Goal: Task Accomplishment & Management: Complete application form

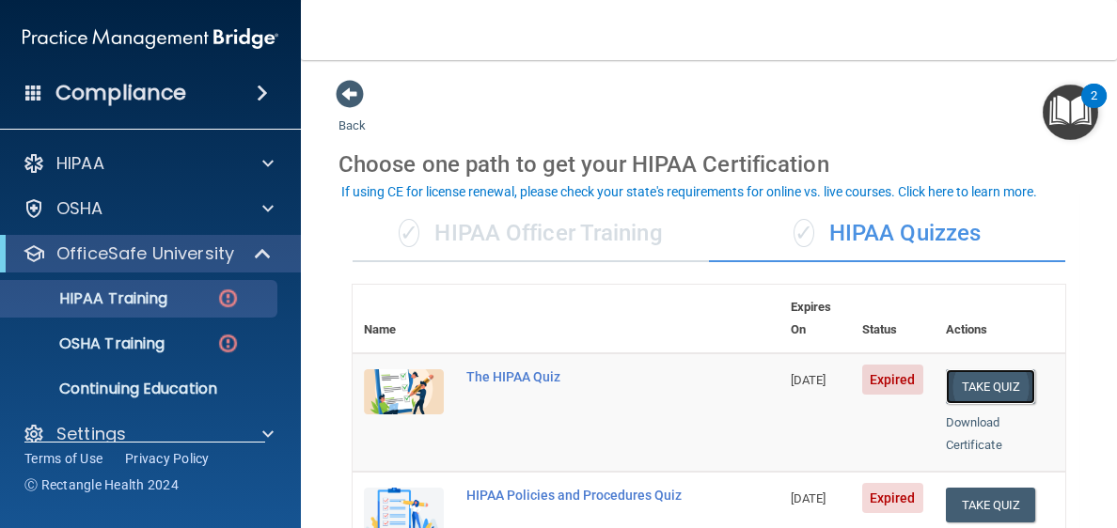
click at [977, 369] on button "Take Quiz" at bounding box center [990, 386] width 90 height 35
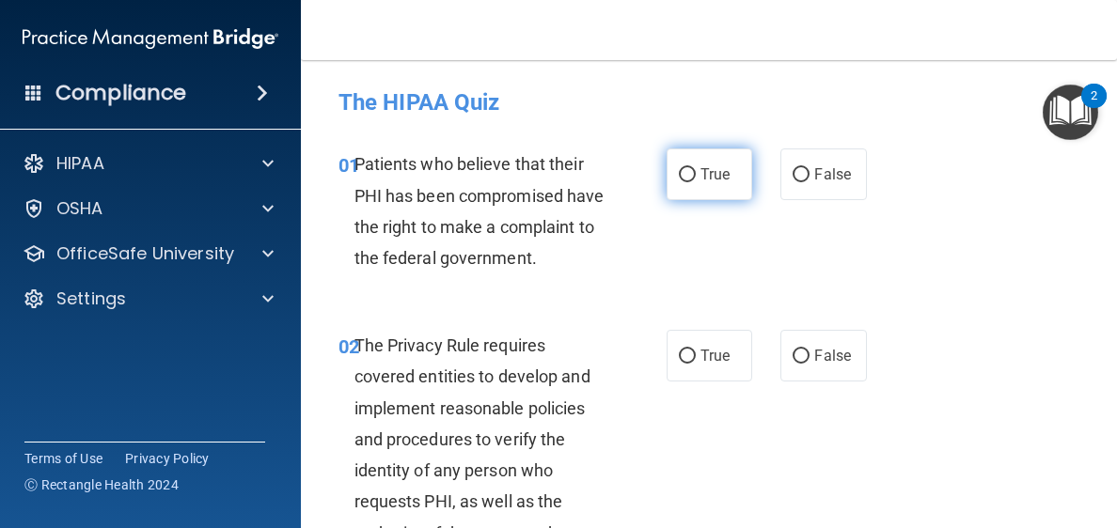
click at [693, 166] on label "True" at bounding box center [709, 174] width 86 height 52
click at [693, 168] on input "True" at bounding box center [687, 175] width 17 height 14
radio input "true"
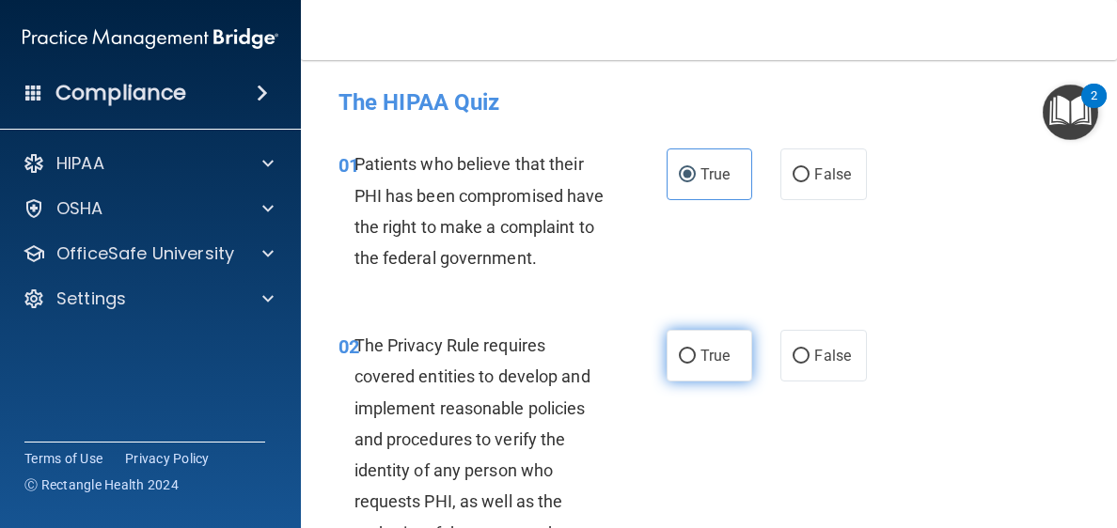
click at [693, 382] on label "True" at bounding box center [709, 356] width 86 height 52
click at [693, 364] on input "True" at bounding box center [687, 357] width 17 height 14
radio input "true"
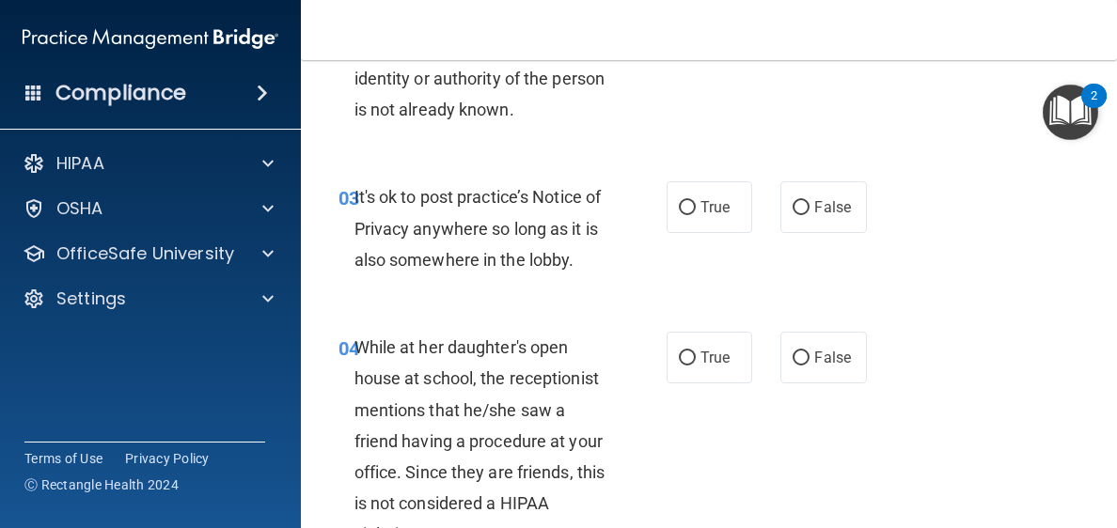
scroll to position [531, 0]
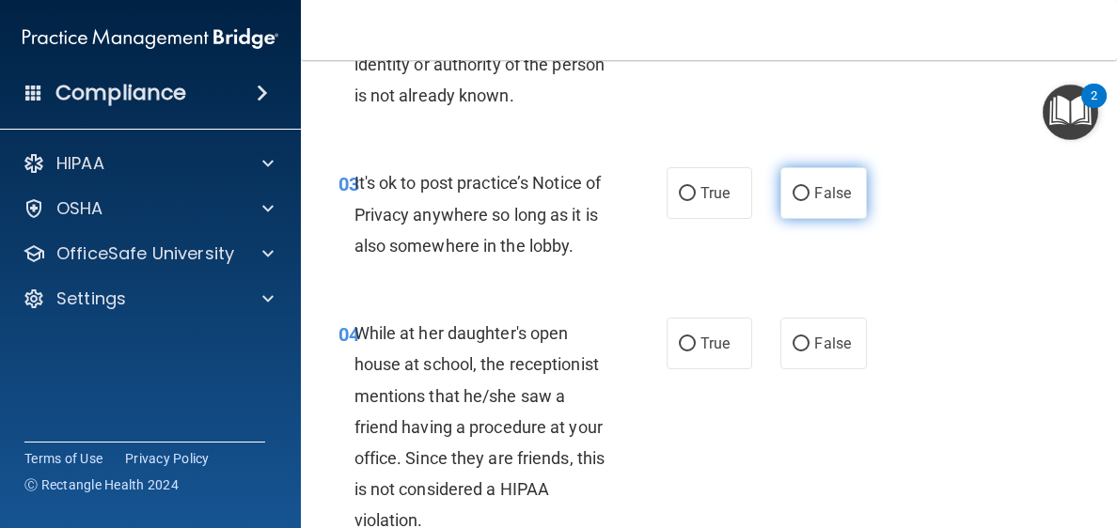
click at [801, 219] on label "False" at bounding box center [823, 193] width 86 height 52
click at [801, 201] on input "False" at bounding box center [800, 194] width 17 height 14
radio input "true"
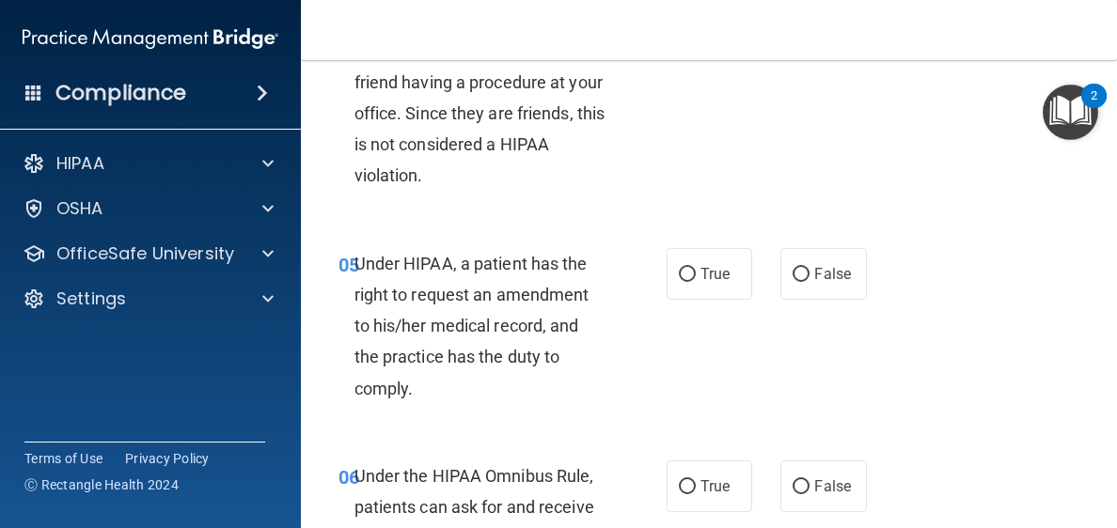
scroll to position [818, 0]
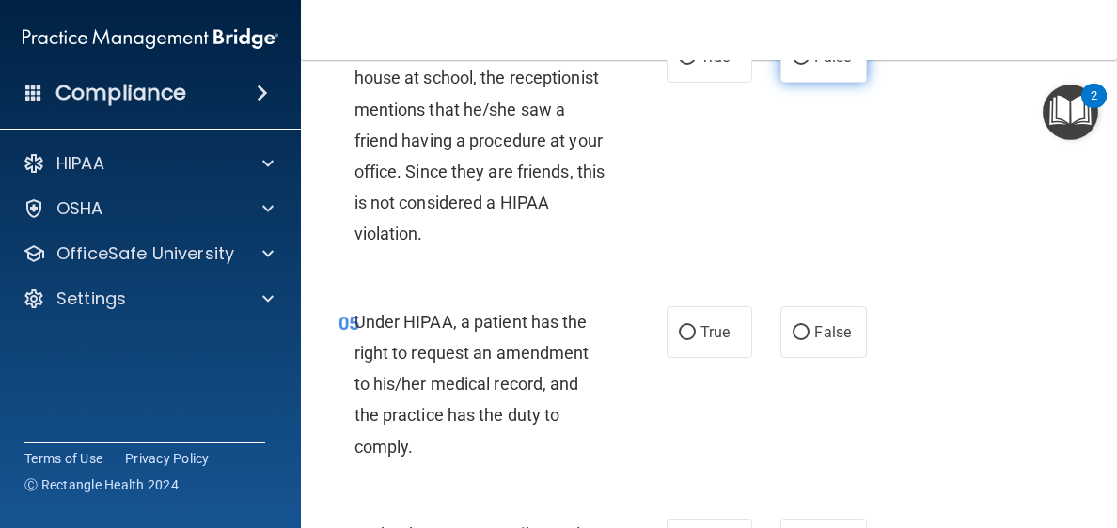
click at [790, 83] on label "False" at bounding box center [823, 57] width 86 height 52
click at [792, 65] on input "False" at bounding box center [800, 58] width 17 height 14
radio input "true"
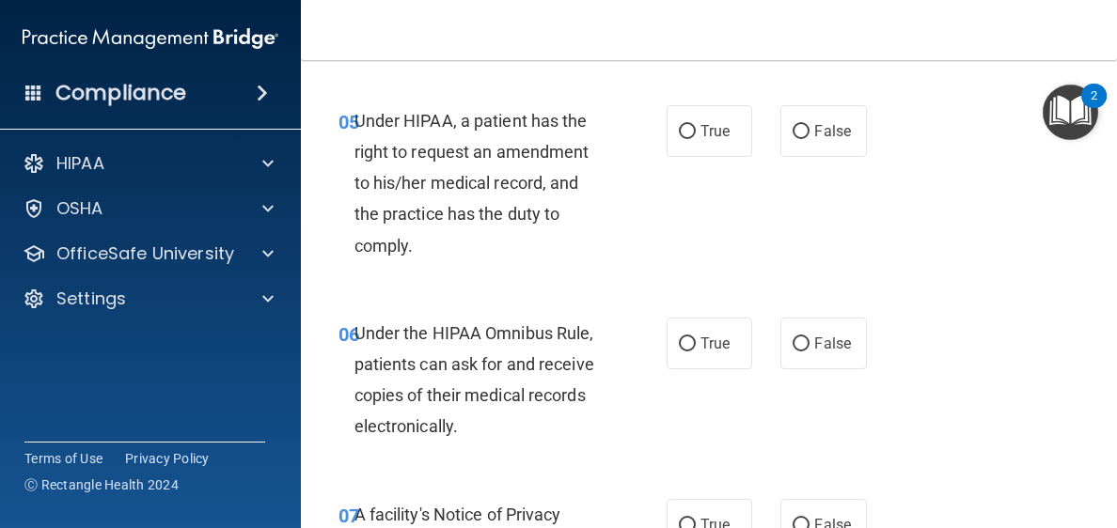
scroll to position [1148, 0]
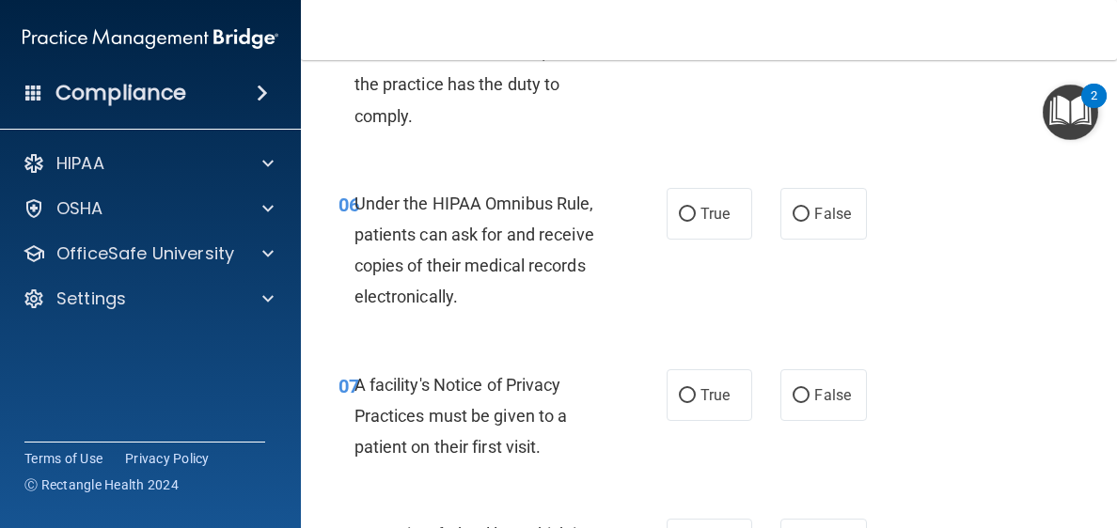
click at [792, 27] on label "False" at bounding box center [823, 2] width 86 height 52
click at [792, 9] on input "False" at bounding box center [800, 2] width 17 height 14
radio input "true"
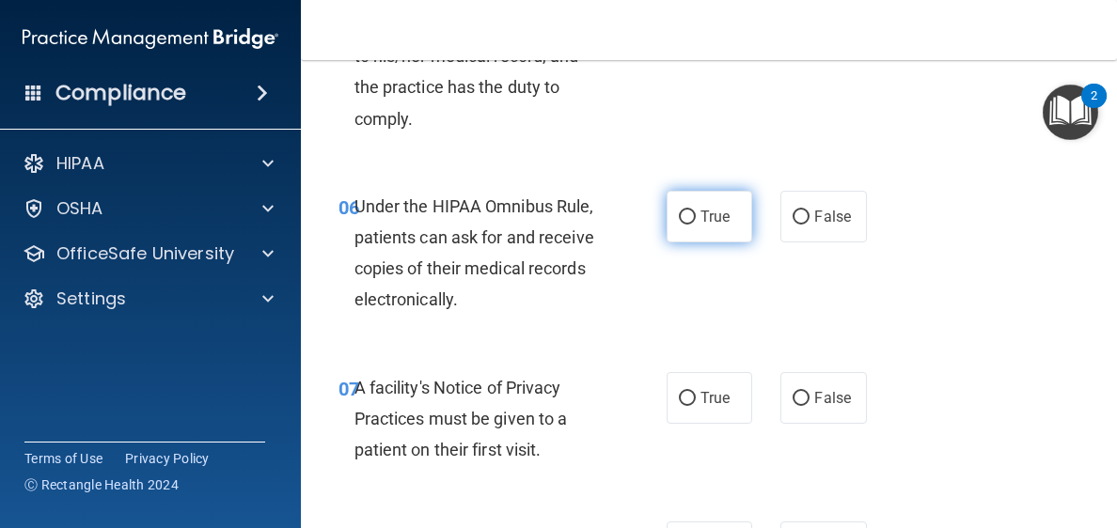
click at [700, 226] on span "True" at bounding box center [714, 217] width 29 height 18
click at [695, 225] on input "True" at bounding box center [687, 218] width 17 height 14
radio input "true"
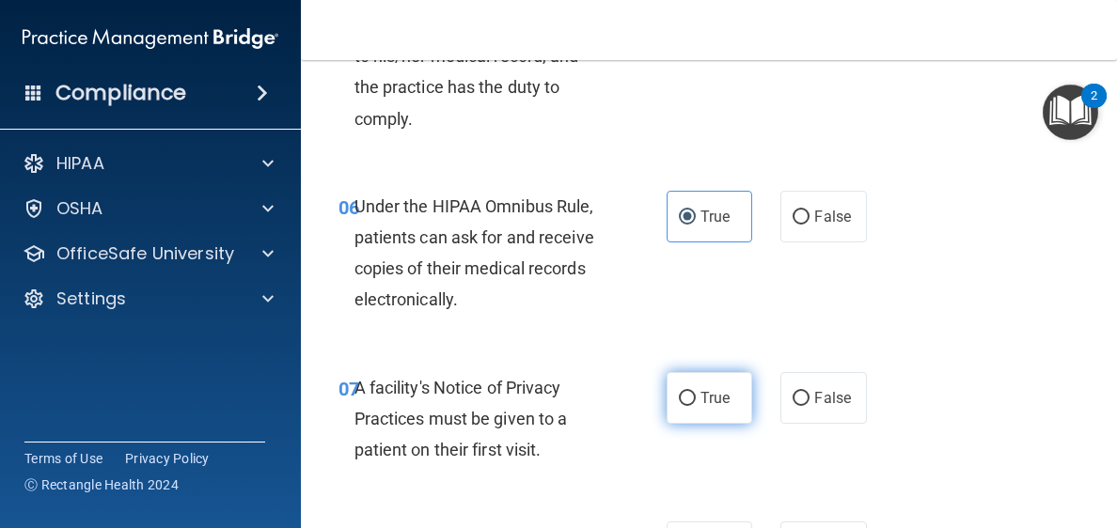
click at [689, 424] on label "True" at bounding box center [709, 398] width 86 height 52
click at [689, 406] on input "True" at bounding box center [687, 399] width 17 height 14
radio input "true"
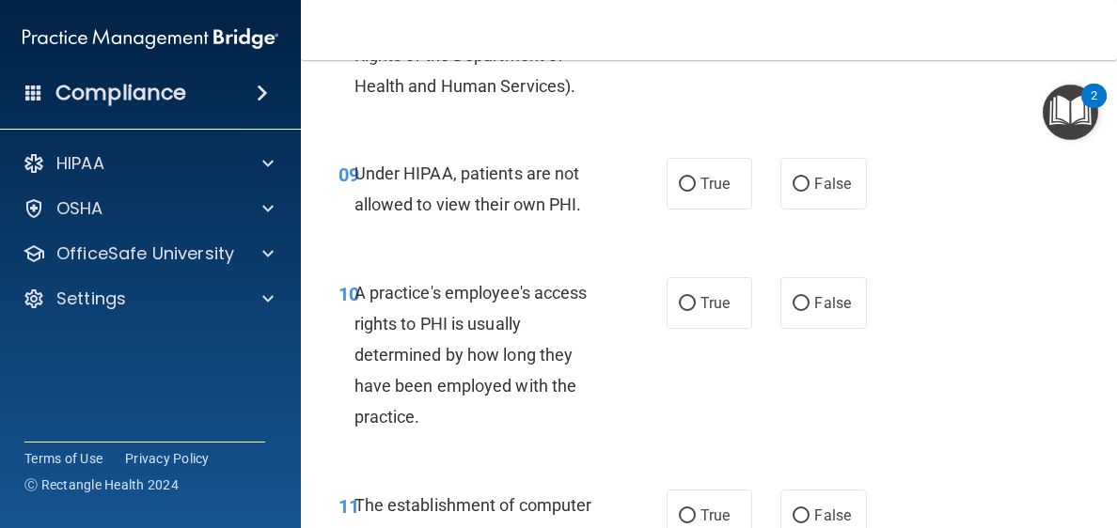
scroll to position [1576, 0]
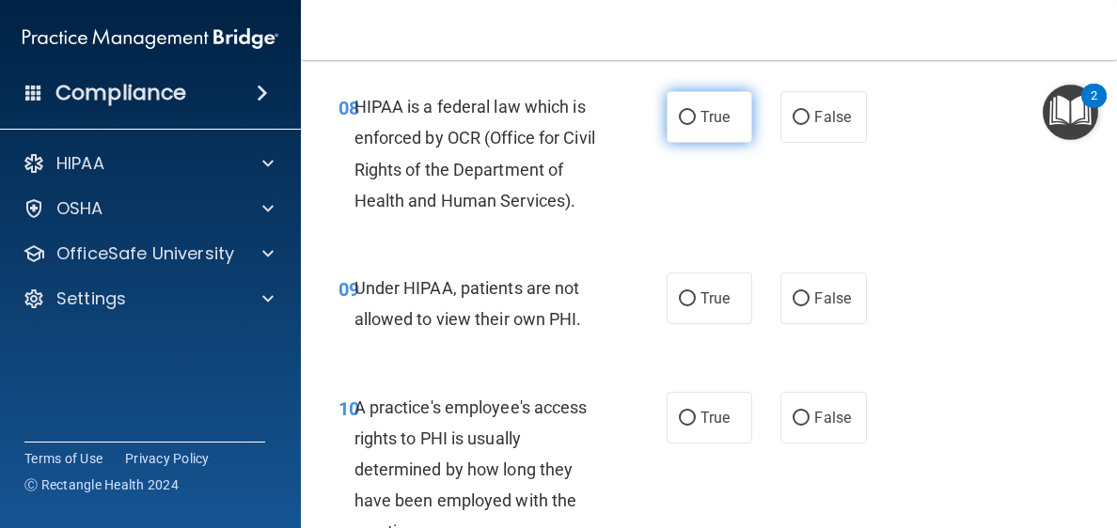
click at [691, 143] on label "True" at bounding box center [709, 117] width 86 height 52
click at [691, 125] on input "True" at bounding box center [687, 118] width 17 height 14
radio input "true"
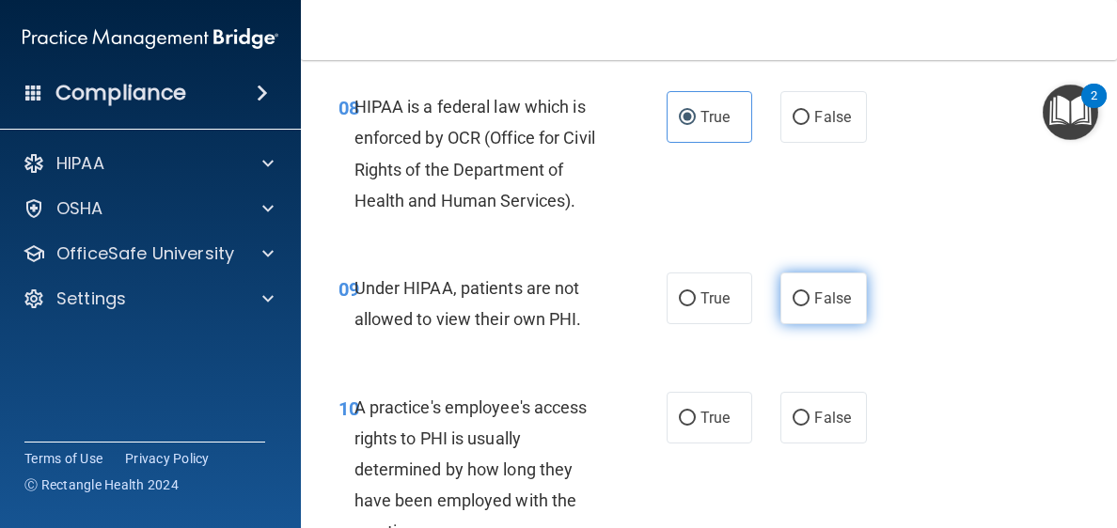
click at [791, 324] on label "False" at bounding box center [823, 299] width 86 height 52
click at [792, 306] on input "False" at bounding box center [800, 299] width 17 height 14
radio input "true"
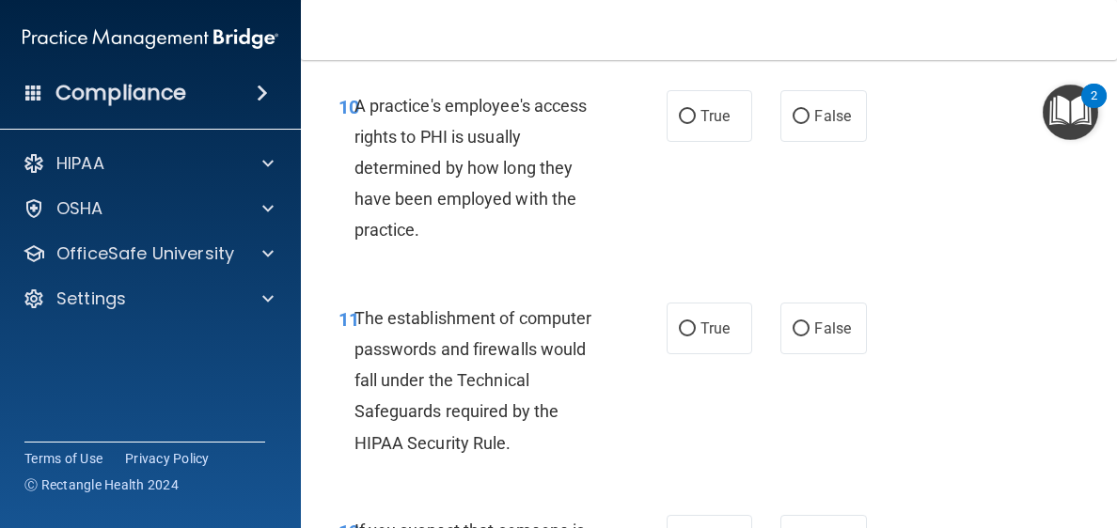
scroll to position [1892, 0]
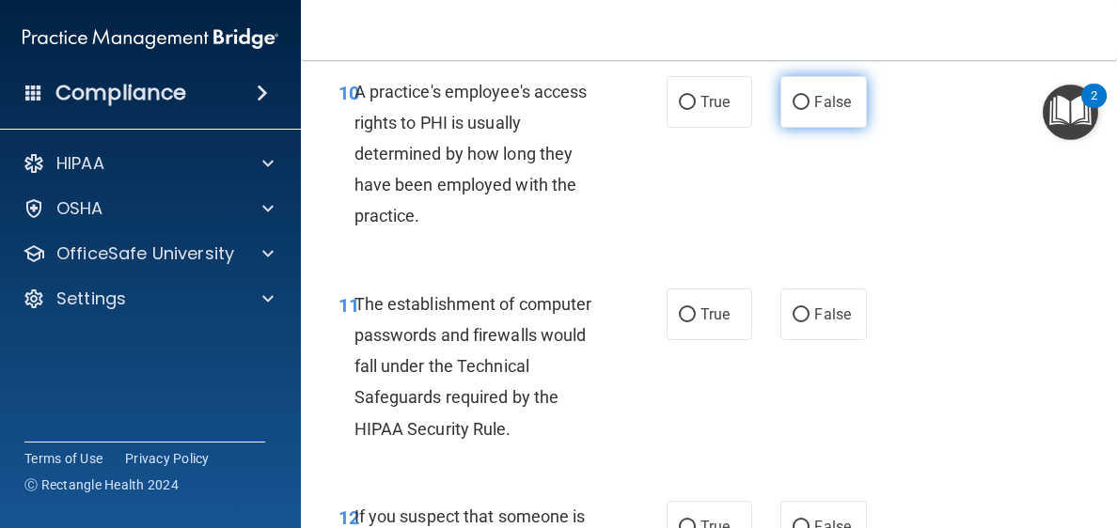
click at [830, 128] on label "False" at bounding box center [823, 102] width 86 height 52
click at [809, 110] on input "False" at bounding box center [800, 103] width 17 height 14
radio input "true"
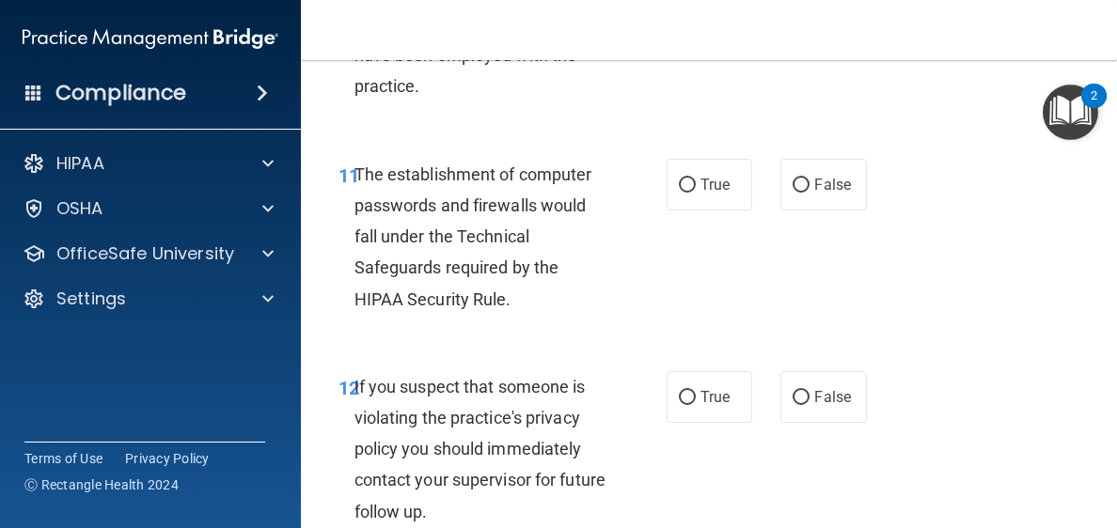
scroll to position [2036, 0]
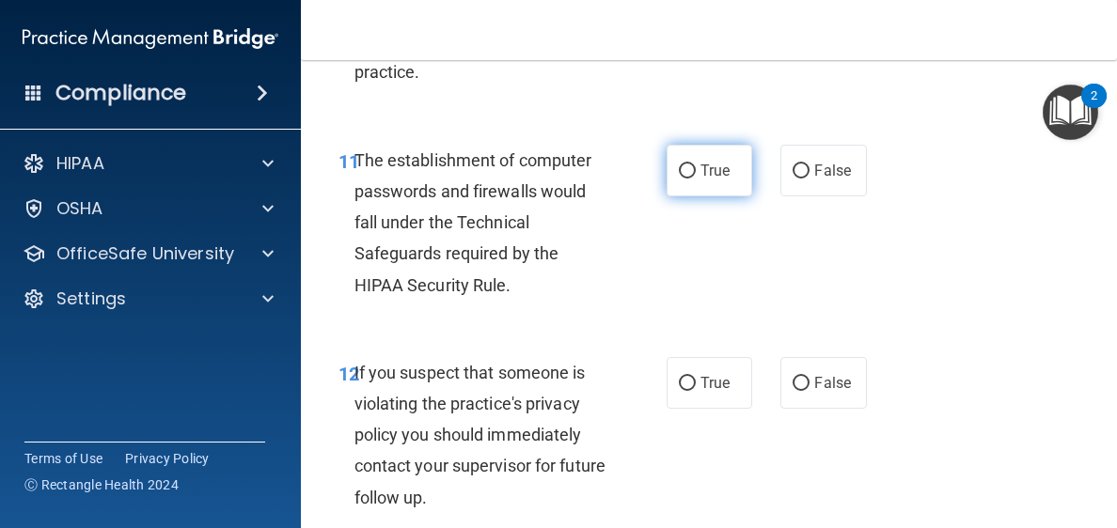
click at [705, 196] on label "True" at bounding box center [709, 171] width 86 height 52
click at [695, 179] on input "True" at bounding box center [687, 171] width 17 height 14
radio input "true"
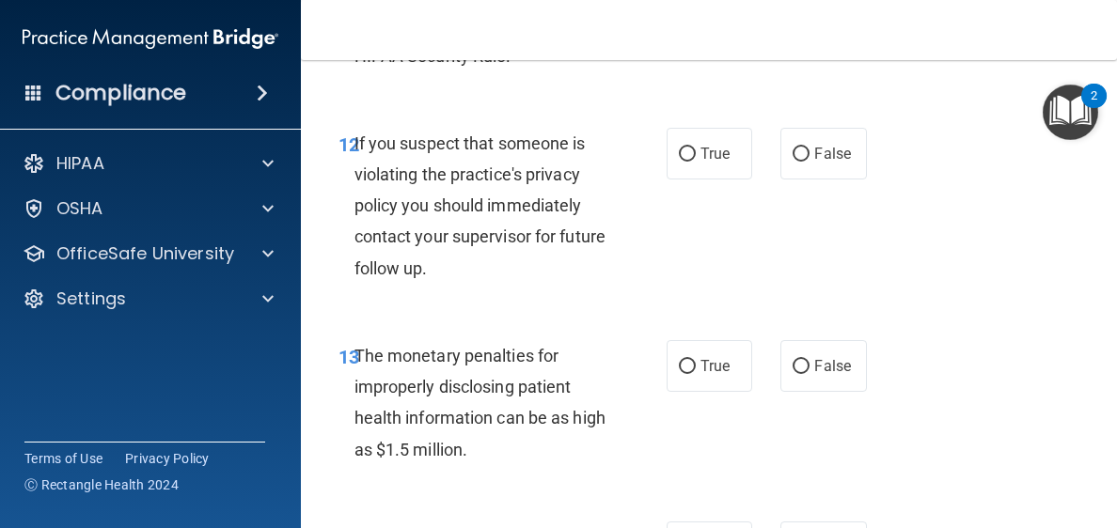
scroll to position [2308, 0]
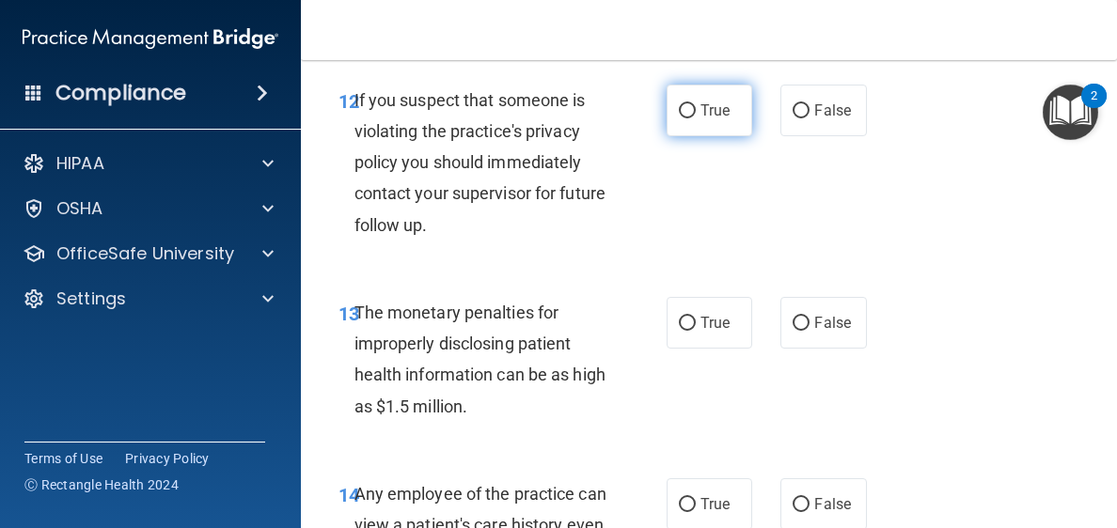
click at [669, 136] on label "True" at bounding box center [709, 111] width 86 height 52
click at [679, 118] on input "True" at bounding box center [687, 111] width 17 height 14
radio input "true"
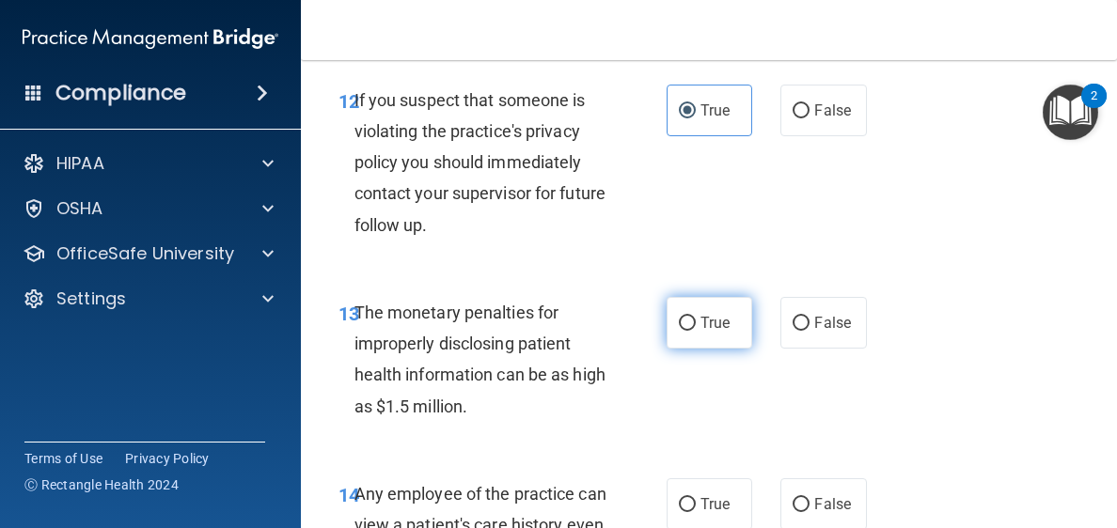
click at [700, 332] on span "True" at bounding box center [714, 323] width 29 height 18
click at [695, 331] on input "True" at bounding box center [687, 324] width 17 height 14
radio input "true"
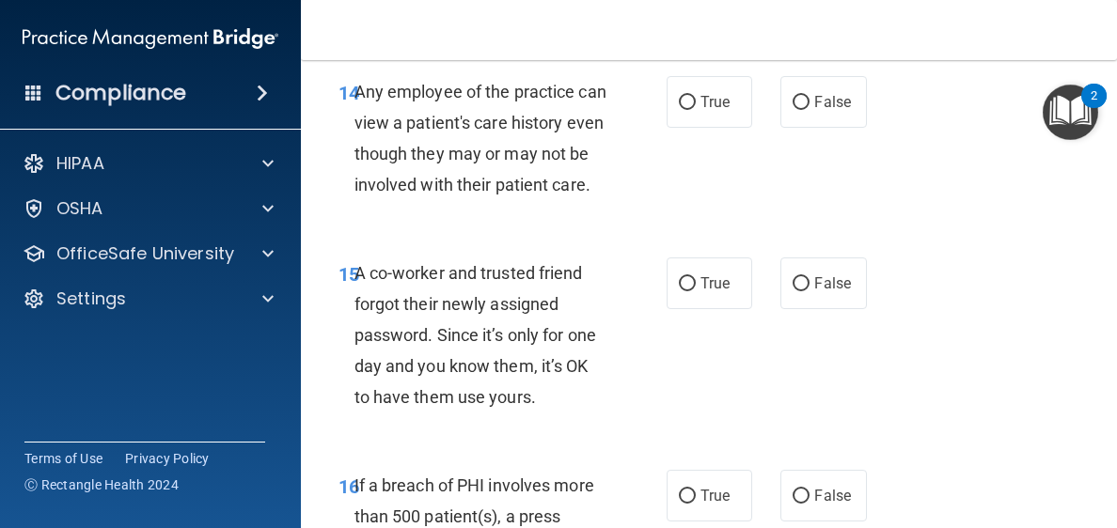
scroll to position [2725, 0]
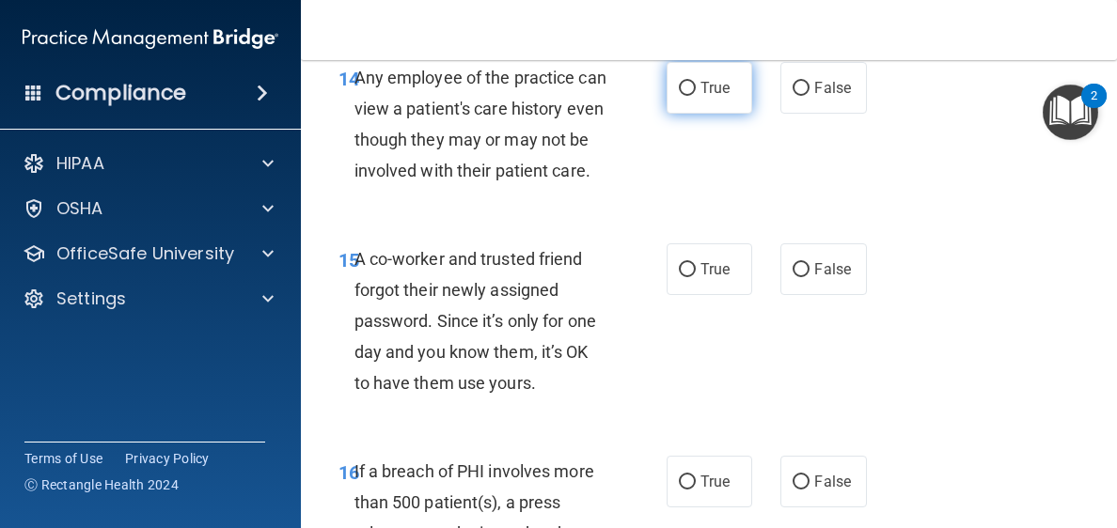
click at [693, 114] on label "True" at bounding box center [709, 88] width 86 height 52
click at [693, 96] on input "True" at bounding box center [687, 89] width 17 height 14
radio input "true"
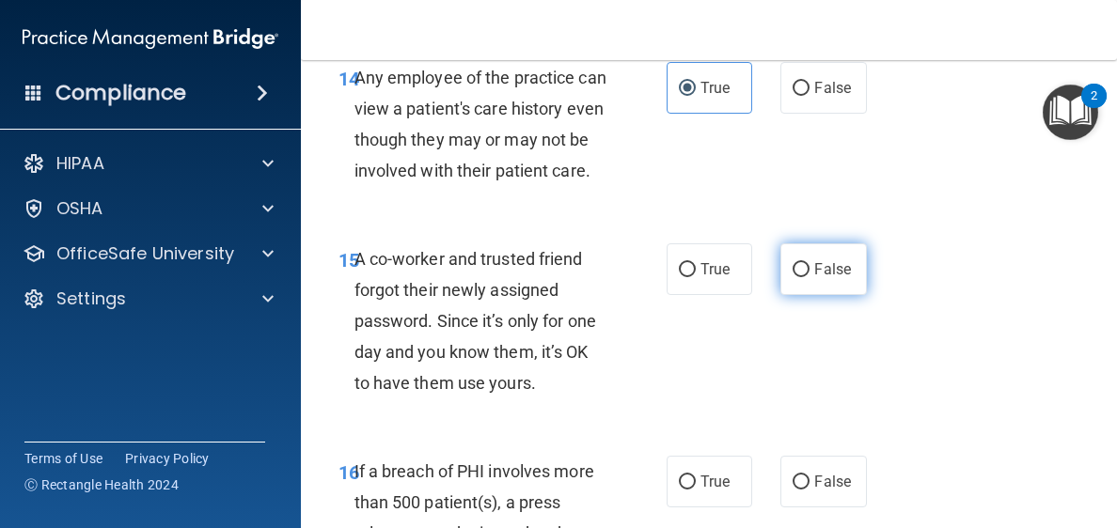
click at [809, 295] on label "False" at bounding box center [823, 269] width 86 height 52
click at [809, 277] on input "False" at bounding box center [800, 270] width 17 height 14
radio input "true"
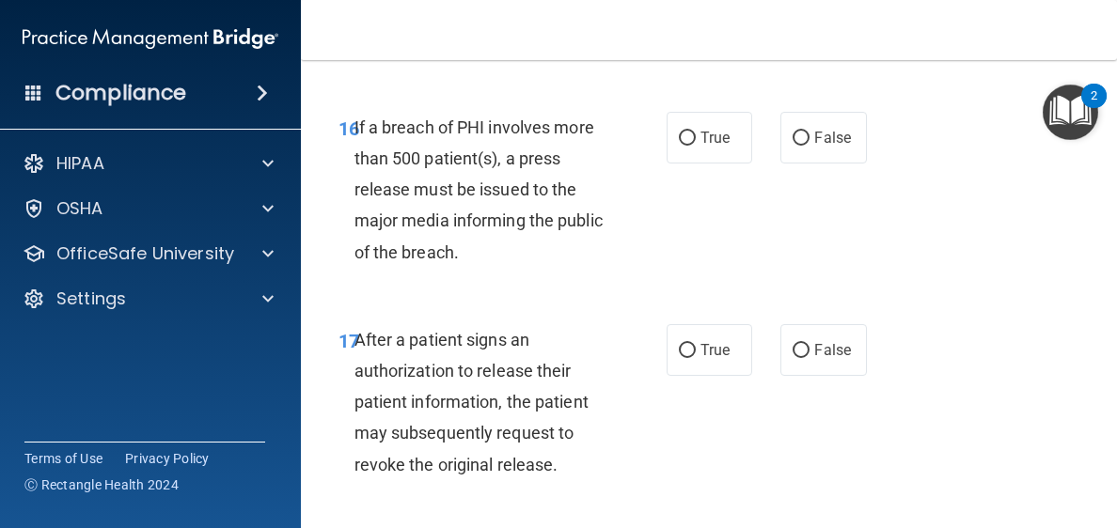
scroll to position [3084, 0]
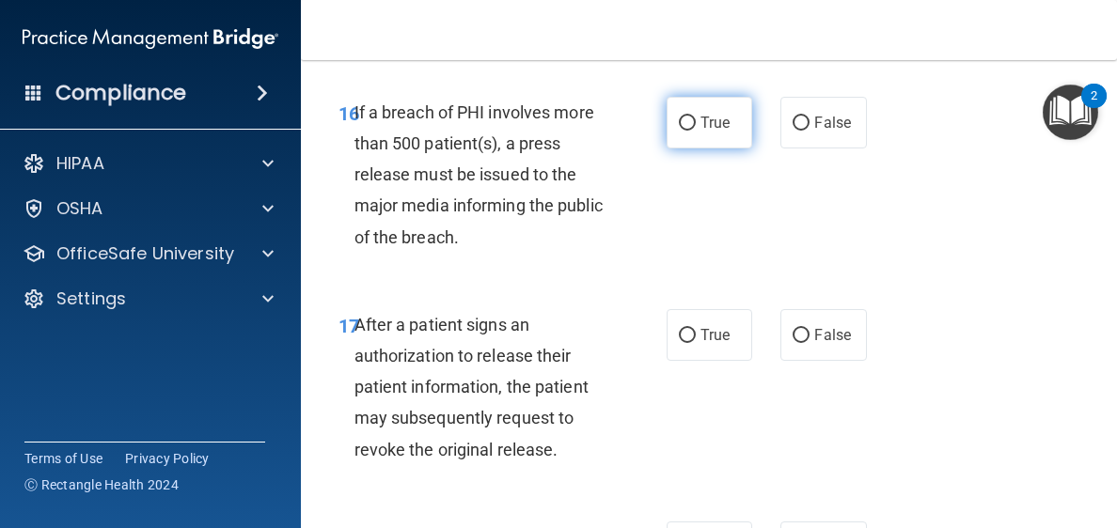
click at [700, 132] on span "True" at bounding box center [714, 123] width 29 height 18
click at [695, 131] on input "True" at bounding box center [687, 124] width 17 height 14
radio input "true"
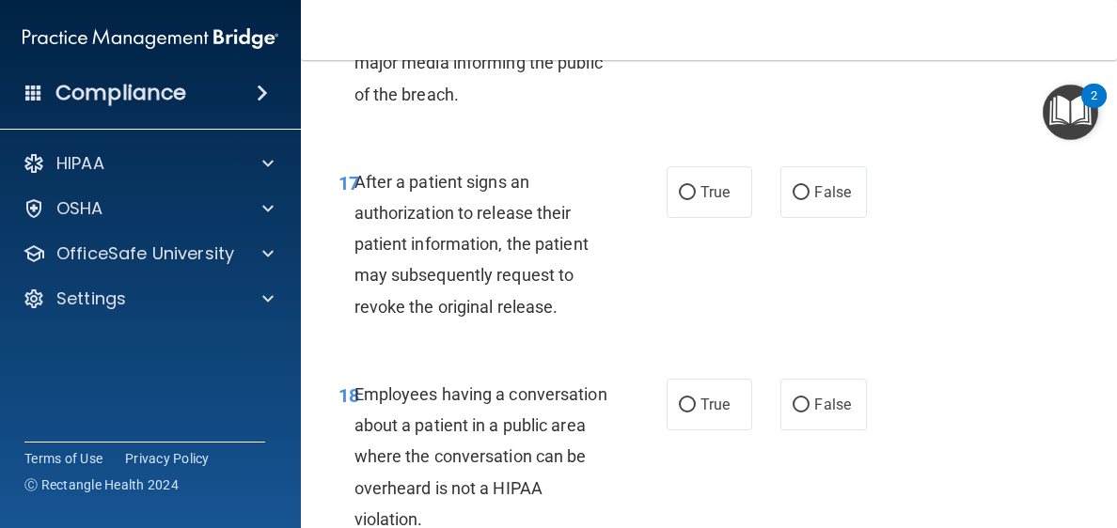
scroll to position [3270, 0]
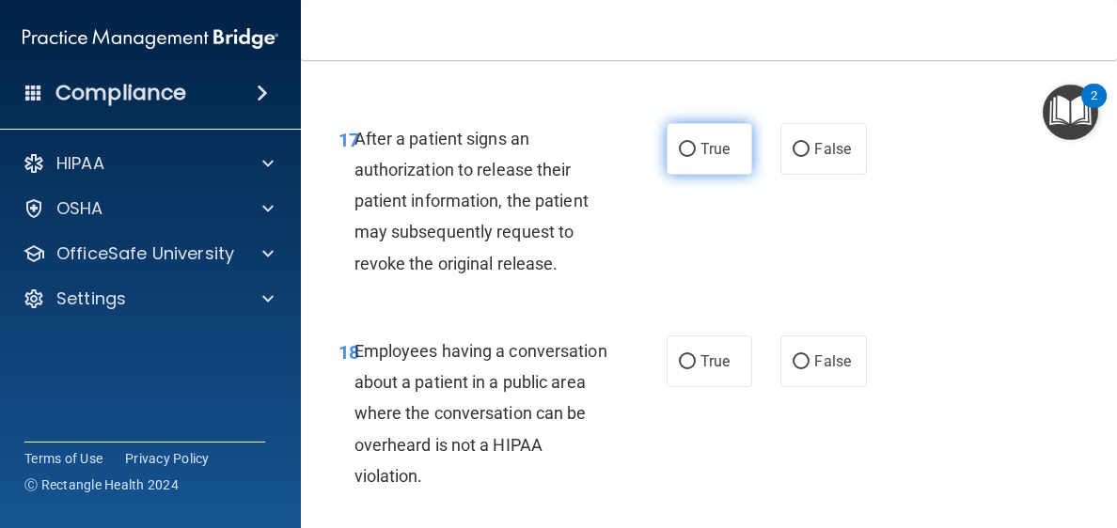
click at [711, 158] on span "True" at bounding box center [714, 149] width 29 height 18
click at [695, 157] on input "True" at bounding box center [687, 150] width 17 height 14
radio input "true"
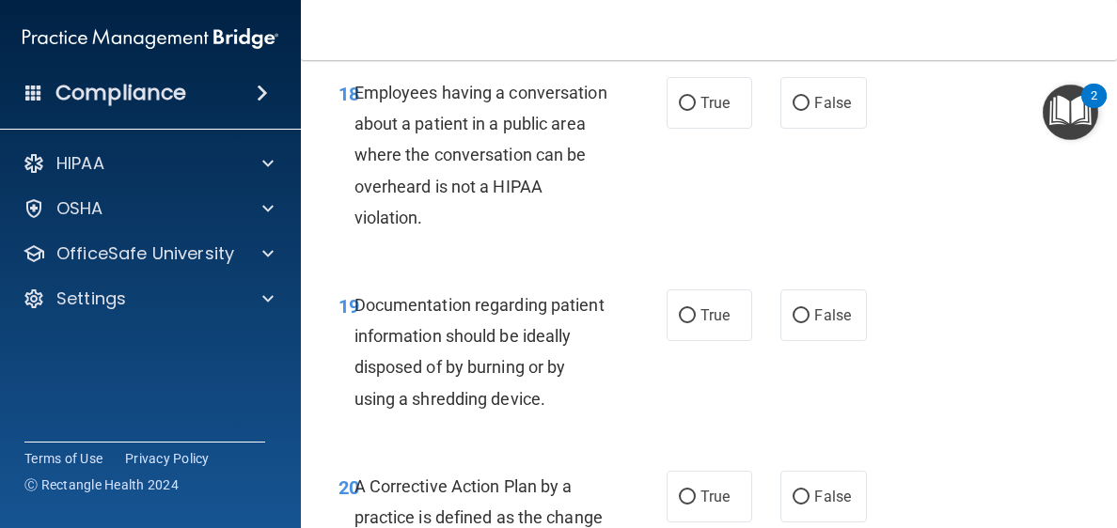
scroll to position [3615, 0]
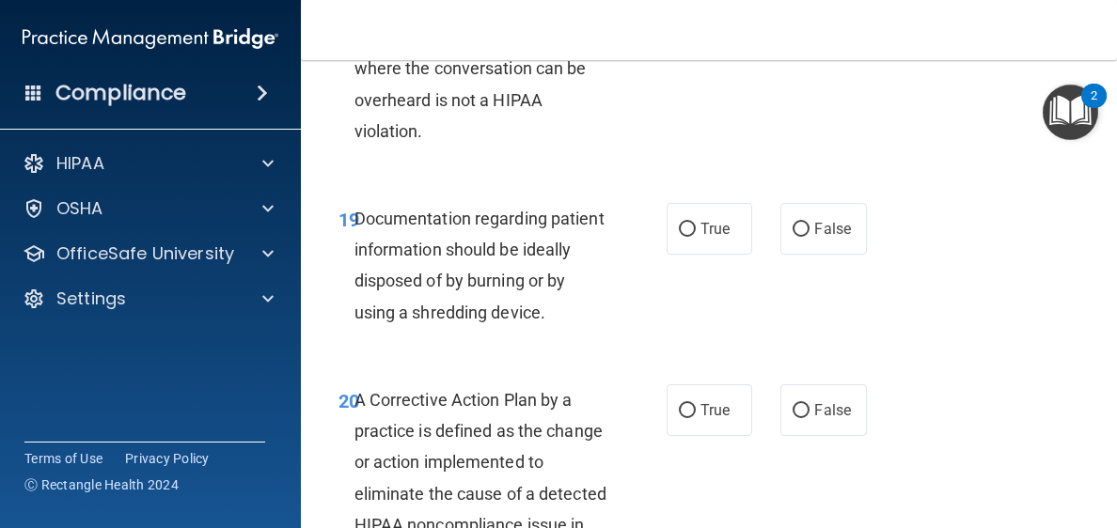
click at [822, 42] on label "False" at bounding box center [823, 17] width 86 height 52
click at [809, 24] on input "False" at bounding box center [800, 17] width 17 height 14
radio input "true"
drag, startPoint x: 695, startPoint y: 341, endPoint x: 772, endPoint y: 313, distance: 81.2
click at [701, 255] on label "True" at bounding box center [709, 229] width 86 height 52
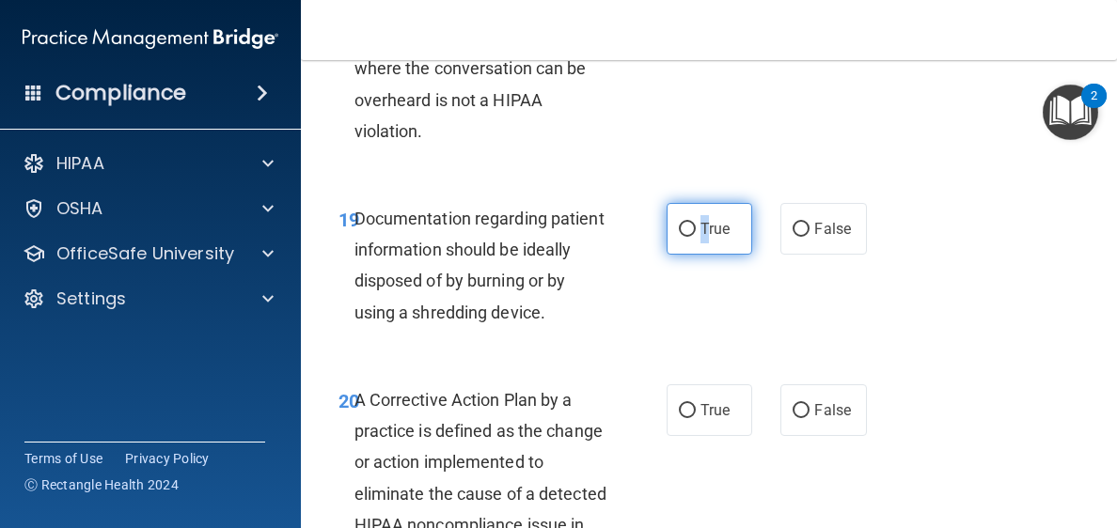
click at [686, 237] on input "True" at bounding box center [687, 230] width 17 height 14
radio input "true"
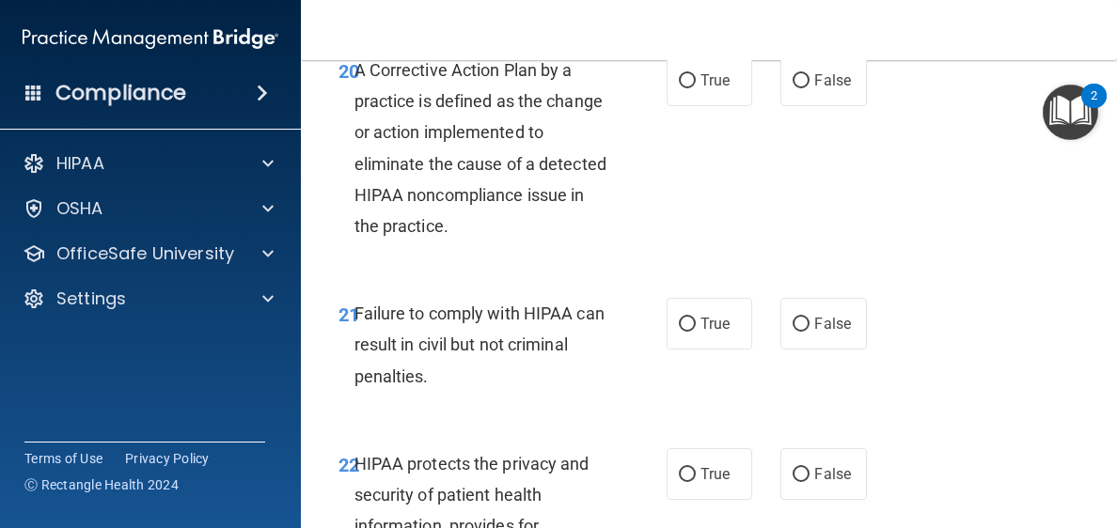
scroll to position [3973, 0]
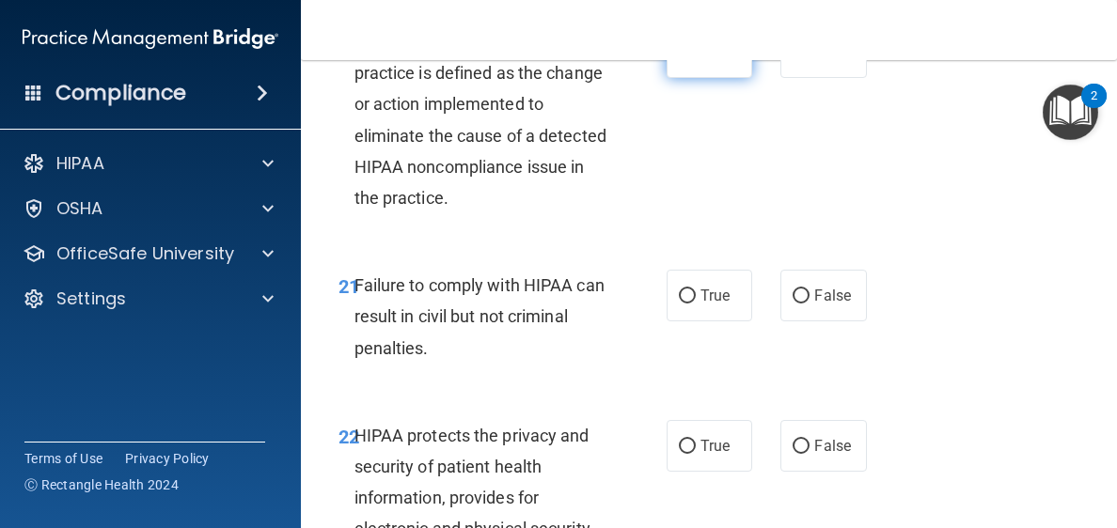
click at [679, 60] on input "True" at bounding box center [687, 53] width 17 height 14
radio input "true"
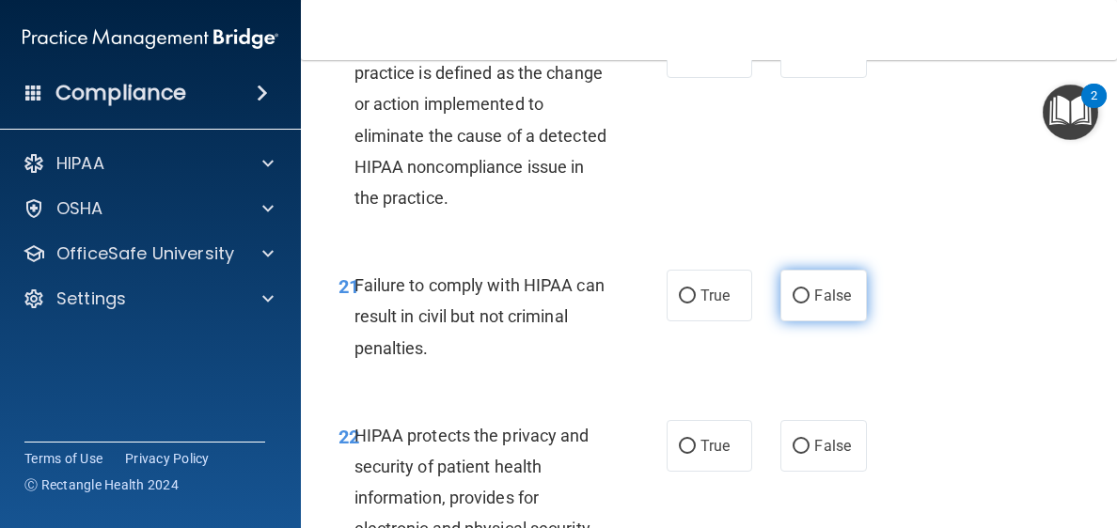
click at [796, 304] on input "False" at bounding box center [800, 296] width 17 height 14
radio input "true"
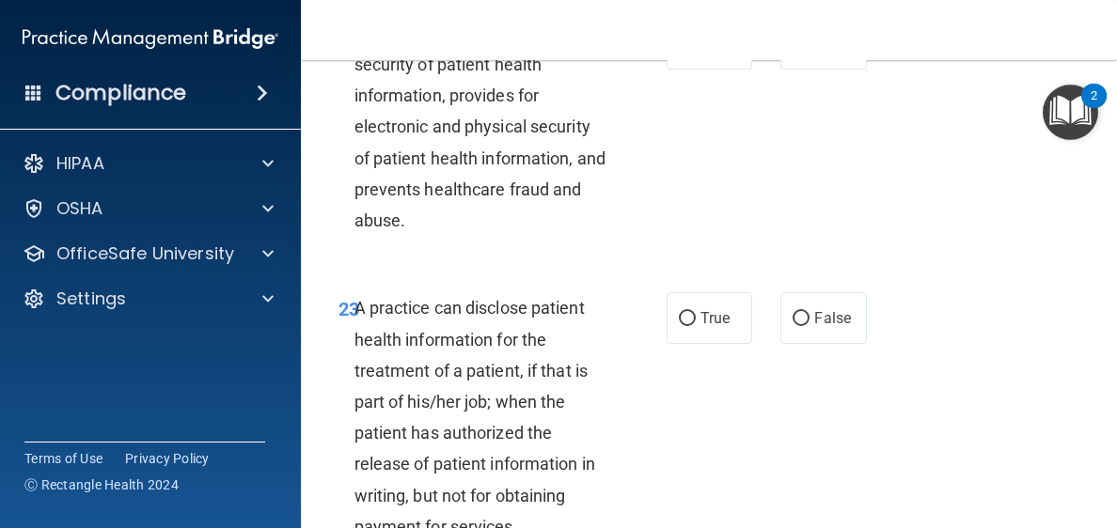
scroll to position [4389, 0]
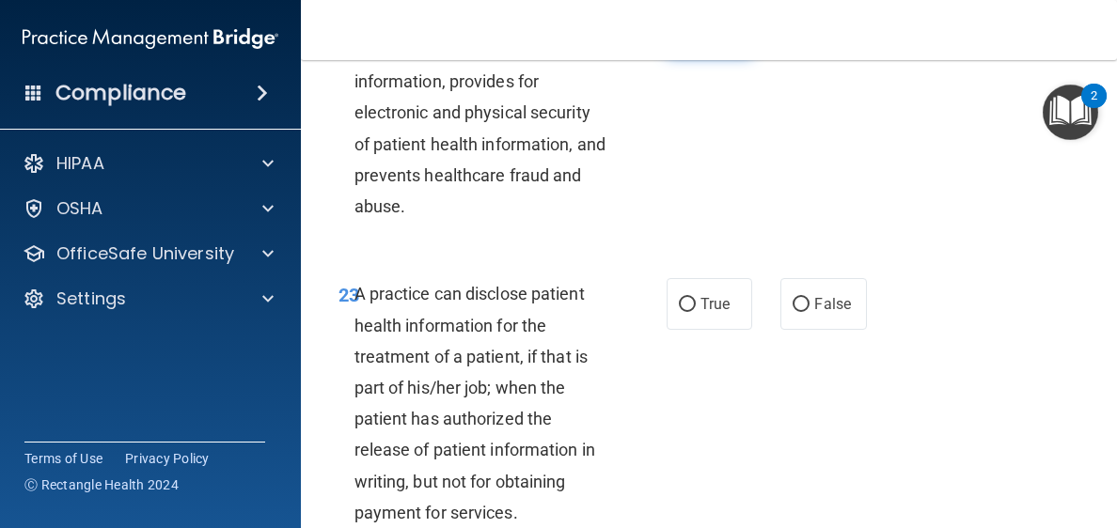
click at [682, 38] on input "True" at bounding box center [687, 30] width 17 height 14
radio input "true"
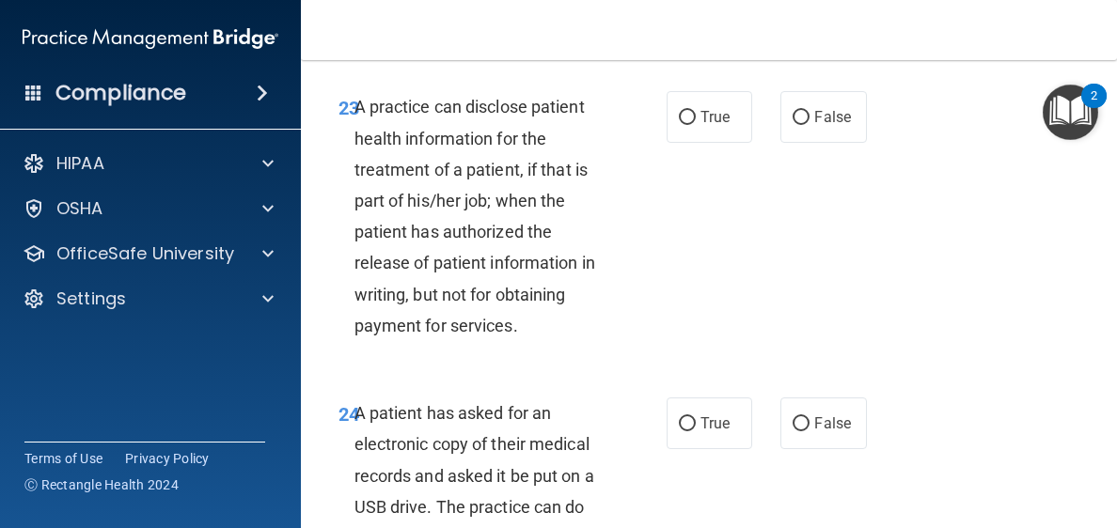
scroll to position [4590, 0]
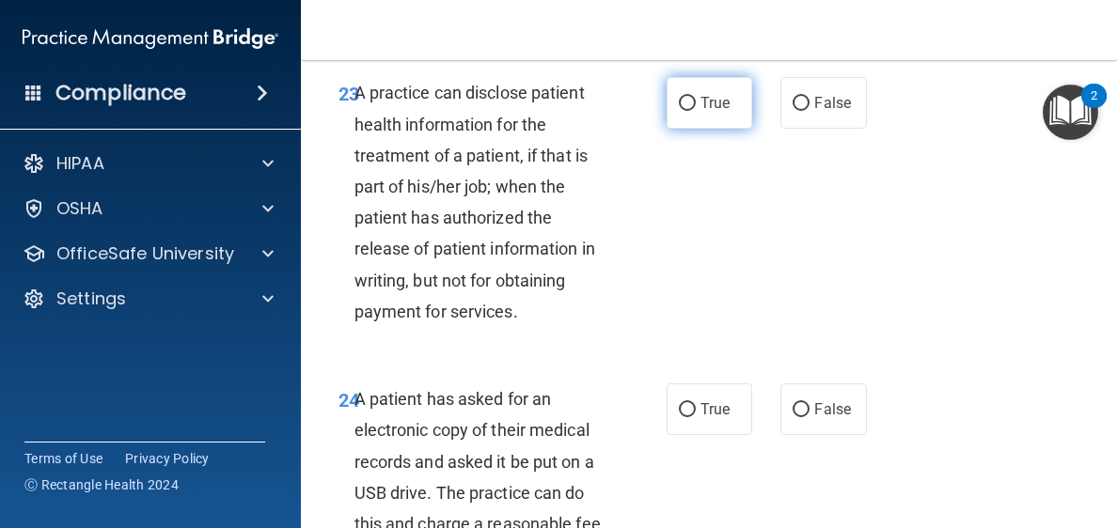
click at [681, 129] on label "True" at bounding box center [709, 103] width 86 height 52
click at [681, 111] on input "True" at bounding box center [687, 104] width 17 height 14
radio input "true"
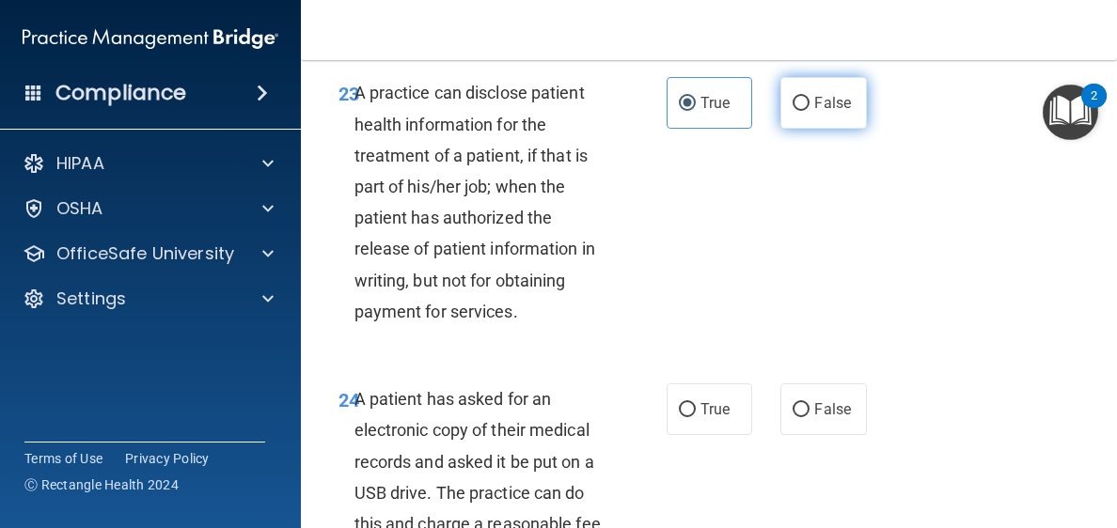
click at [792, 111] on input "False" at bounding box center [800, 104] width 17 height 14
radio input "true"
radio input "false"
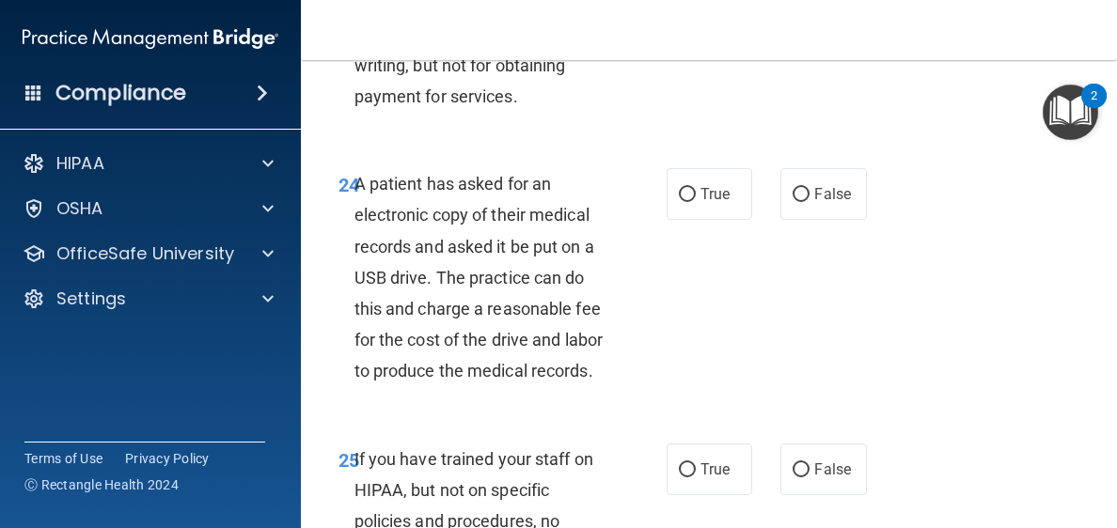
scroll to position [4934, 0]
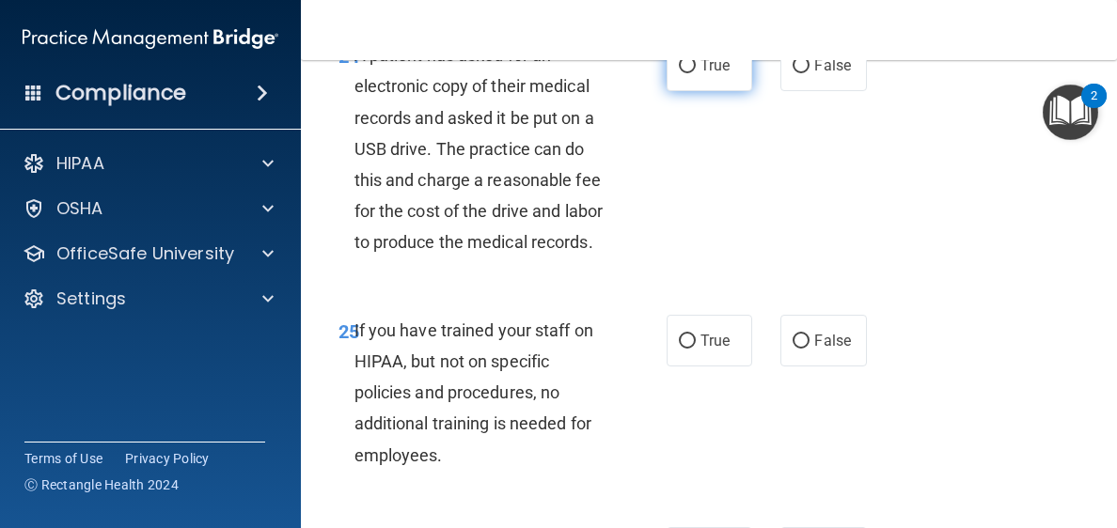
click at [685, 73] on input "True" at bounding box center [687, 66] width 17 height 14
radio input "true"
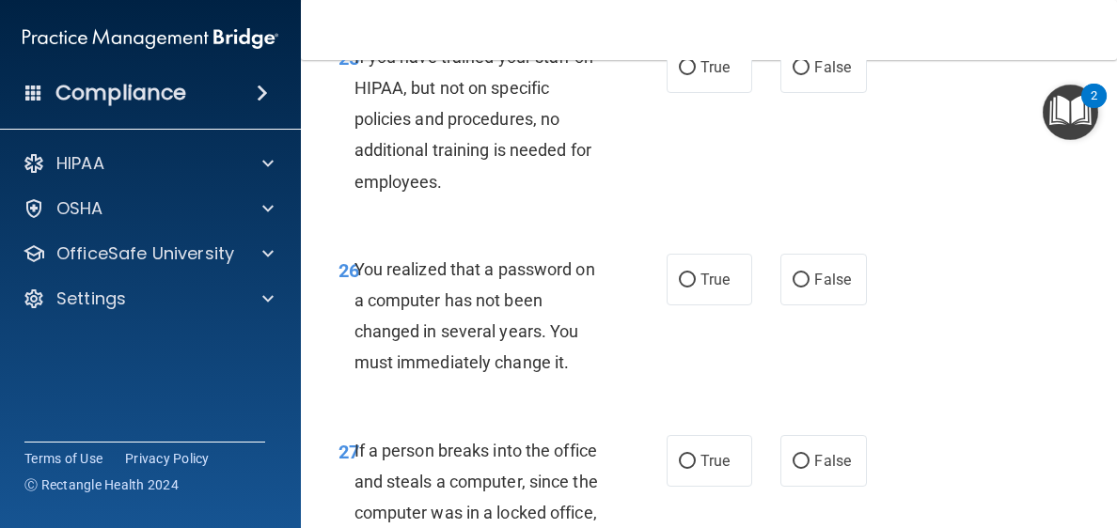
scroll to position [5222, 0]
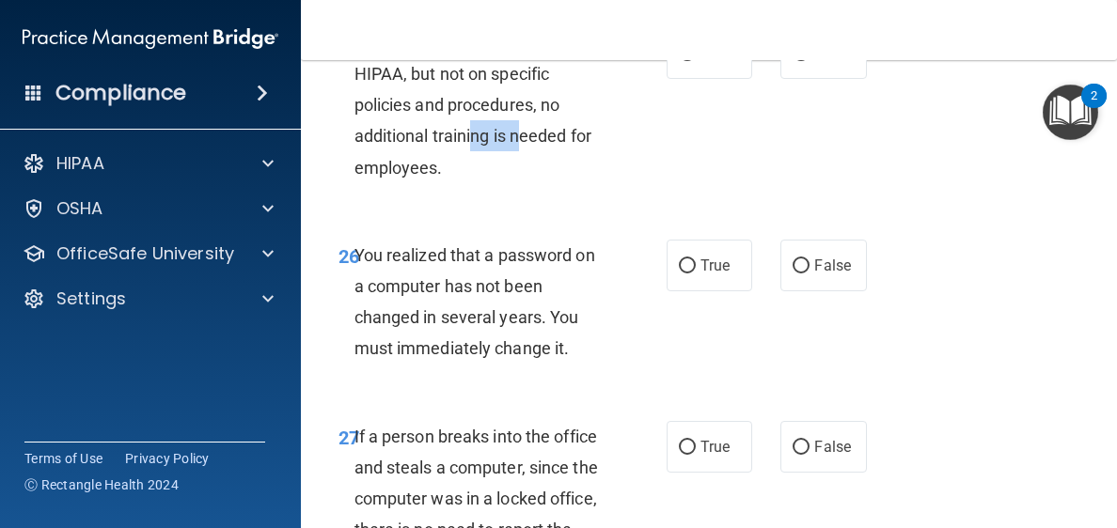
drag, startPoint x: 473, startPoint y: 273, endPoint x: 531, endPoint y: 268, distance: 58.5
click at [525, 183] on div "If you have trained your staff on HIPAA, but not on specific policies and proce…" at bounding box center [487, 105] width 267 height 156
click at [538, 183] on div "If you have trained your staff on HIPAA, but not on specific policies and proce…" at bounding box center [487, 105] width 267 height 156
click at [803, 79] on label "False" at bounding box center [823, 53] width 86 height 52
click at [803, 61] on input "False" at bounding box center [800, 54] width 17 height 14
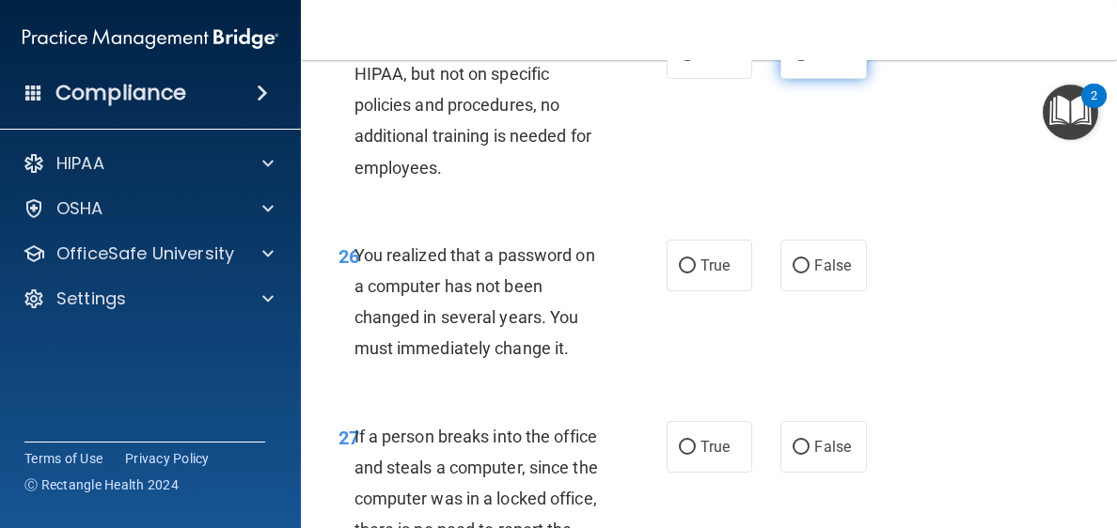
radio input "true"
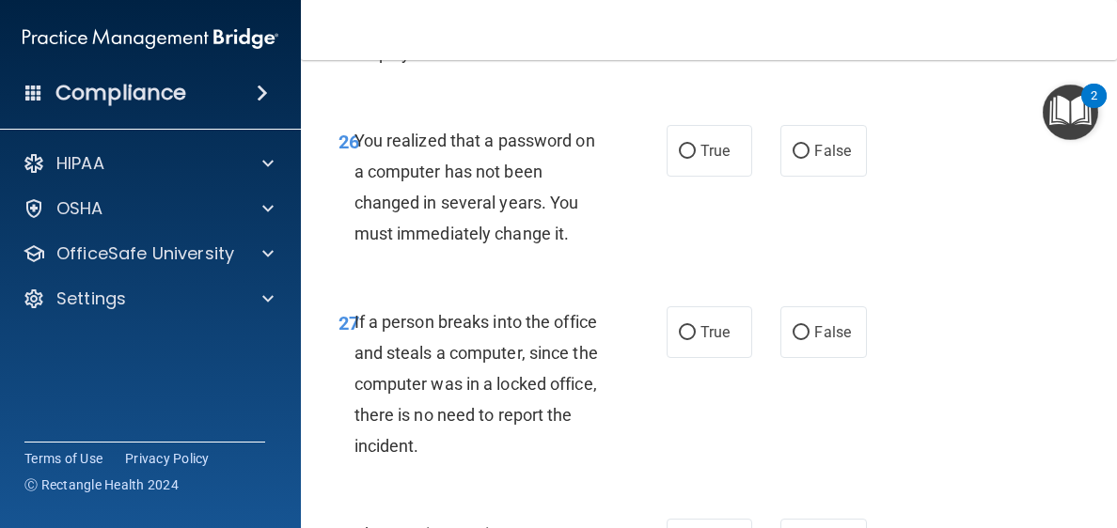
scroll to position [5350, 0]
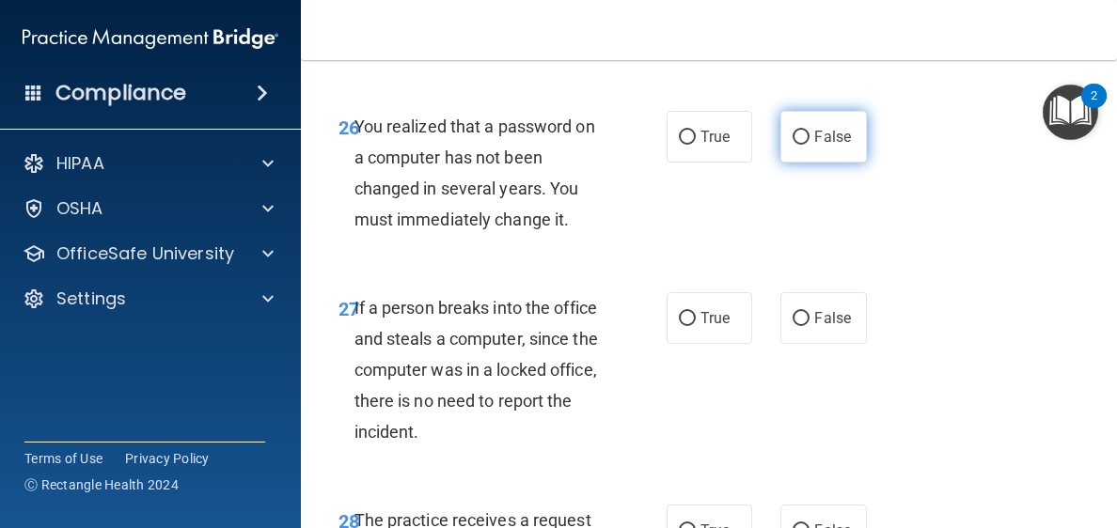
click at [792, 145] on input "False" at bounding box center [800, 138] width 17 height 14
radio input "true"
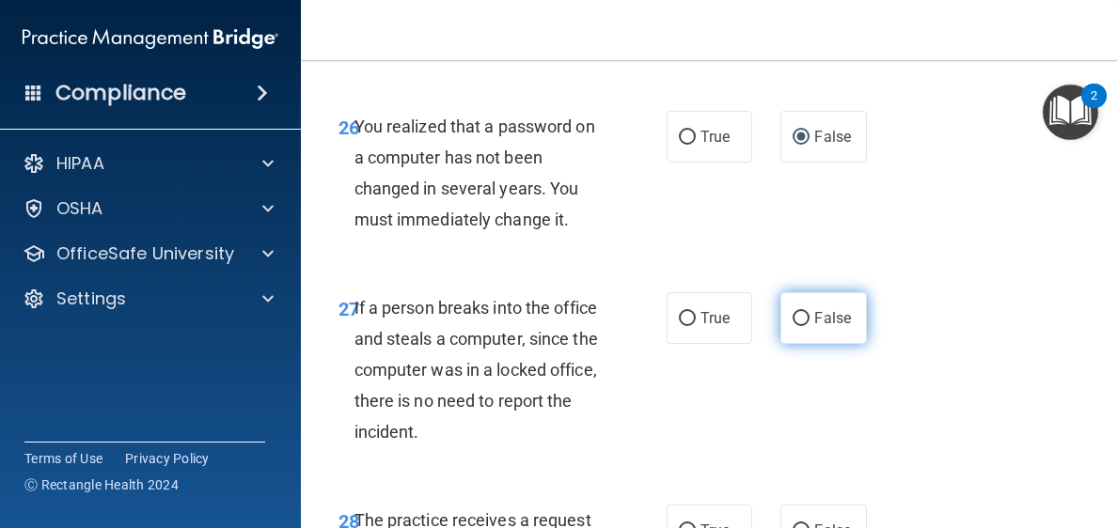
click at [792, 326] on input "False" at bounding box center [800, 319] width 17 height 14
radio input "true"
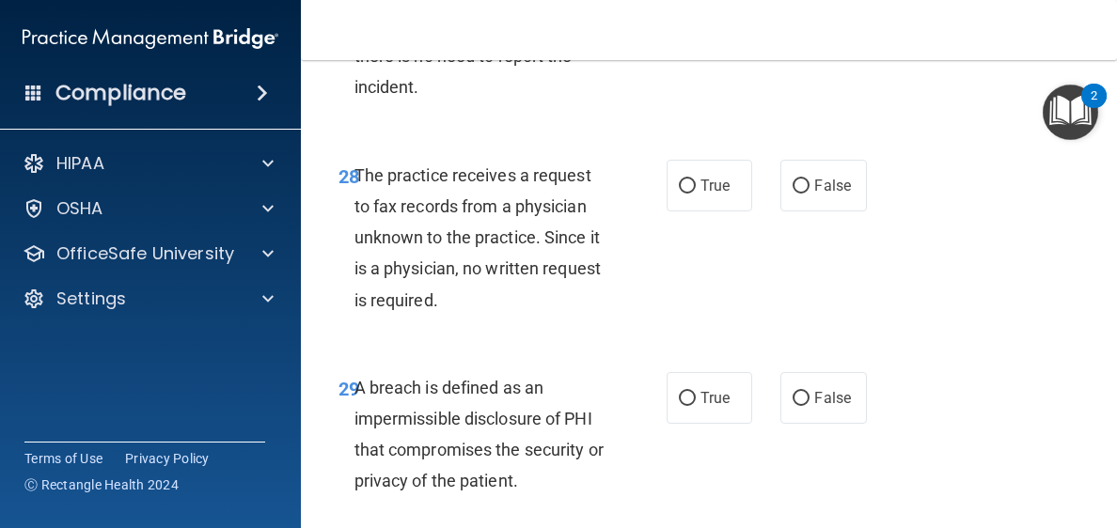
scroll to position [5709, 0]
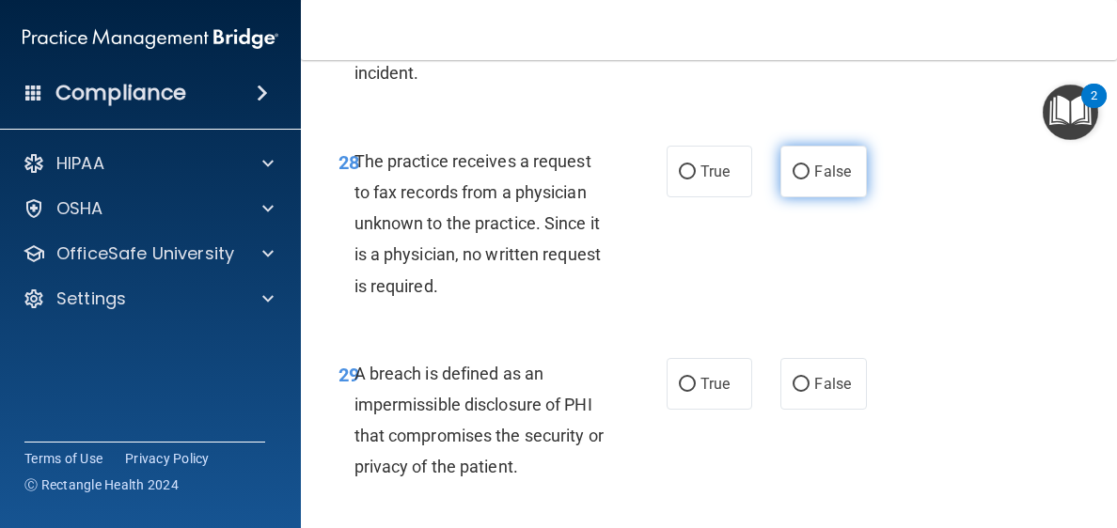
click at [795, 180] on input "False" at bounding box center [800, 172] width 17 height 14
radio input "true"
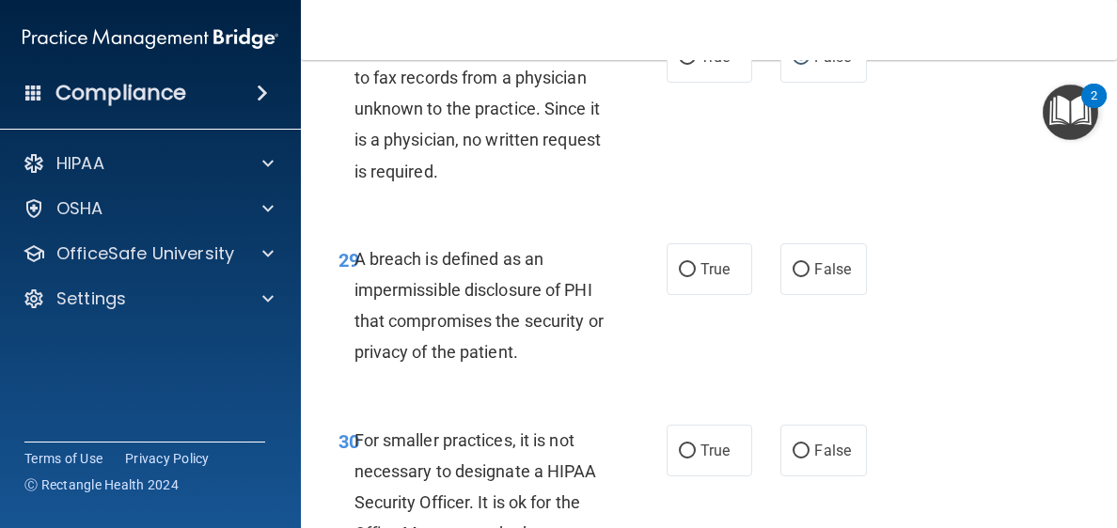
scroll to position [5968, 0]
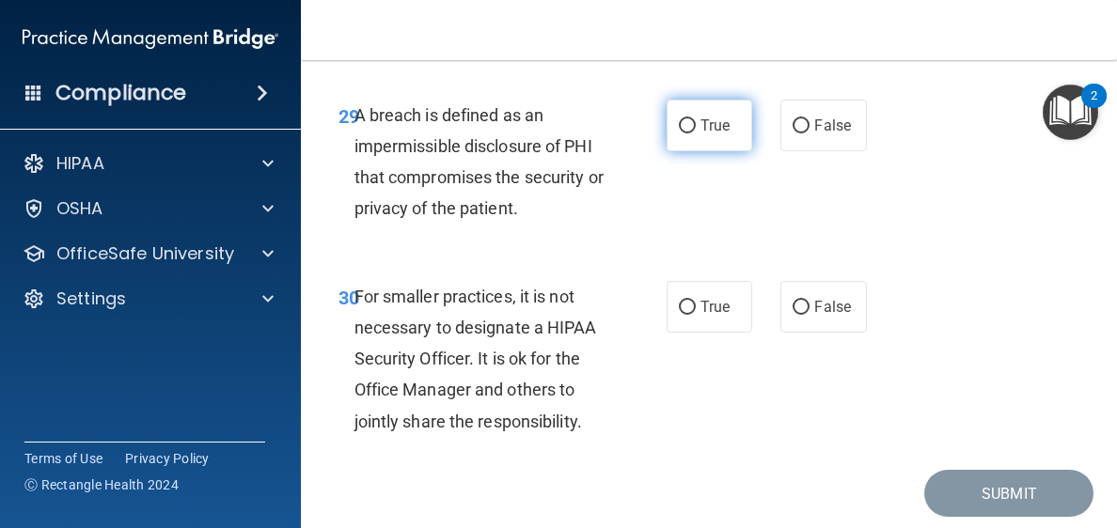
click at [686, 133] on input "True" at bounding box center [687, 126] width 17 height 14
radio input "true"
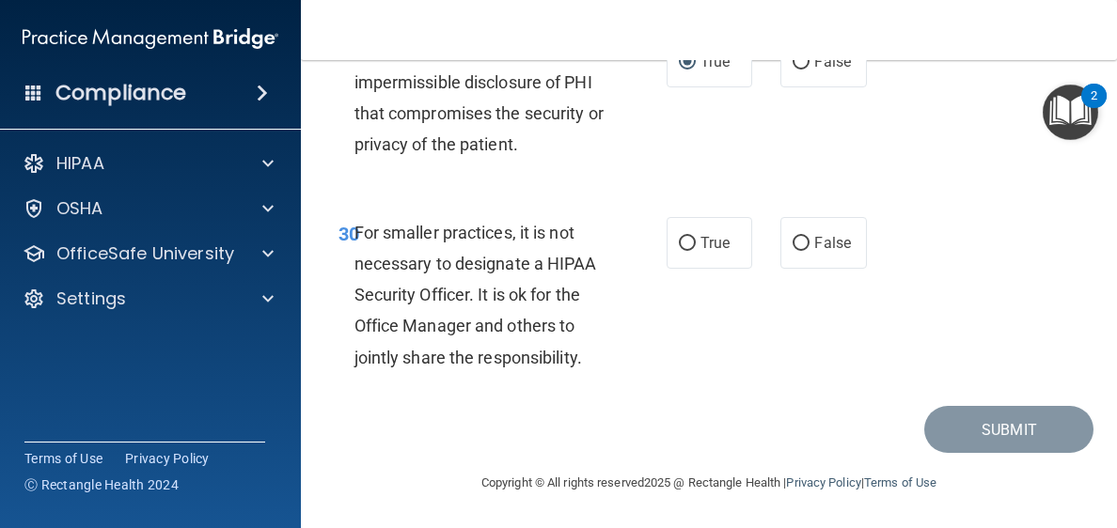
scroll to position [6097, 0]
click at [802, 269] on label "False" at bounding box center [823, 243] width 86 height 52
click at [802, 251] on input "False" at bounding box center [800, 244] width 17 height 14
radio input "true"
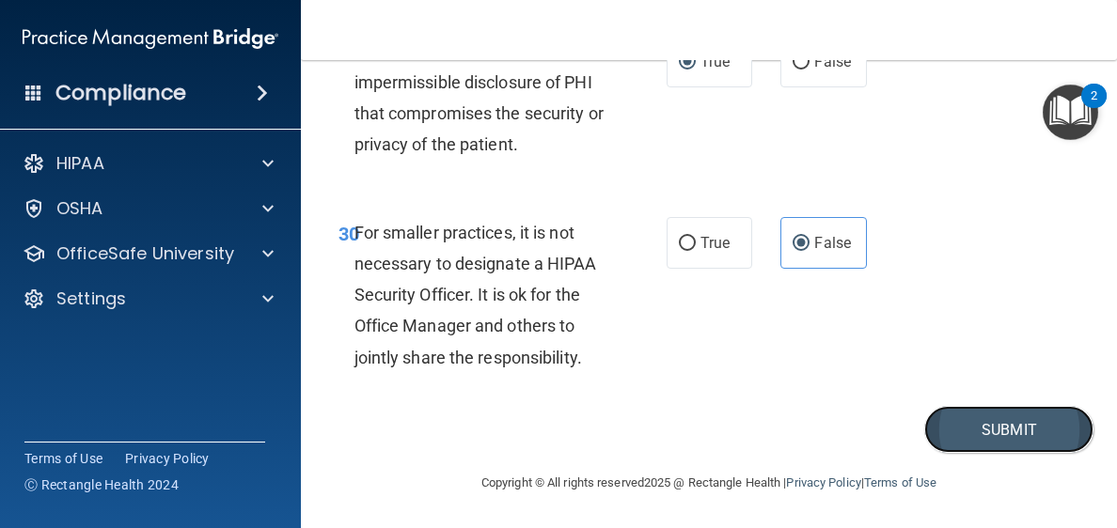
click at [985, 454] on button "Submit" at bounding box center [1008, 430] width 169 height 48
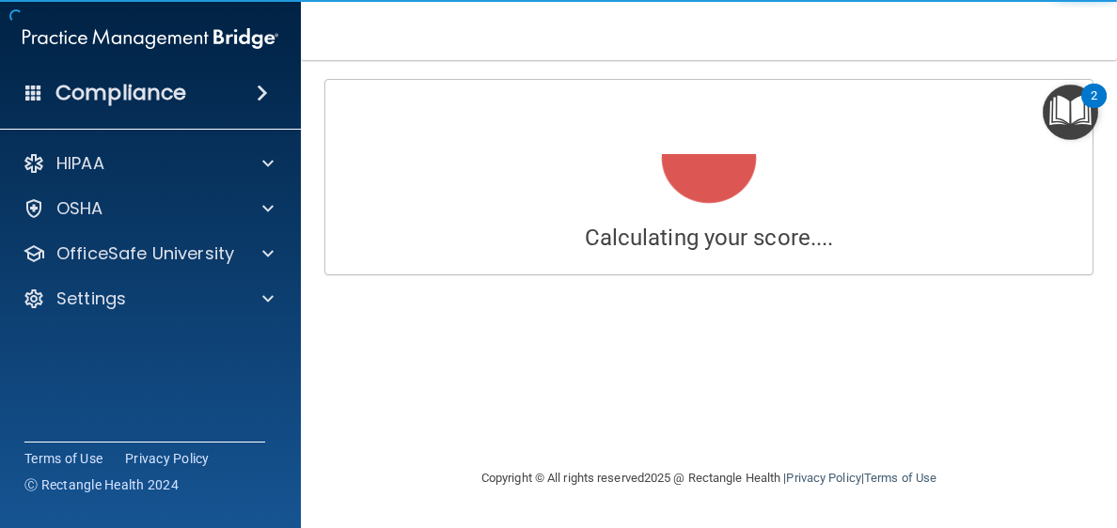
click at [1108, 502] on main "Calculating your score.... Success! You've completed " The HIPAA Quiz " with a …" at bounding box center [709, 294] width 816 height 468
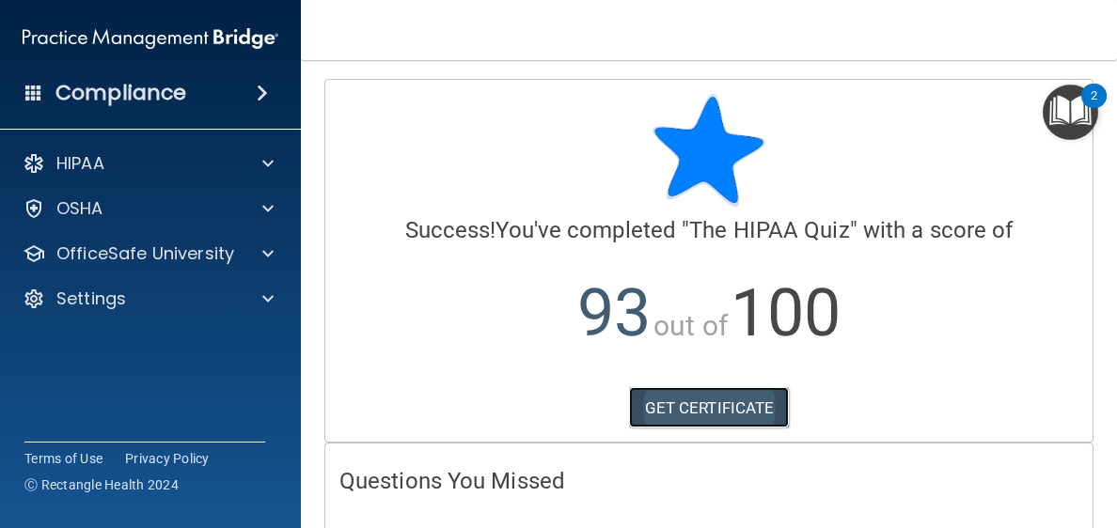
click at [743, 405] on link "GET CERTIFICATE" at bounding box center [709, 407] width 161 height 41
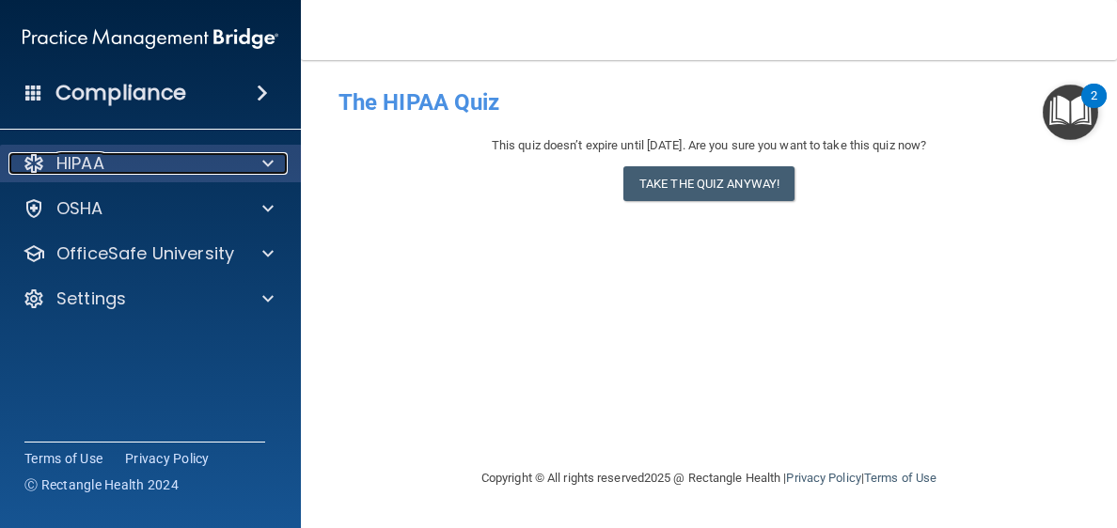
click at [261, 160] on div at bounding box center [265, 163] width 47 height 23
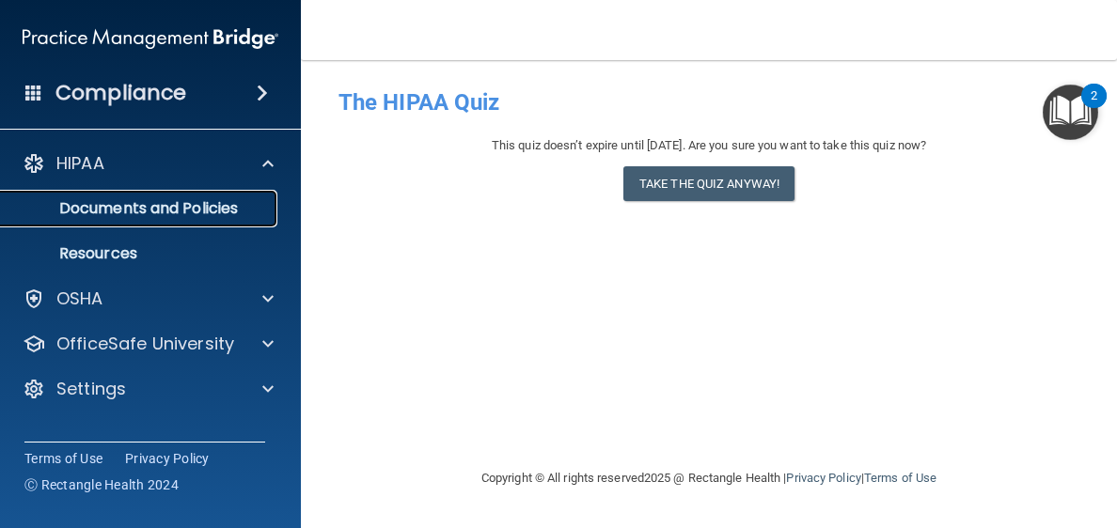
click at [255, 199] on p "Documents and Policies" at bounding box center [140, 208] width 257 height 19
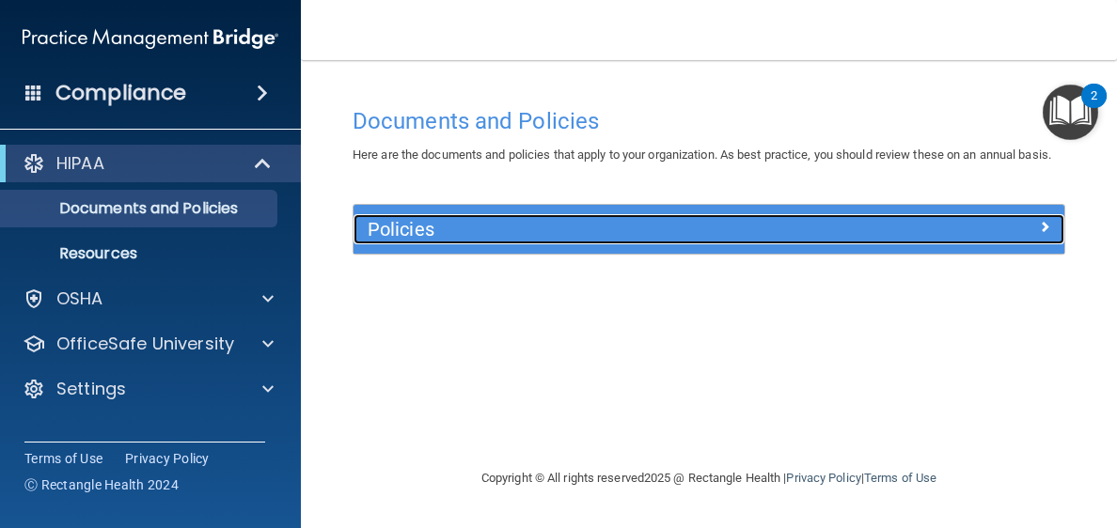
click at [796, 240] on h5 "Policies" at bounding box center [619, 229] width 505 height 21
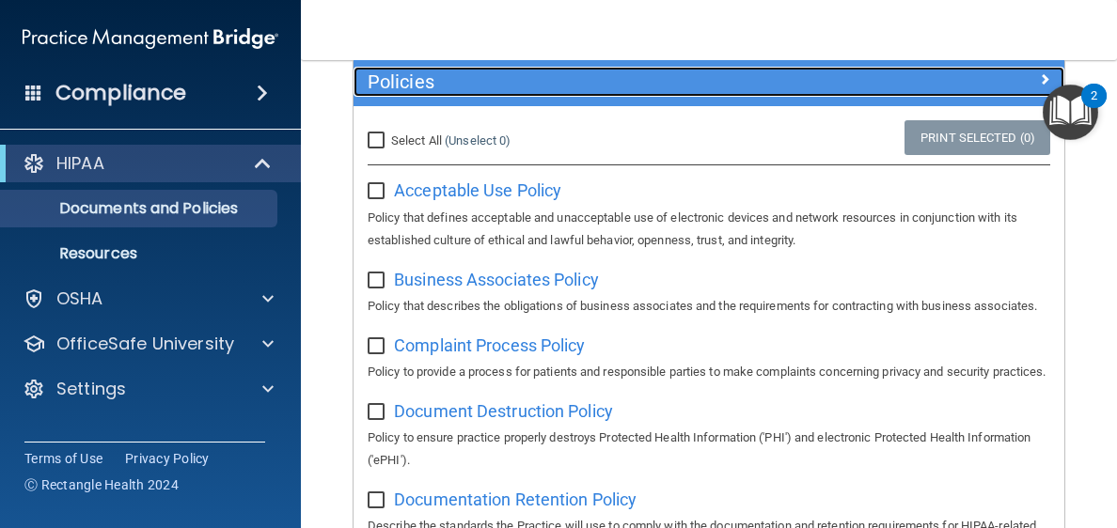
scroll to position [74, 0]
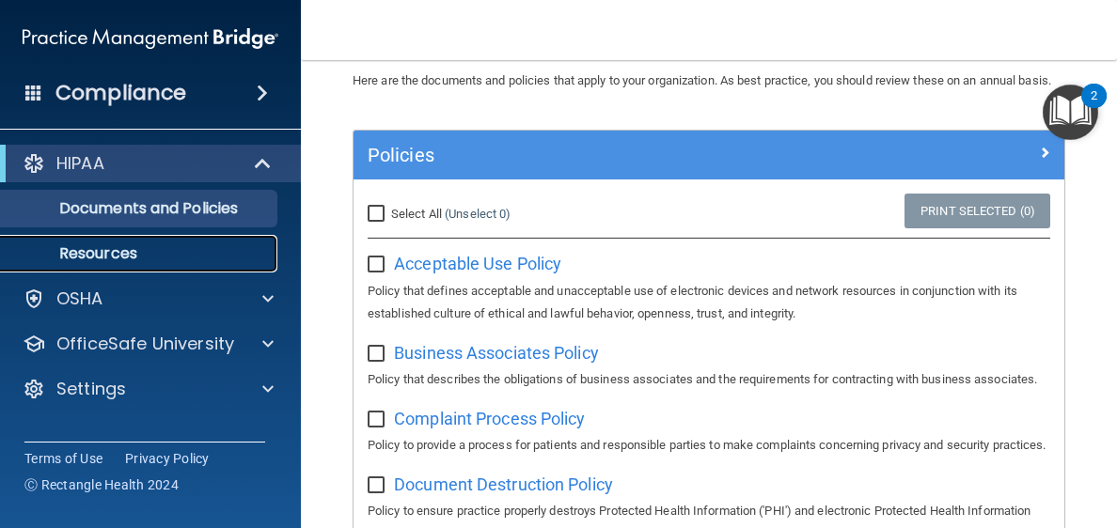
click at [224, 259] on p "Resources" at bounding box center [140, 253] width 257 height 19
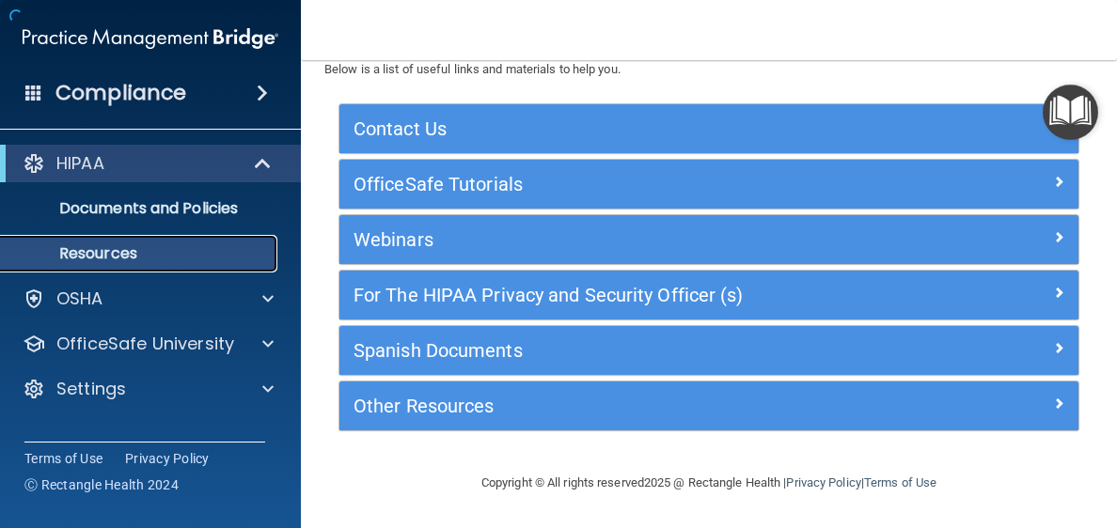
scroll to position [67, 0]
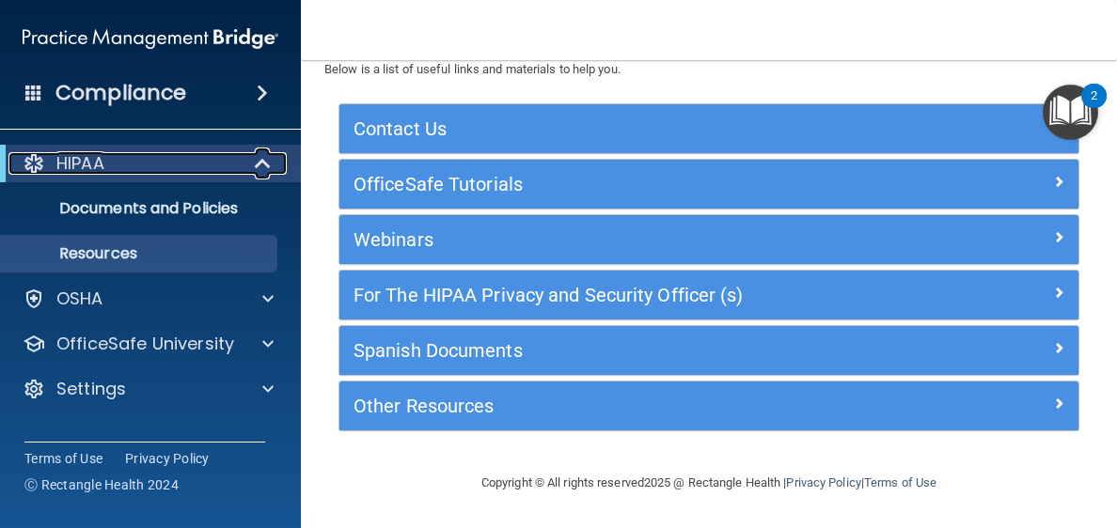
click at [258, 163] on span at bounding box center [265, 163] width 16 height 23
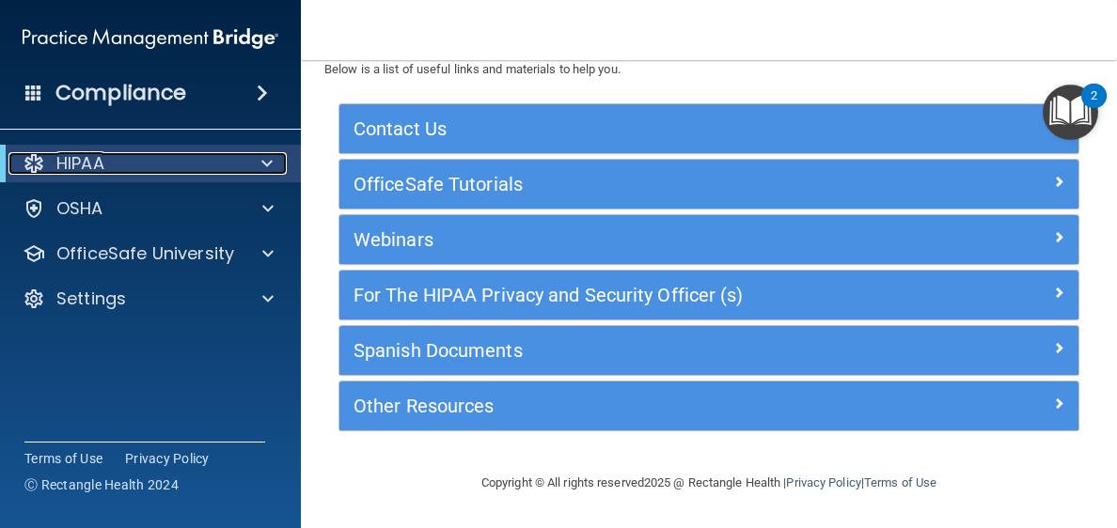
click at [258, 162] on div at bounding box center [264, 163] width 46 height 23
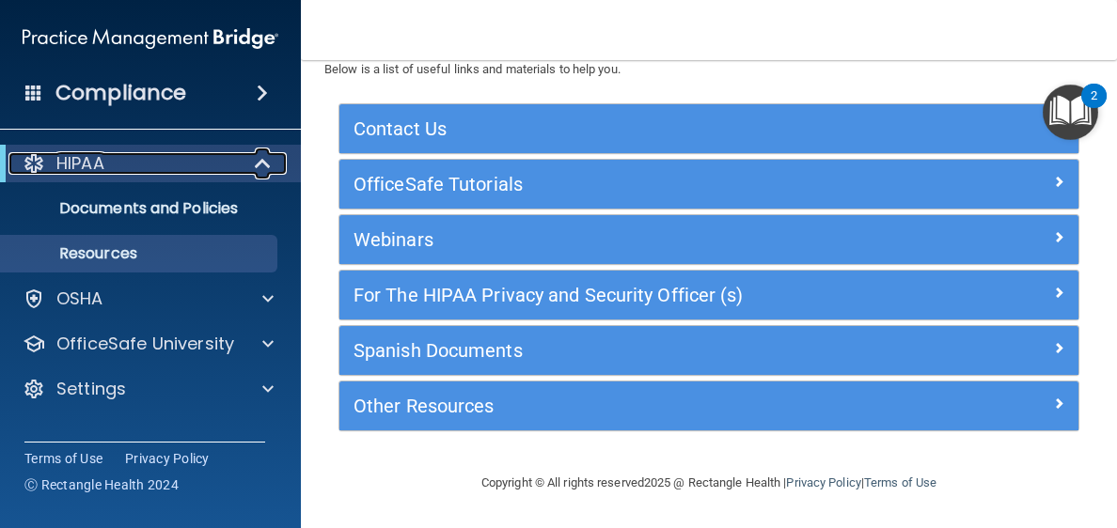
click at [259, 164] on span at bounding box center [265, 163] width 16 height 23
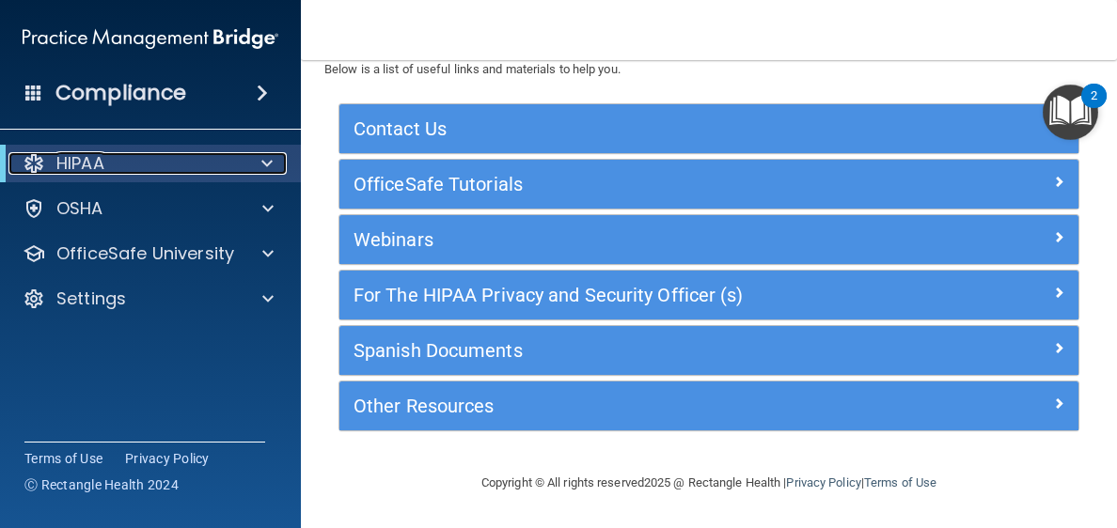
click at [207, 168] on div "HIPAA" at bounding box center [124, 163] width 232 height 23
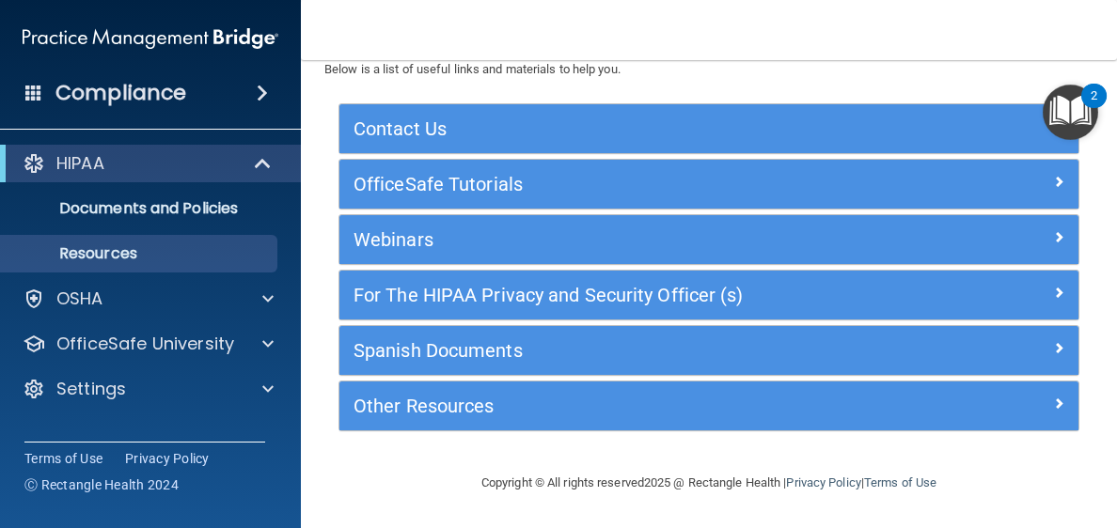
click at [262, 89] on span at bounding box center [262, 93] width 11 height 23
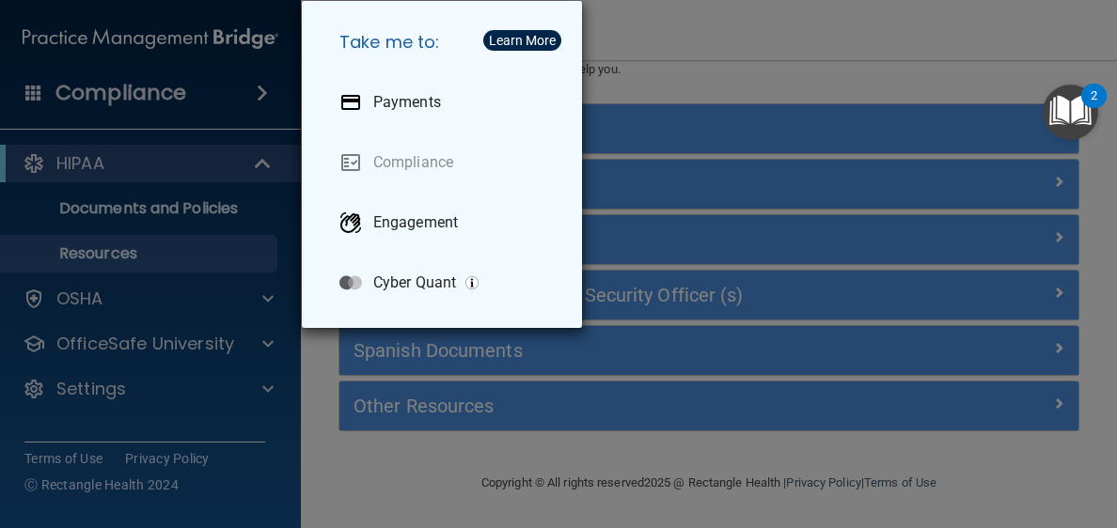
click at [173, 219] on div "Take me to: Payments Compliance Engagement Cyber Quant" at bounding box center [558, 264] width 1117 height 528
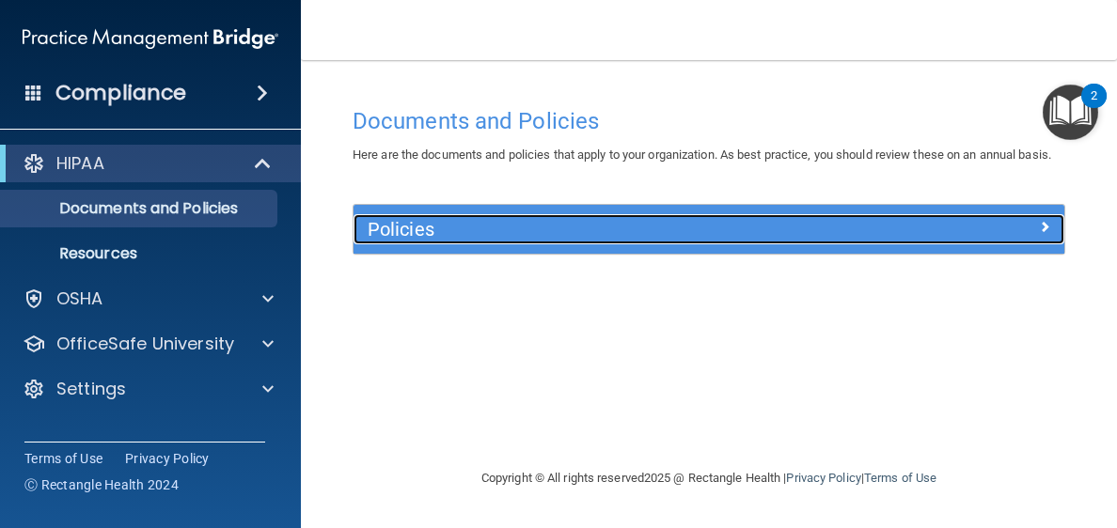
click at [1029, 237] on div at bounding box center [975, 225] width 178 height 23
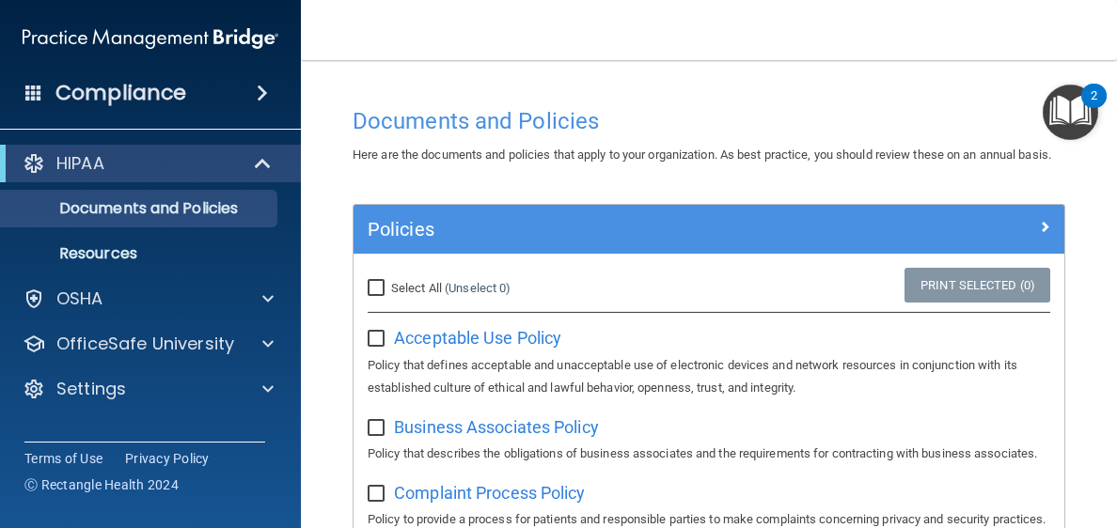
click at [383, 347] on input "checkbox" at bounding box center [378, 339] width 22 height 15
click at [369, 347] on input "checkbox" at bounding box center [378, 339] width 22 height 15
checkbox input "false"
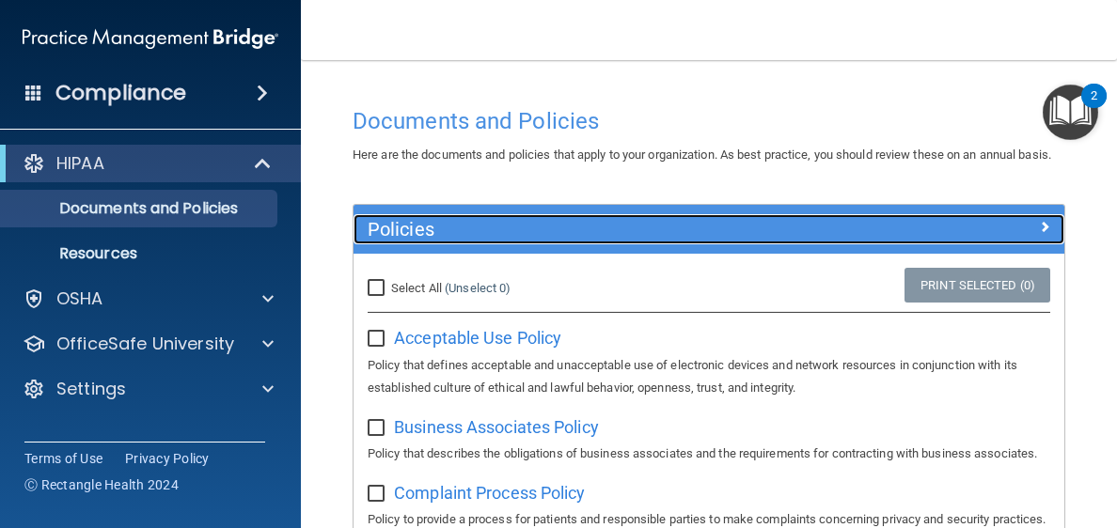
click at [1011, 237] on div at bounding box center [975, 225] width 178 height 23
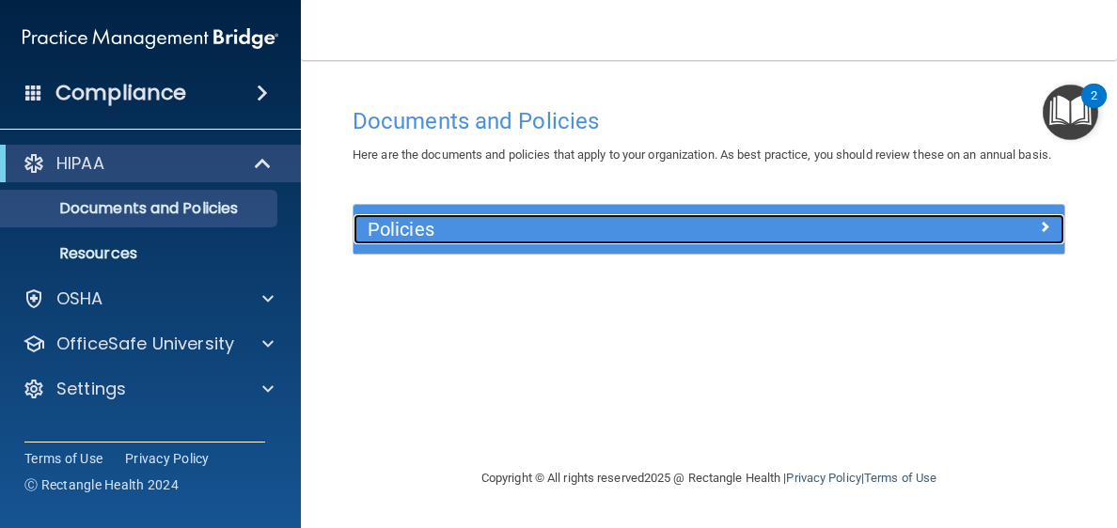
click at [1011, 237] on div at bounding box center [975, 225] width 178 height 23
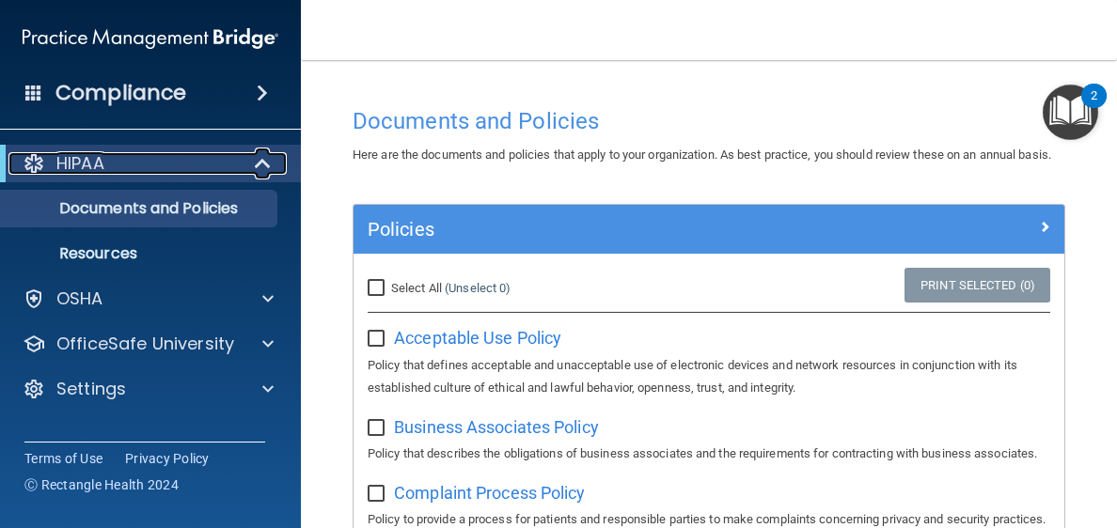
click at [269, 157] on span at bounding box center [265, 163] width 16 height 23
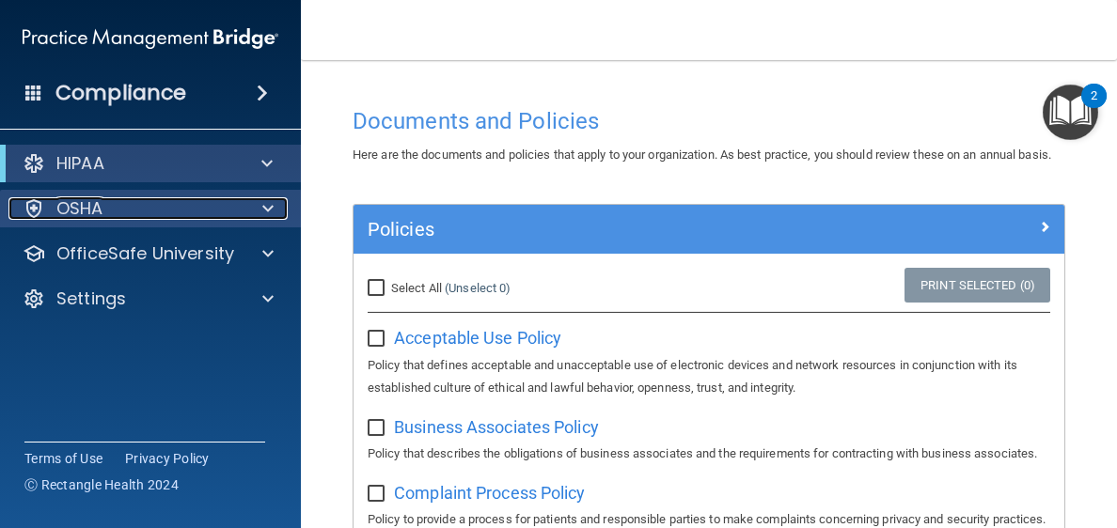
click at [139, 215] on div "OSHA" at bounding box center [124, 208] width 233 height 23
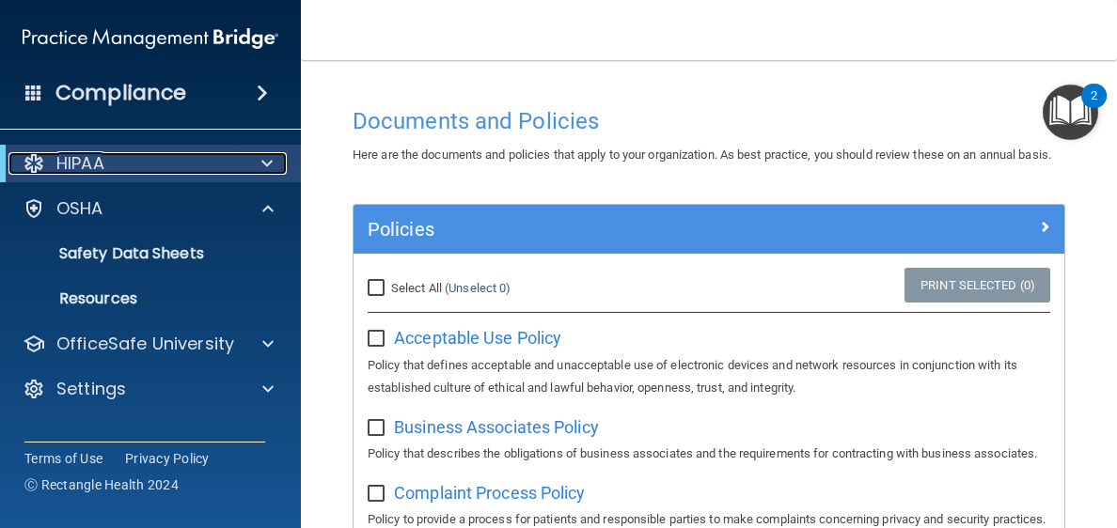
click at [136, 156] on div "HIPAA" at bounding box center [124, 163] width 232 height 23
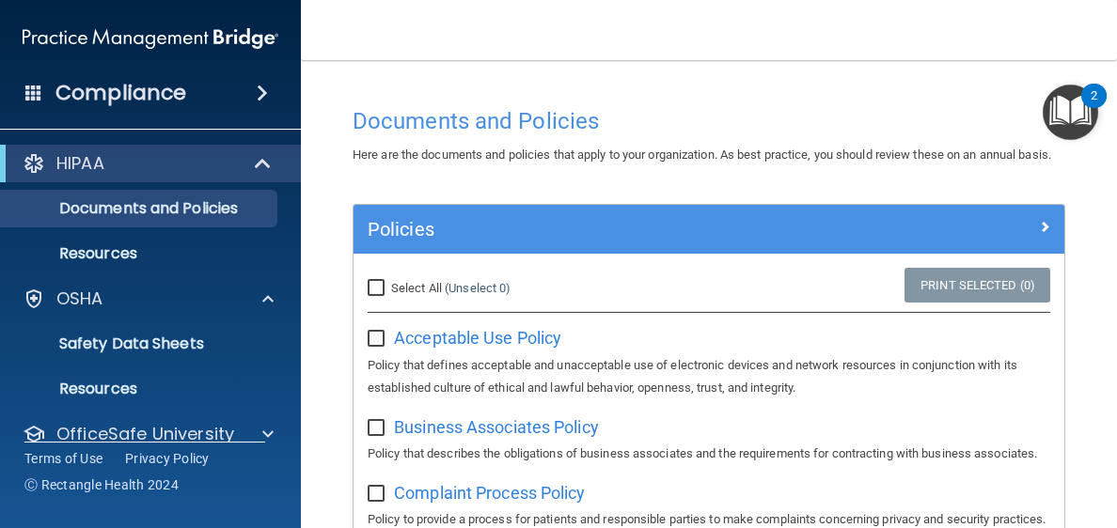
click at [1071, 124] on img "Open Resource Center, 2 new notifications" at bounding box center [1069, 112] width 55 height 55
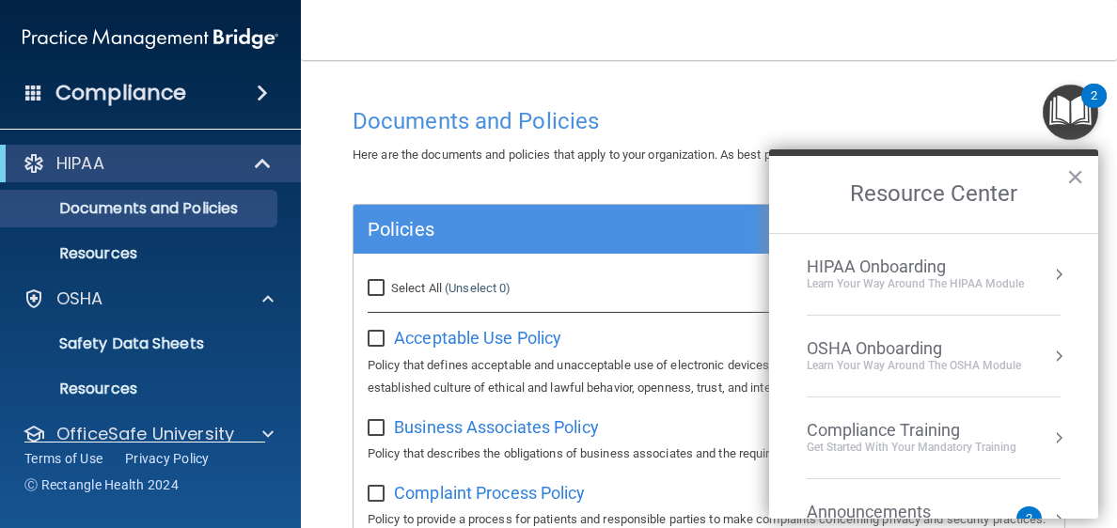
click at [930, 100] on div "Documents and Policies" at bounding box center [708, 121] width 741 height 46
click at [165, 208] on p "Documents and Policies" at bounding box center [140, 208] width 257 height 19
click at [1074, 186] on button "×" at bounding box center [1075, 177] width 18 height 30
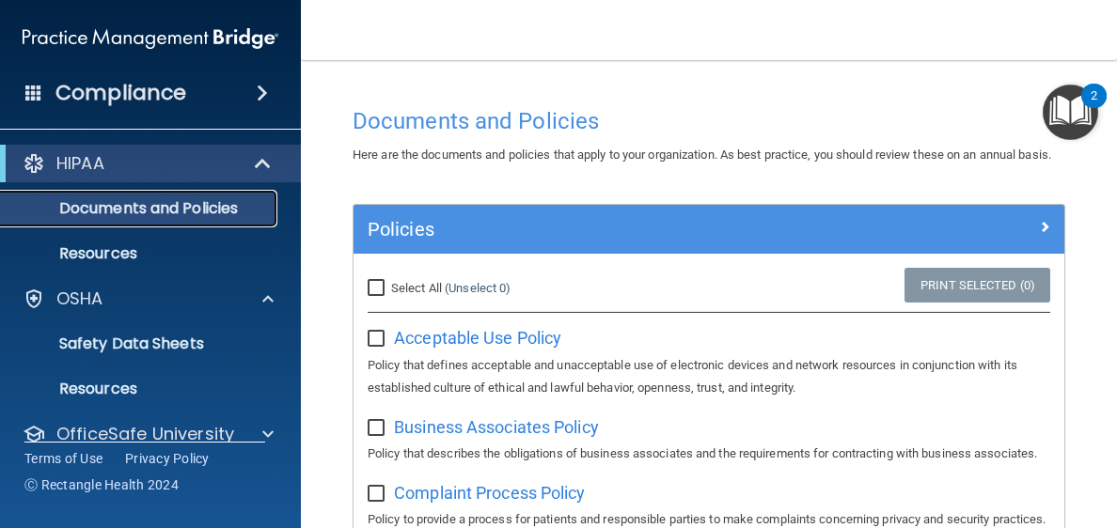
click at [208, 208] on p "Documents and Policies" at bounding box center [140, 208] width 257 height 19
click at [209, 208] on p "Documents and Policies" at bounding box center [140, 208] width 257 height 19
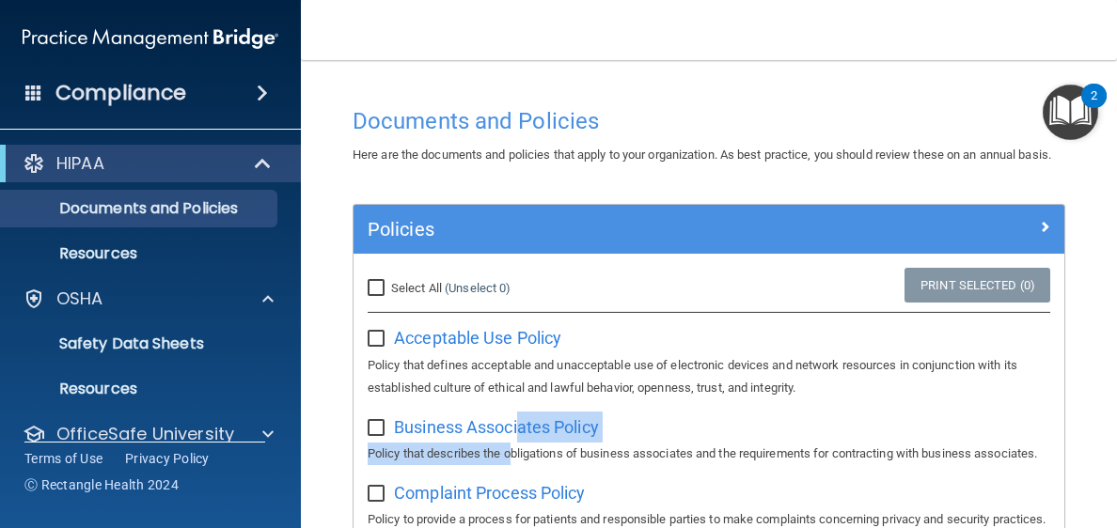
drag, startPoint x: 518, startPoint y: 464, endPoint x: 534, endPoint y: 463, distance: 16.0
click at [517, 465] on div "Business Associates Policy Policy that describes the obligations of business as…" at bounding box center [708, 439] width 682 height 54
drag, startPoint x: 657, startPoint y: 452, endPoint x: 672, endPoint y: 448, distance: 15.5
click at [656, 452] on div "Business Associates Policy Policy that describes the obligations of business as…" at bounding box center [708, 439] width 682 height 54
click at [549, 298] on div "Select All (Unselect 0) Unselect All" at bounding box center [471, 288] width 237 height 41
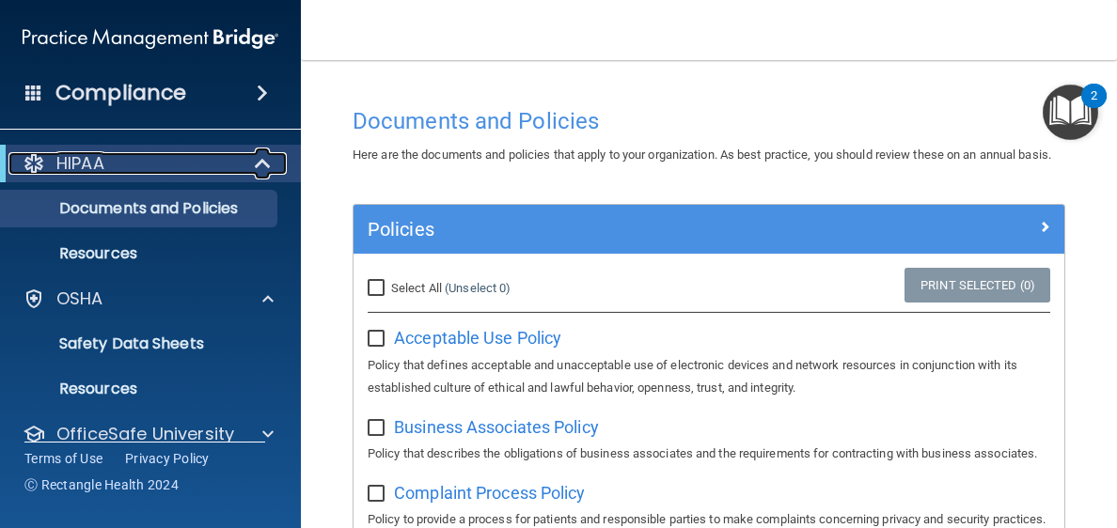
click at [269, 160] on span at bounding box center [265, 163] width 16 height 23
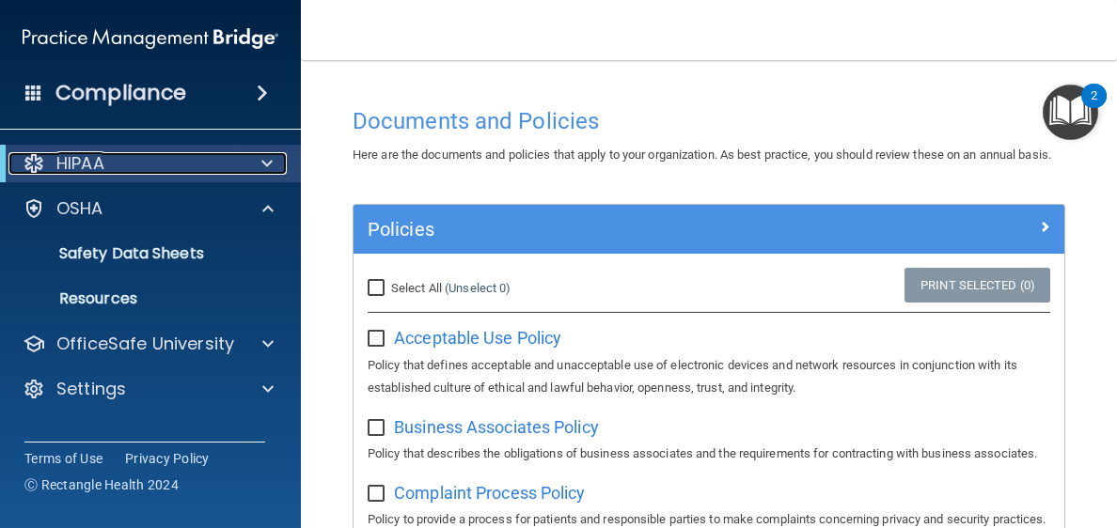
click at [15, 164] on div "HIPAA" at bounding box center [124, 163] width 232 height 23
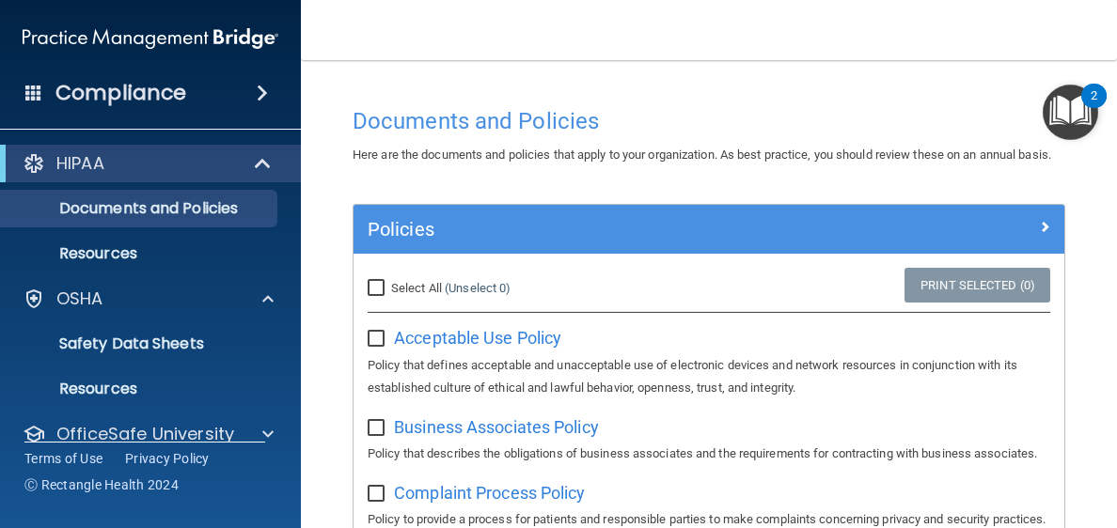
click at [258, 101] on span at bounding box center [262, 93] width 11 height 23
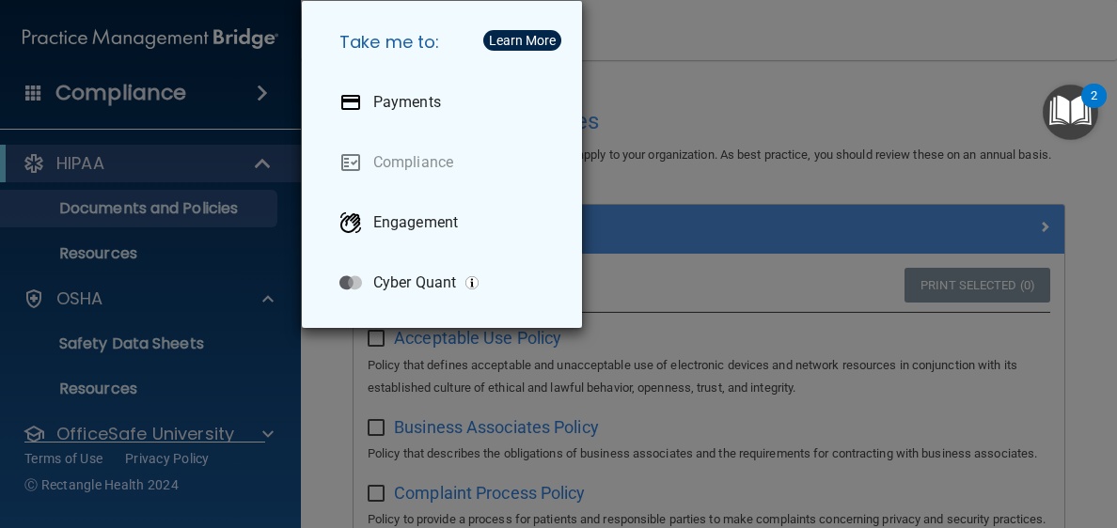
click at [197, 152] on div "Take me to: Payments Compliance Engagement Cyber Quant" at bounding box center [558, 264] width 1117 height 528
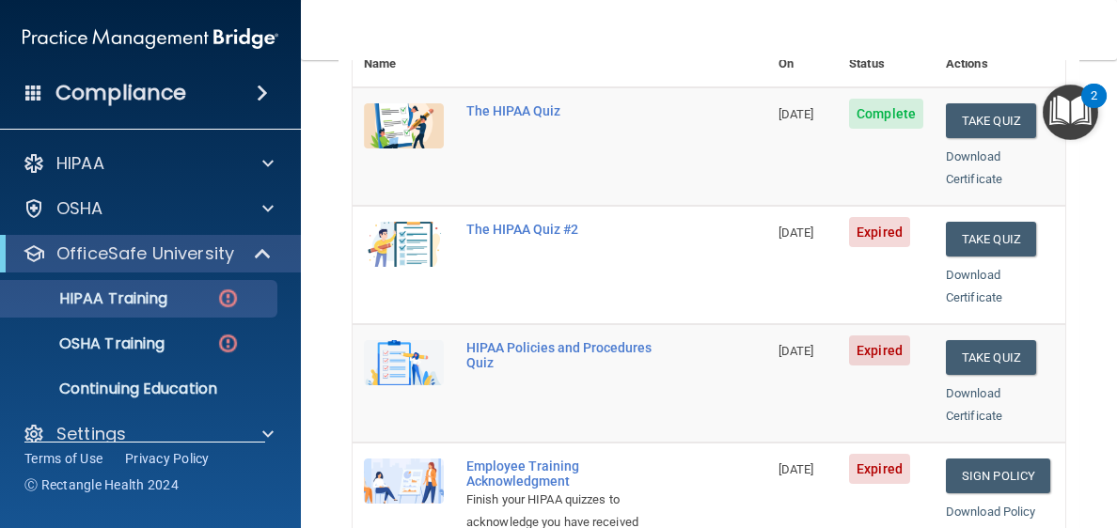
scroll to position [262, 0]
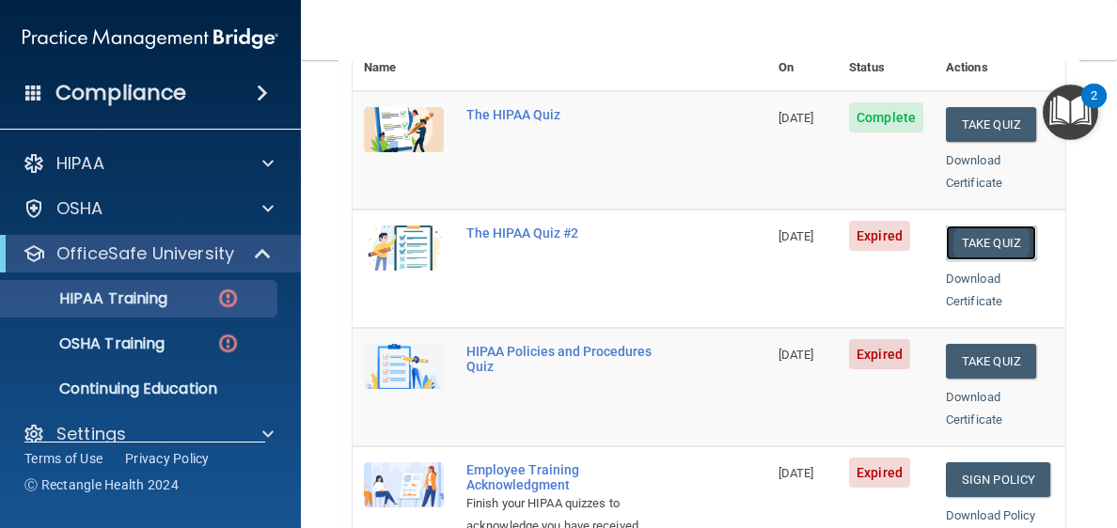
click at [972, 226] on button "Take Quiz" at bounding box center [990, 243] width 90 height 35
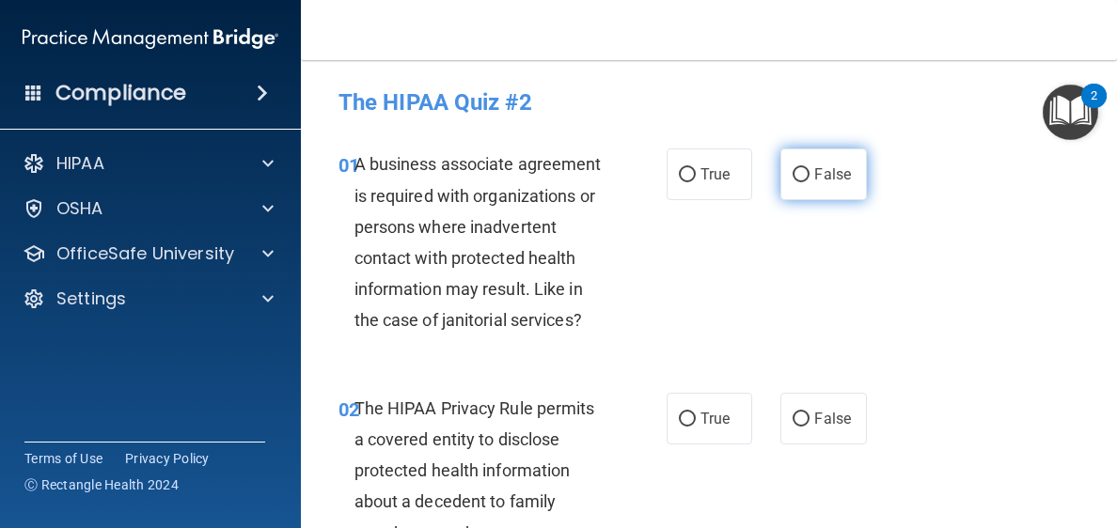
drag, startPoint x: 795, startPoint y: 167, endPoint x: 789, endPoint y: 189, distance: 22.6
click at [792, 173] on input "False" at bounding box center [800, 175] width 17 height 14
radio input "true"
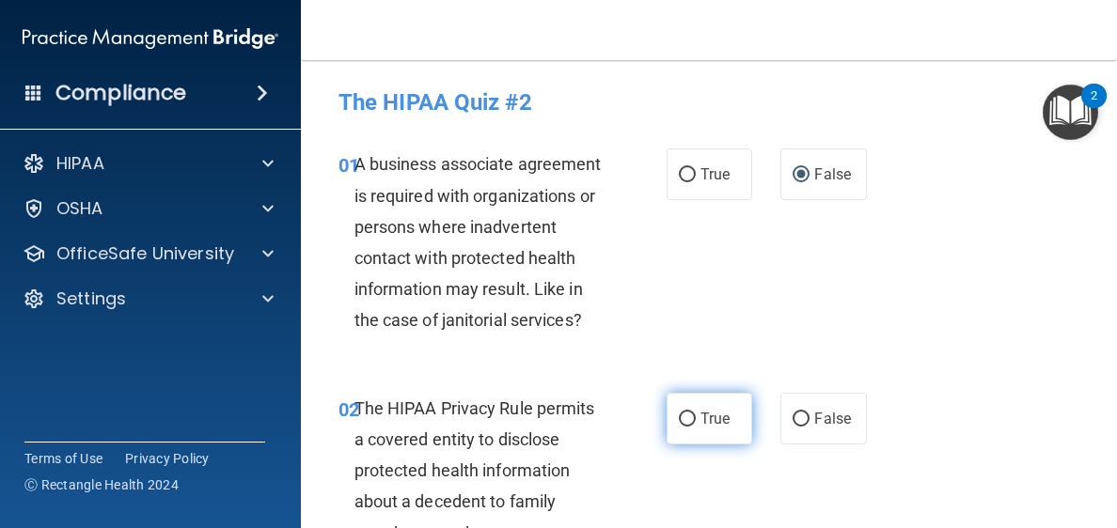
click at [700, 435] on label "True" at bounding box center [709, 419] width 86 height 52
click at [695, 427] on input "True" at bounding box center [687, 420] width 17 height 14
radio input "true"
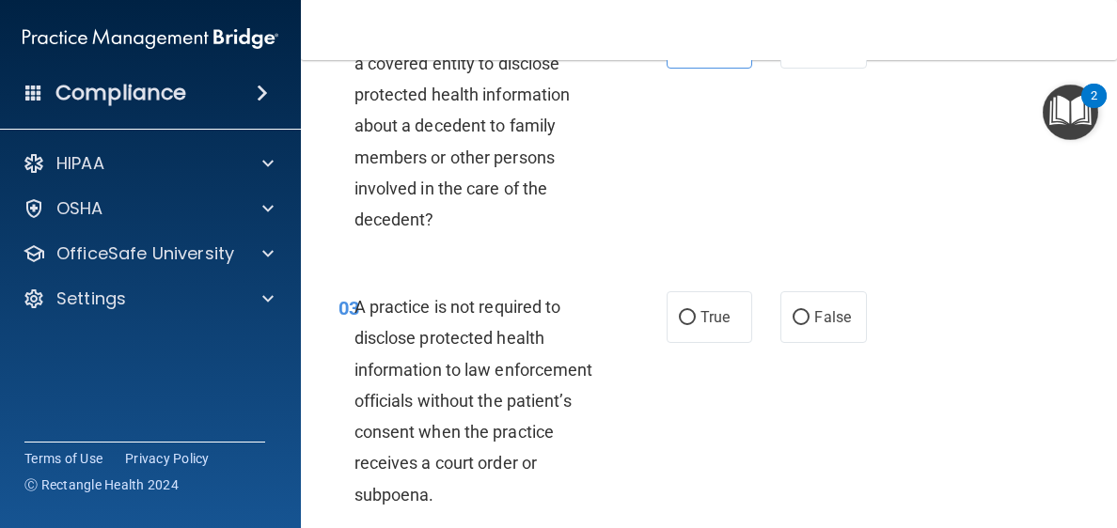
scroll to position [439, 0]
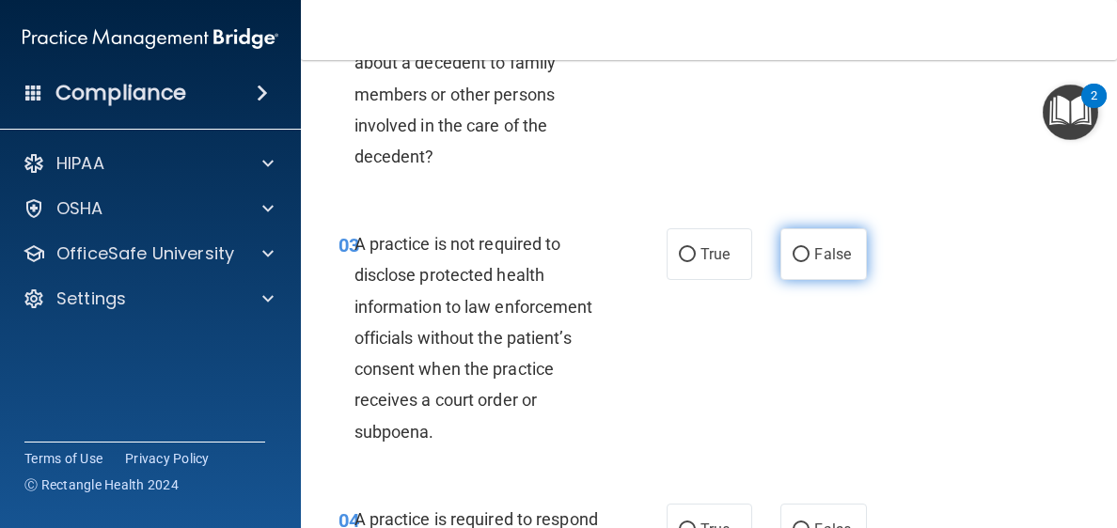
click at [814, 252] on span "False" at bounding box center [832, 254] width 37 height 18
click at [809, 252] on input "False" at bounding box center [800, 255] width 17 height 14
radio input "true"
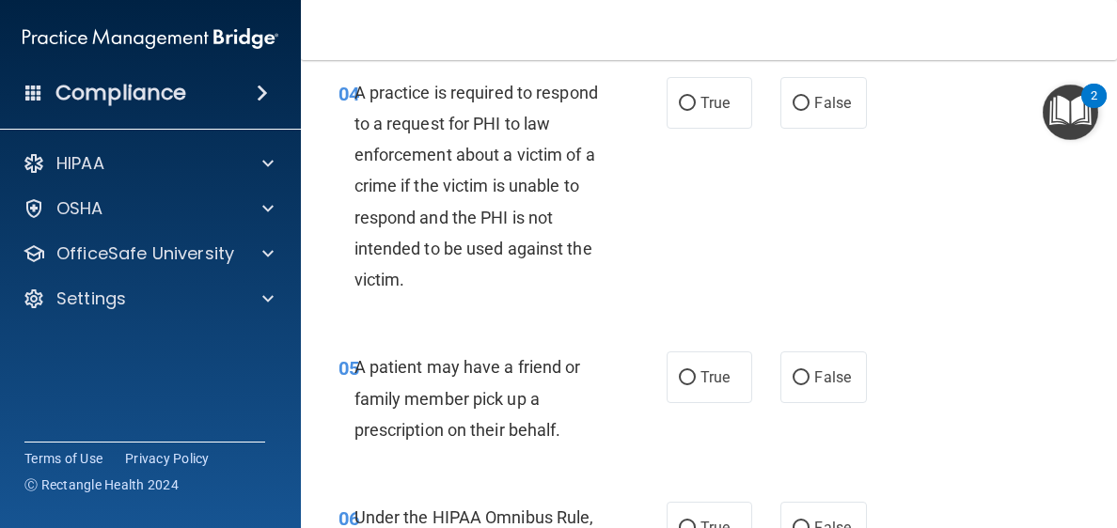
scroll to position [890, 0]
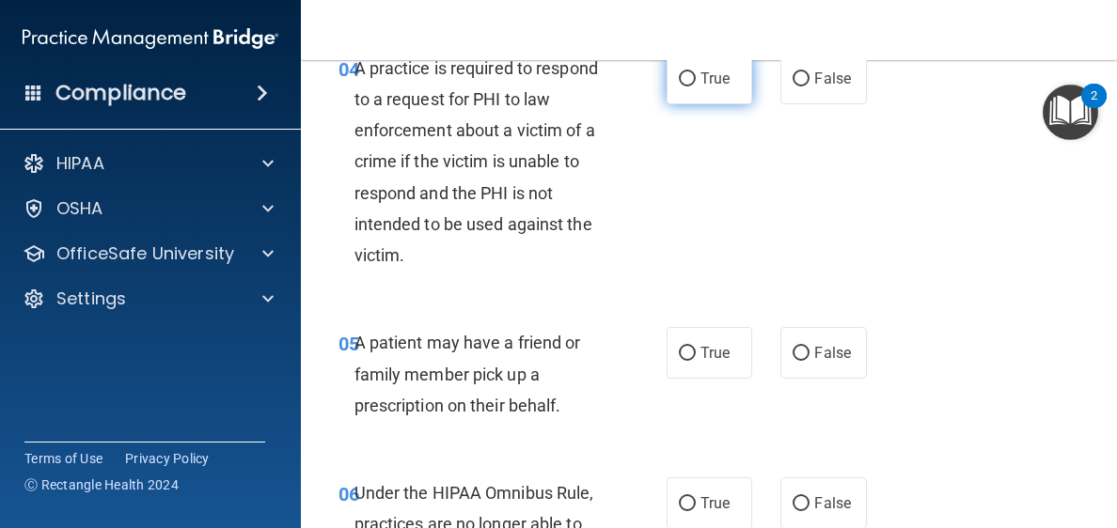
click at [700, 81] on span "True" at bounding box center [714, 79] width 29 height 18
click at [695, 81] on input "True" at bounding box center [687, 79] width 17 height 14
radio input "true"
click at [714, 362] on label "True" at bounding box center [709, 353] width 86 height 52
click at [695, 361] on input "True" at bounding box center [687, 354] width 17 height 14
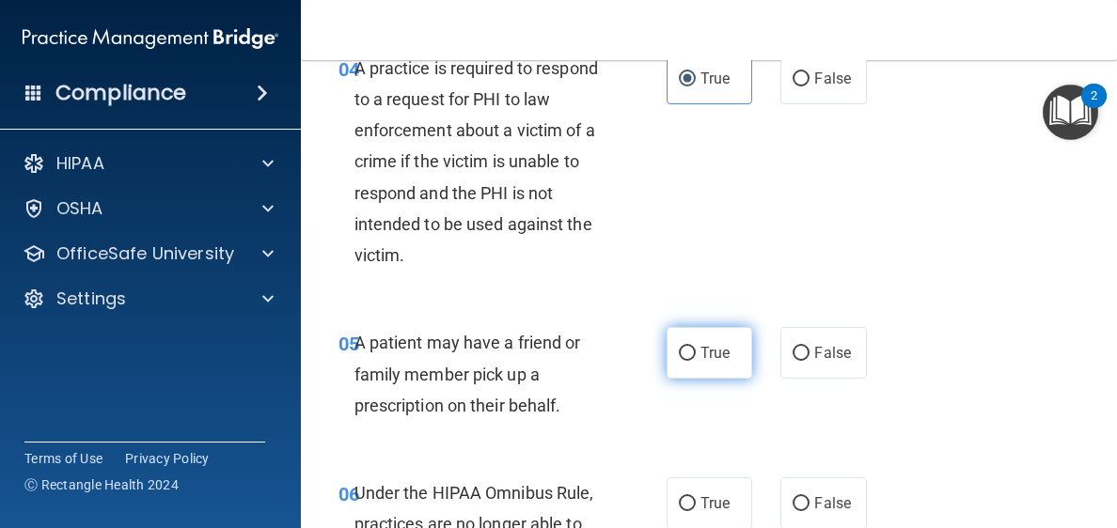
radio input "true"
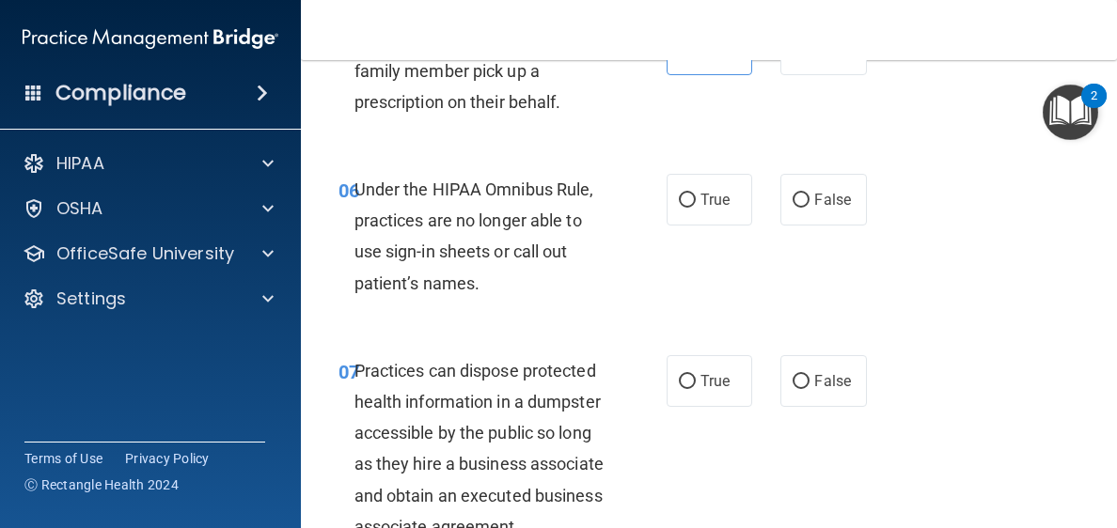
scroll to position [1223, 0]
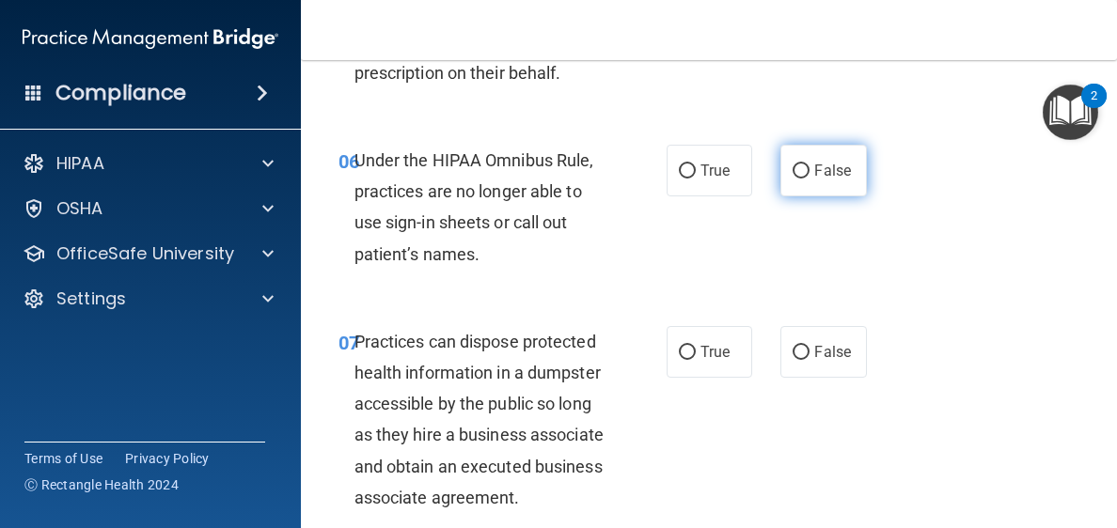
click at [795, 172] on input "False" at bounding box center [800, 171] width 17 height 14
radio input "true"
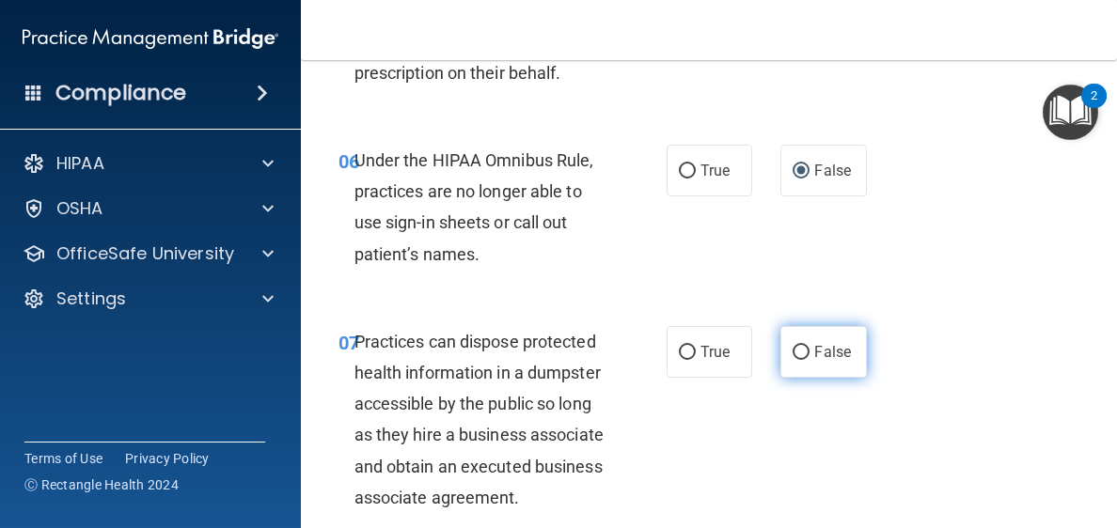
click at [789, 361] on label "False" at bounding box center [823, 352] width 86 height 52
click at [792, 360] on input "False" at bounding box center [800, 353] width 17 height 14
radio input "true"
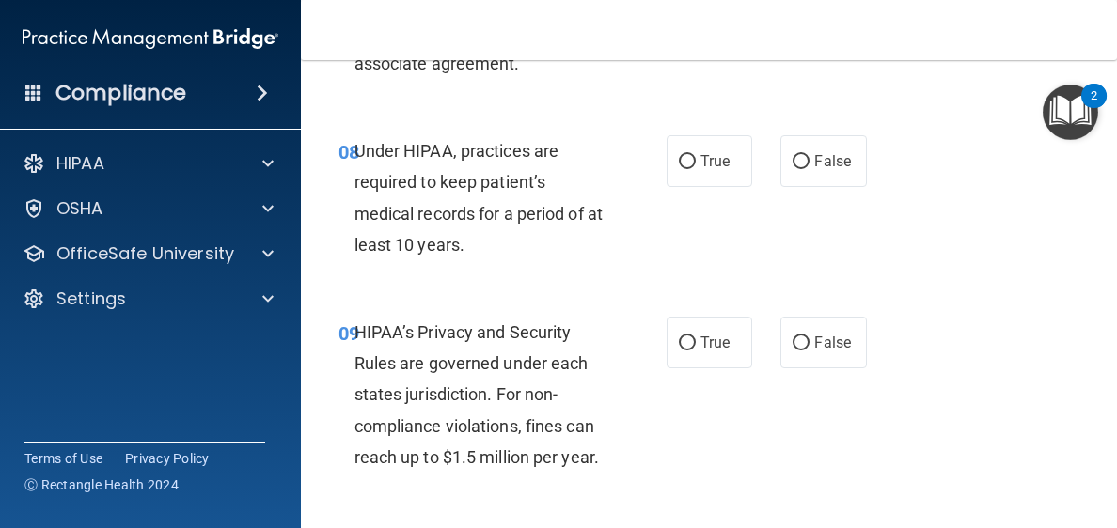
scroll to position [1743, 0]
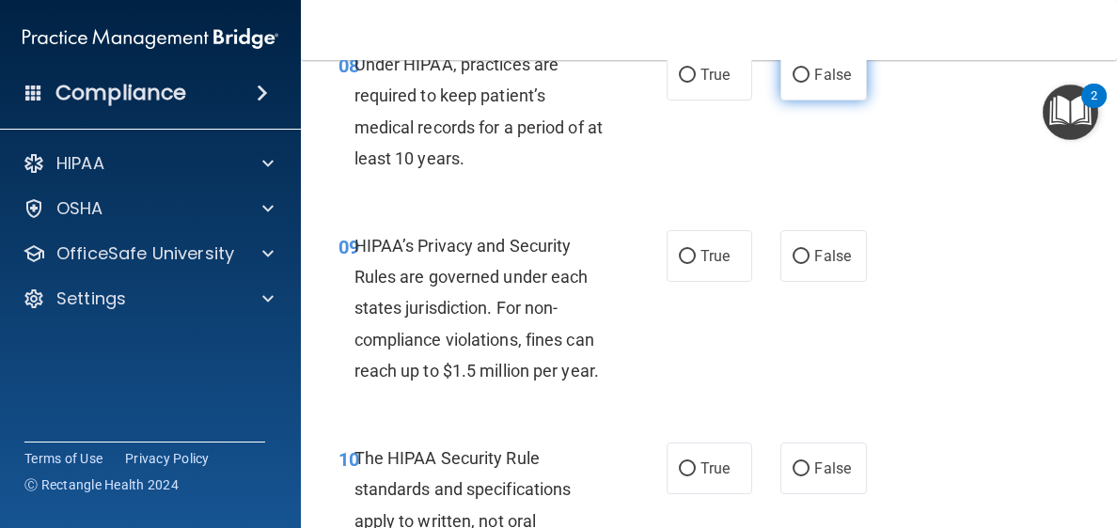
click at [814, 84] on span "False" at bounding box center [832, 75] width 37 height 18
click at [809, 83] on input "False" at bounding box center [800, 76] width 17 height 14
radio input "true"
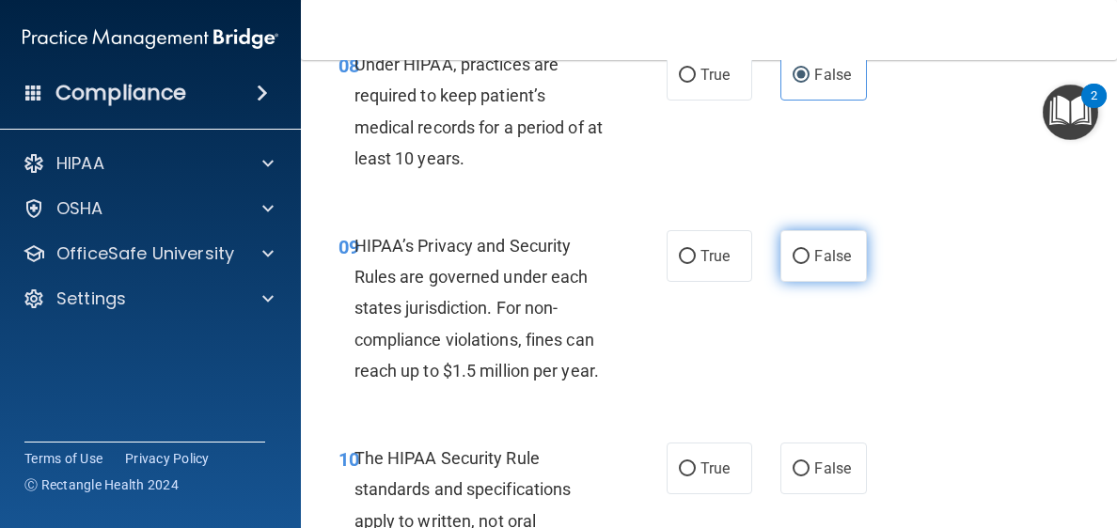
click at [814, 265] on span "False" at bounding box center [832, 256] width 37 height 18
click at [809, 264] on input "False" at bounding box center [800, 257] width 17 height 14
radio input "true"
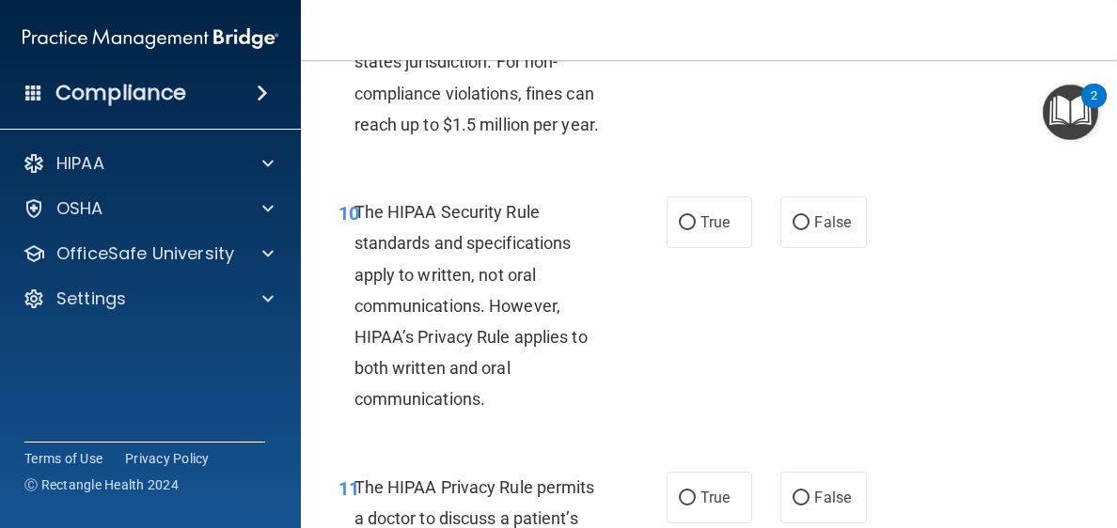
scroll to position [2004, 0]
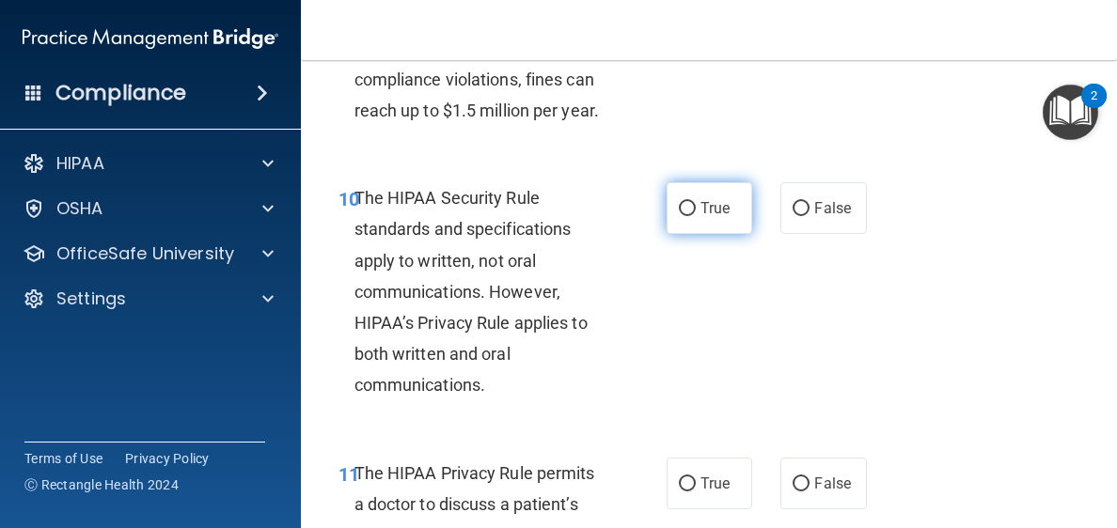
click at [711, 217] on span "True" at bounding box center [714, 208] width 29 height 18
click at [695, 216] on input "True" at bounding box center [687, 209] width 17 height 14
radio input "true"
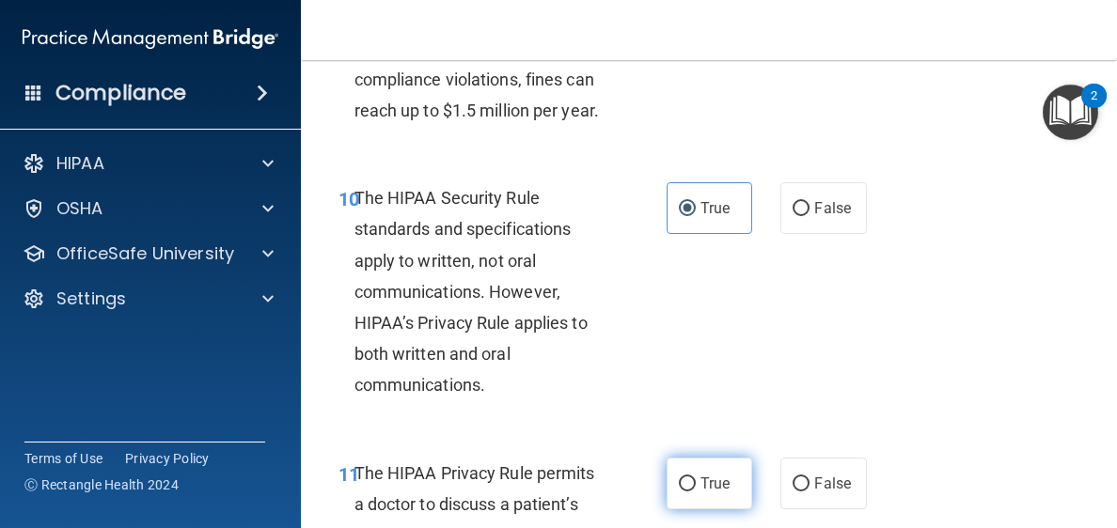
click at [722, 492] on span "True" at bounding box center [714, 484] width 29 height 18
click at [695, 492] on input "True" at bounding box center [687, 484] width 17 height 14
radio input "true"
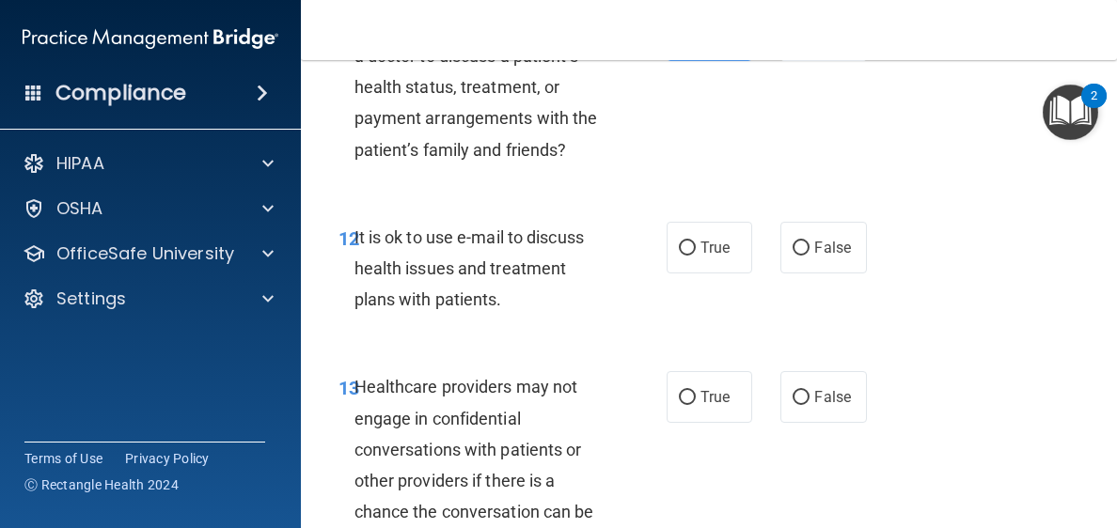
scroll to position [2481, 0]
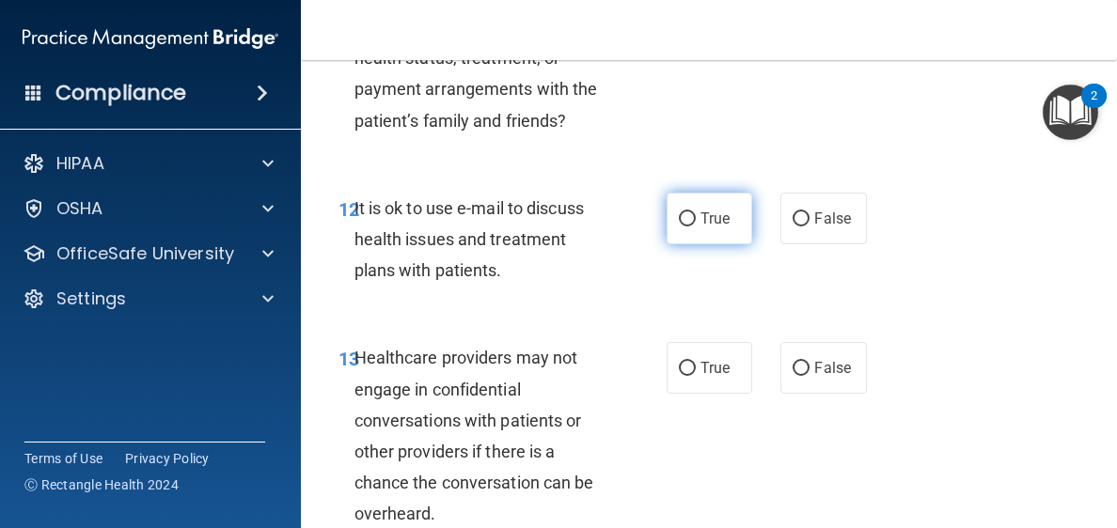
click at [702, 227] on span "True" at bounding box center [714, 219] width 29 height 18
click at [695, 226] on input "True" at bounding box center [687, 219] width 17 height 14
radio input "true"
drag, startPoint x: 774, startPoint y: 399, endPoint x: 791, endPoint y: 398, distance: 16.9
click at [780, 394] on label "False" at bounding box center [823, 368] width 86 height 52
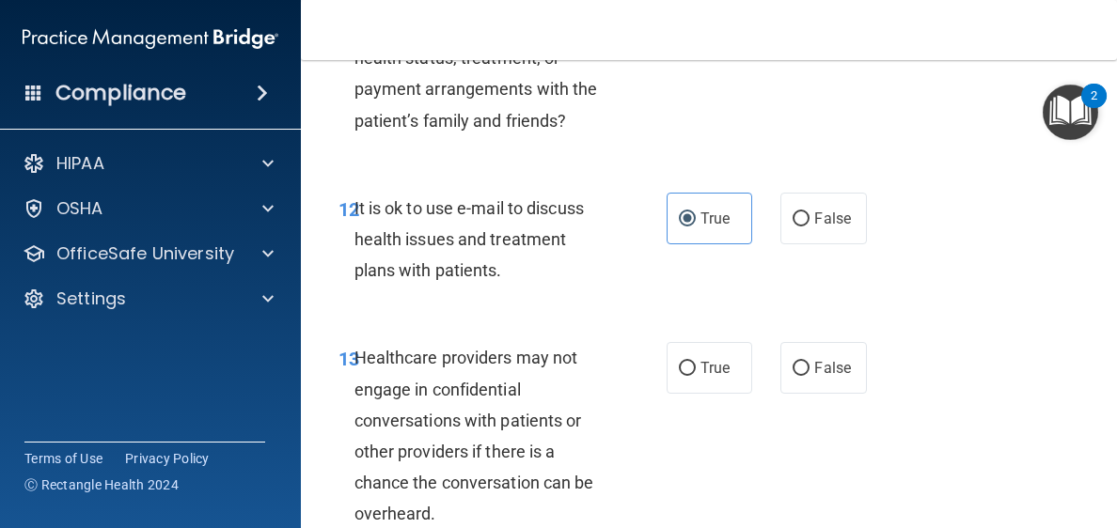
click at [792, 376] on input "False" at bounding box center [800, 369] width 17 height 14
radio input "true"
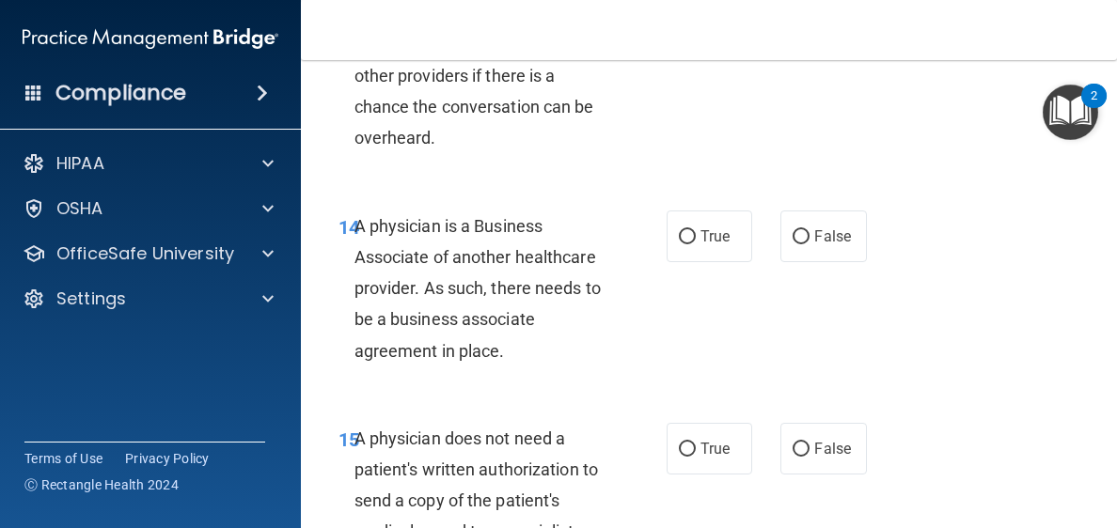
scroll to position [2872, 0]
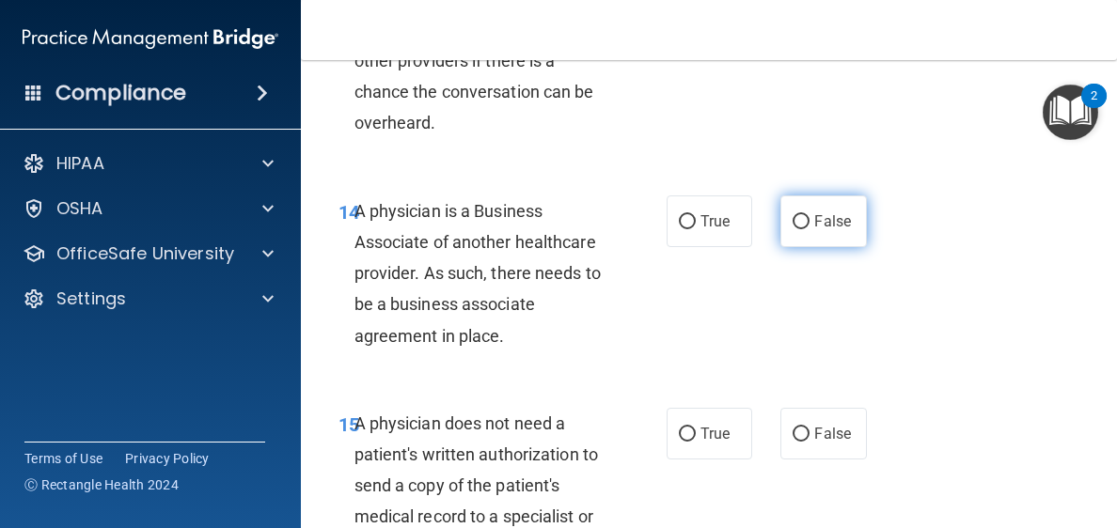
click at [793, 229] on input "False" at bounding box center [800, 222] width 17 height 14
radio input "true"
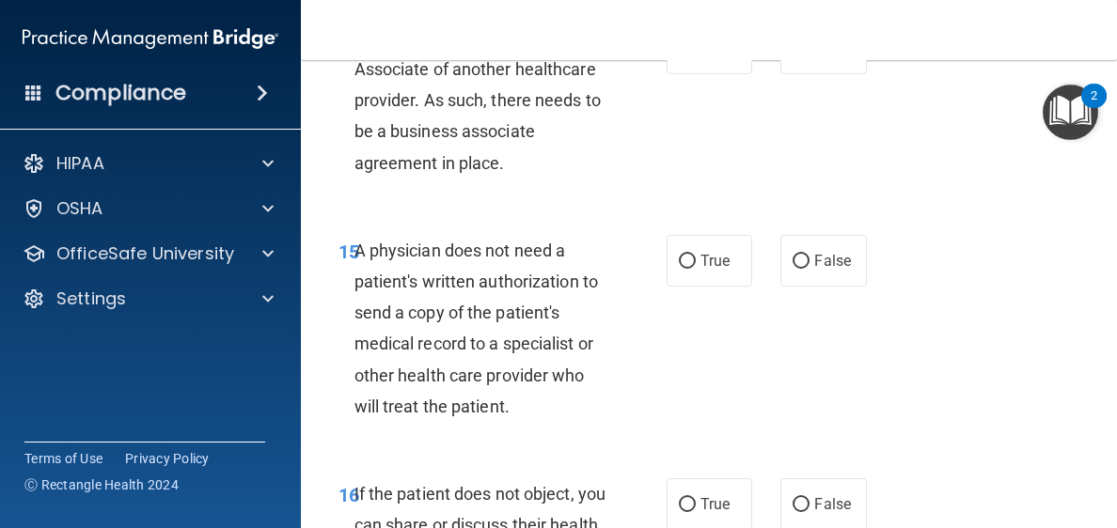
scroll to position [3060, 0]
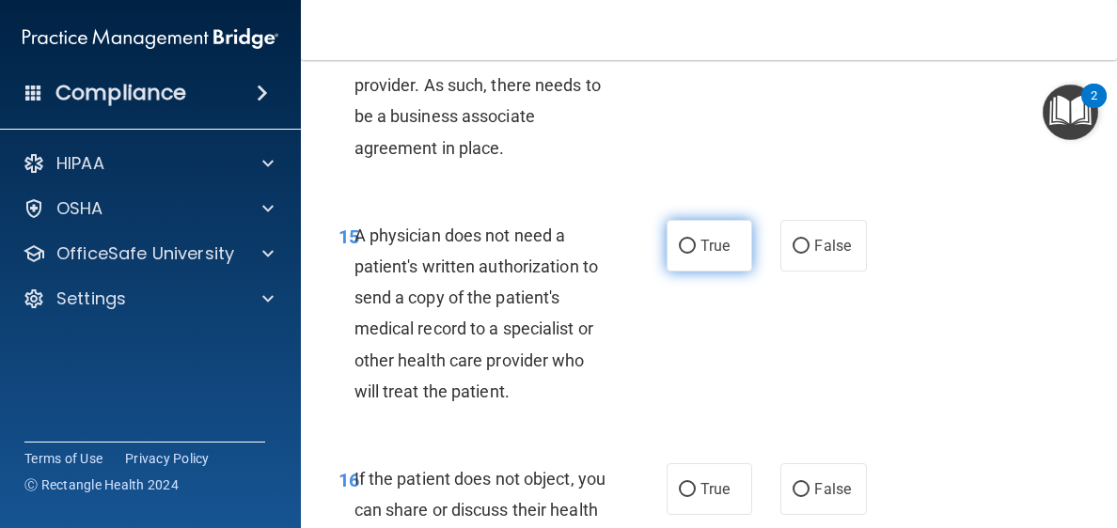
click at [717, 272] on label "True" at bounding box center [709, 246] width 86 height 52
click at [695, 254] on input "True" at bounding box center [687, 247] width 17 height 14
radio input "true"
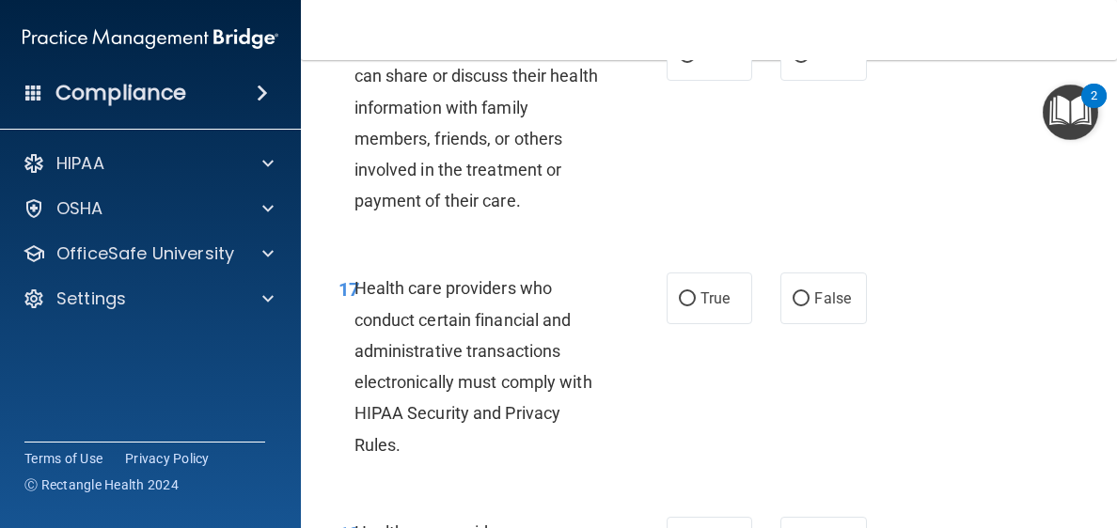
scroll to position [3450, 0]
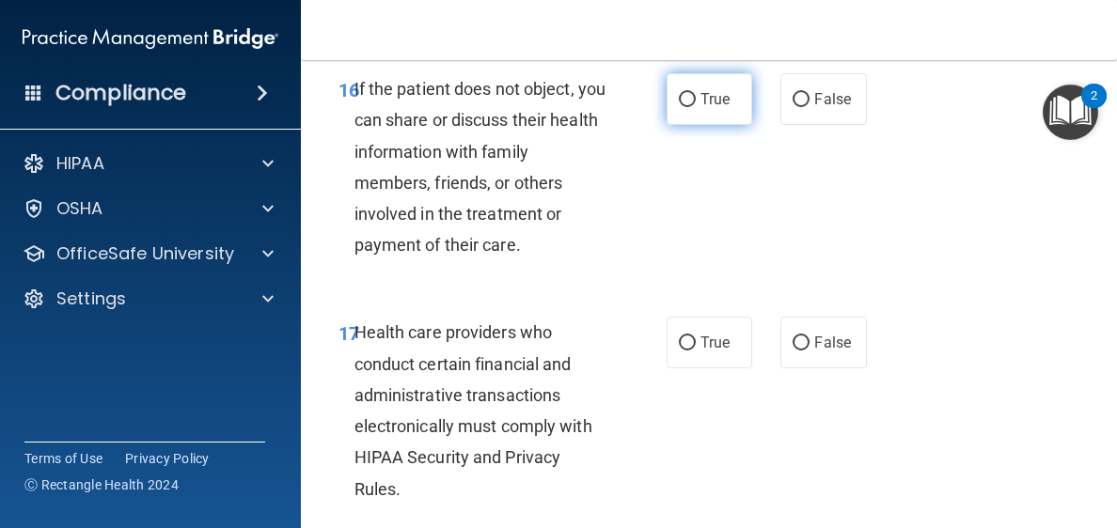
click at [680, 107] on input "True" at bounding box center [687, 100] width 17 height 14
radio input "true"
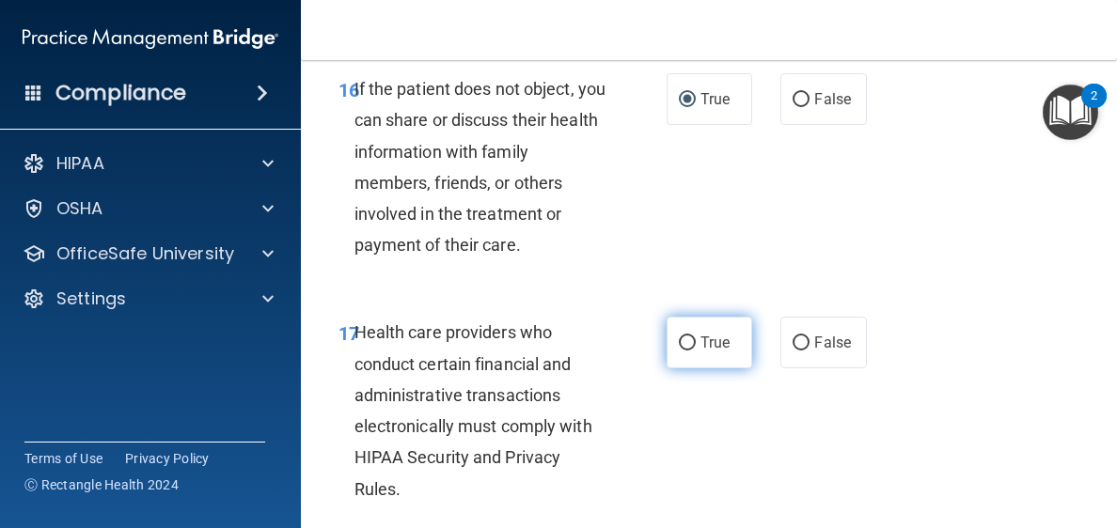
click at [692, 368] on label "True" at bounding box center [709, 343] width 86 height 52
click at [692, 351] on input "True" at bounding box center [687, 343] width 17 height 14
radio input "true"
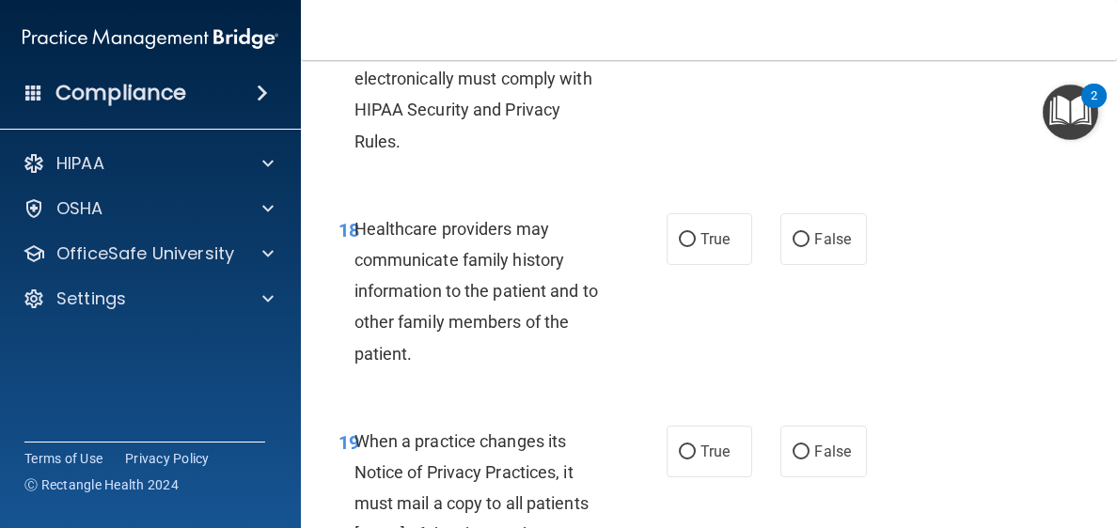
scroll to position [3812, 0]
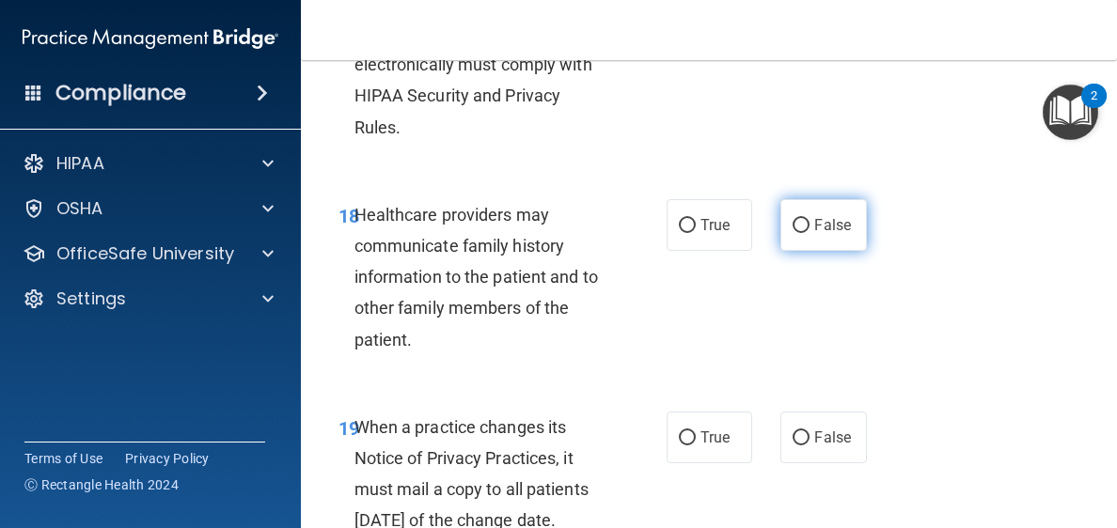
click at [794, 233] on input "False" at bounding box center [800, 226] width 17 height 14
radio input "true"
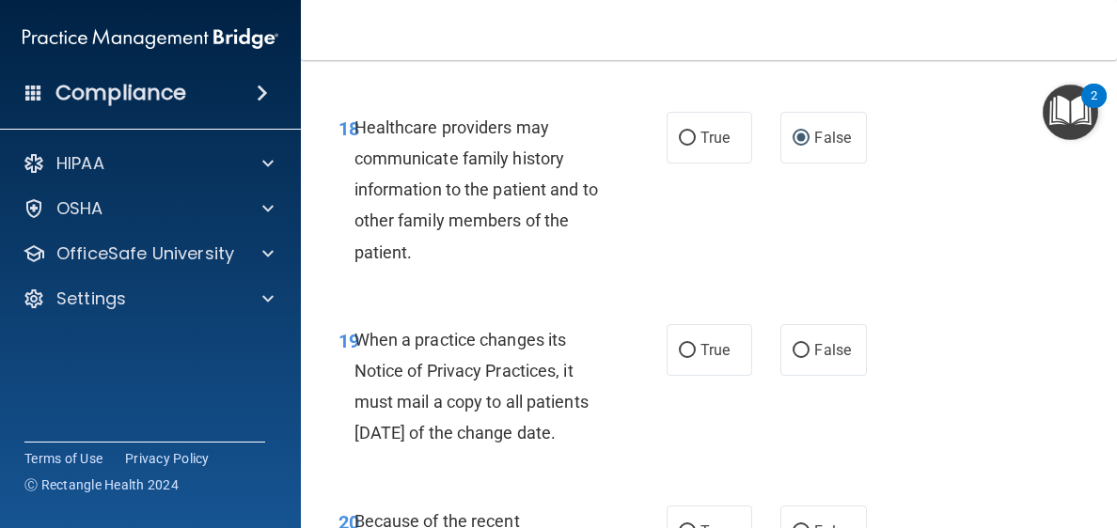
scroll to position [3927, 0]
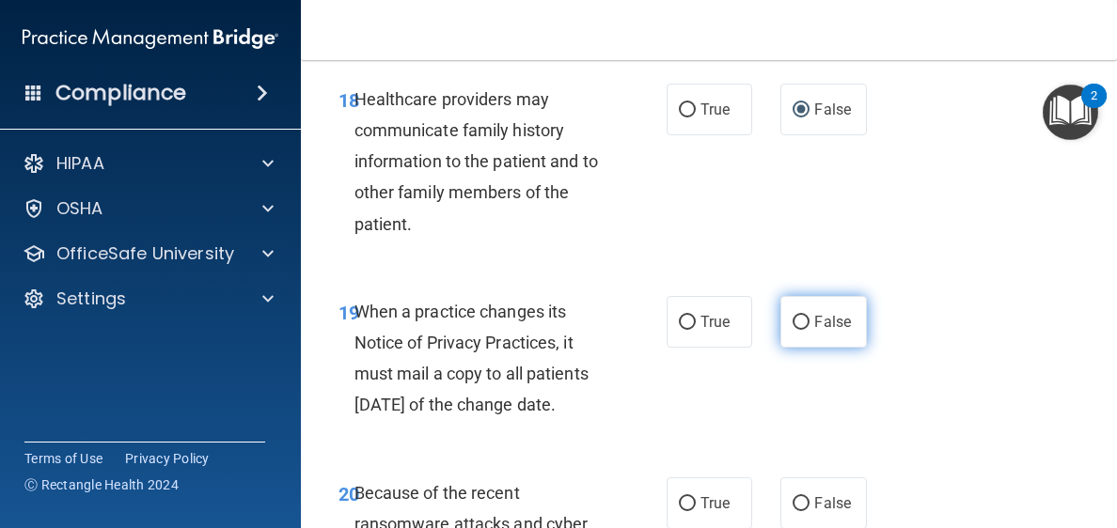
click at [814, 331] on span "False" at bounding box center [832, 322] width 37 height 18
click at [807, 330] on input "False" at bounding box center [800, 323] width 17 height 14
radio input "true"
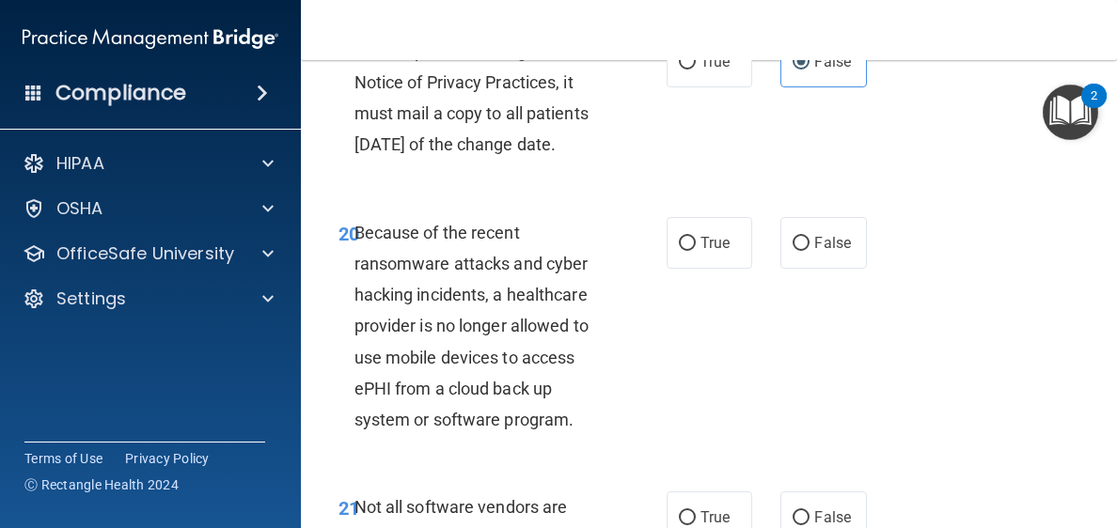
scroll to position [4275, 0]
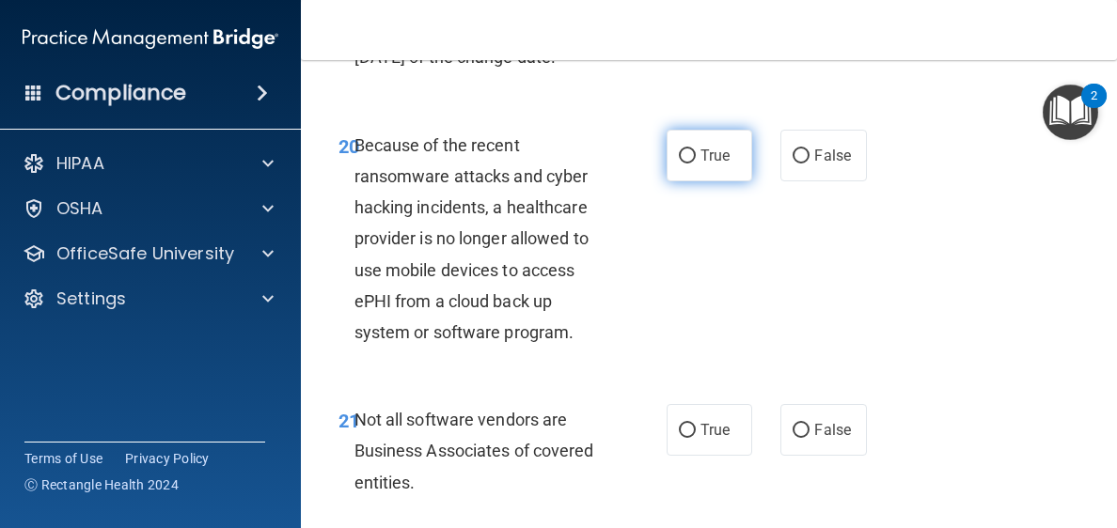
click at [700, 164] on span "True" at bounding box center [714, 156] width 29 height 18
click at [694, 164] on input "True" at bounding box center [687, 156] width 17 height 14
radio input "true"
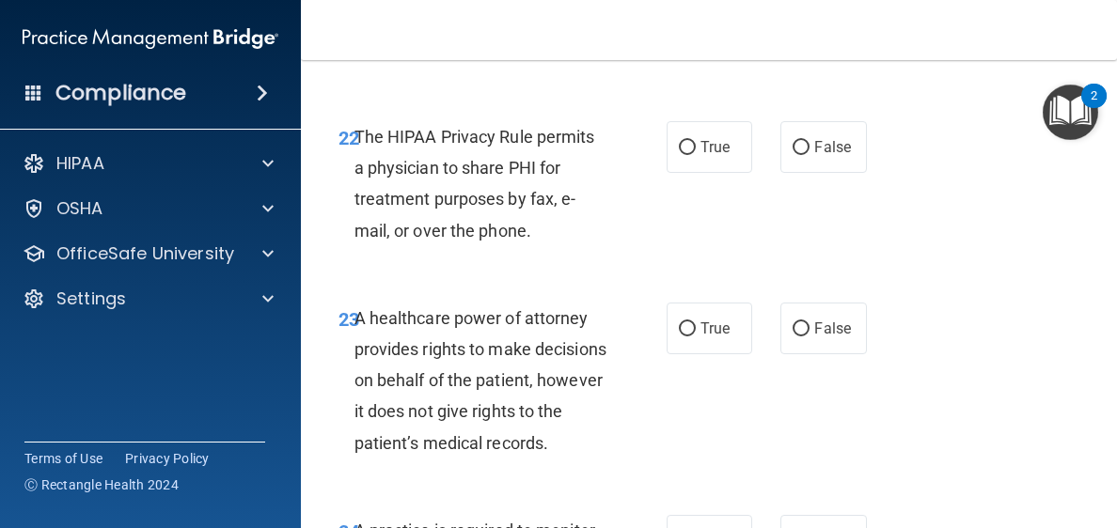
scroll to position [4448, 0]
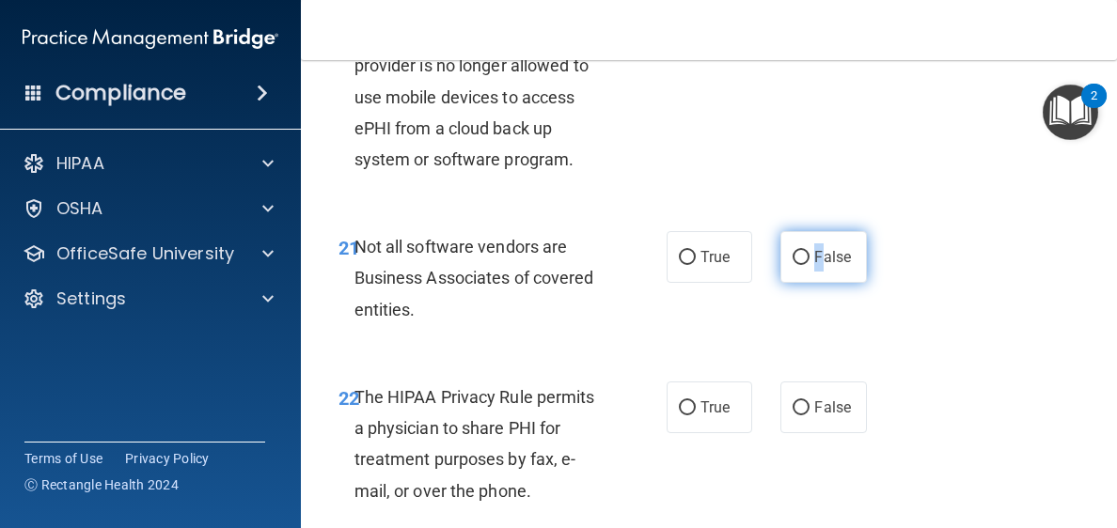
click at [810, 283] on label "False" at bounding box center [823, 257] width 86 height 52
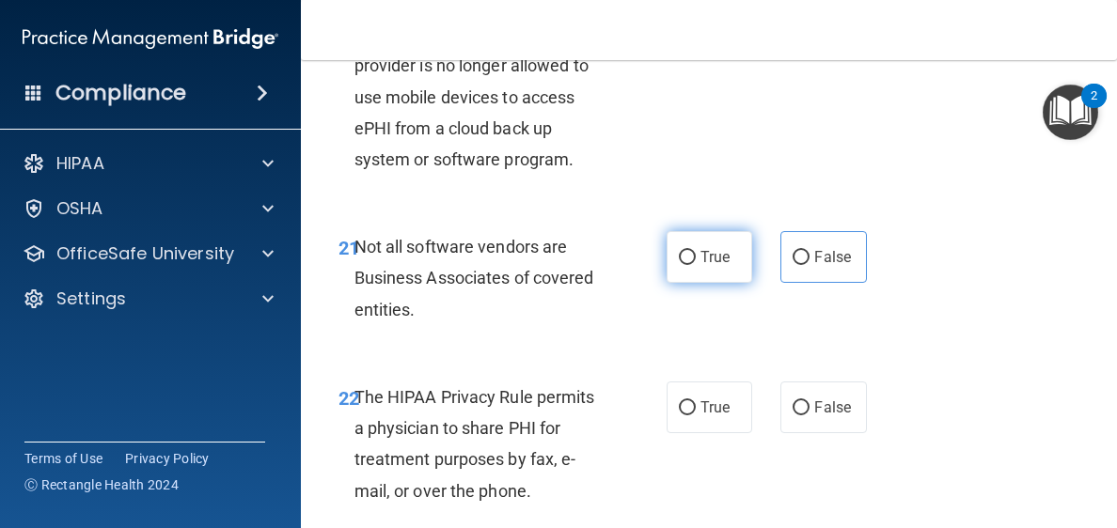
click at [693, 283] on label "True" at bounding box center [709, 257] width 86 height 52
click at [693, 265] on input "True" at bounding box center [687, 258] width 17 height 14
radio input "true"
click at [718, 503] on div "22 The HIPAA Privacy Rule permits a physician to share PHI for treatment purpos…" at bounding box center [708, 448] width 769 height 181
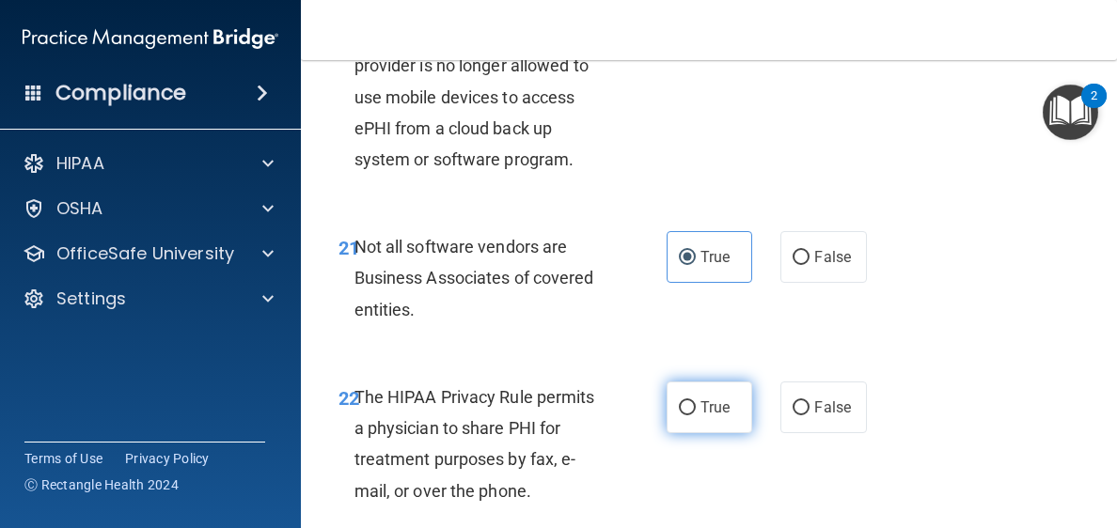
click at [692, 433] on label "True" at bounding box center [709, 408] width 86 height 52
click at [692, 415] on input "True" at bounding box center [687, 408] width 17 height 14
radio input "true"
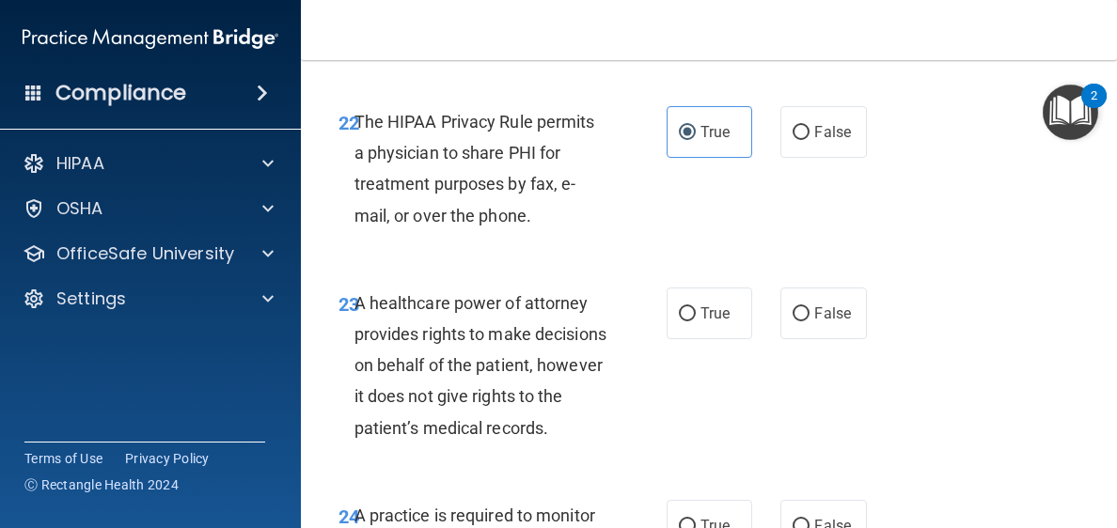
scroll to position [4839, 0]
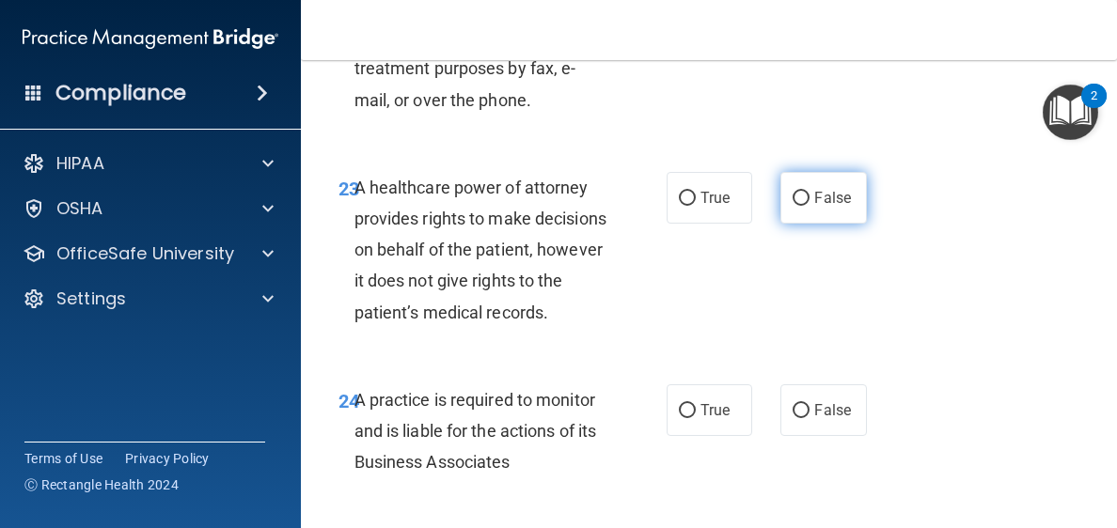
click at [792, 206] on input "False" at bounding box center [800, 199] width 17 height 14
radio input "true"
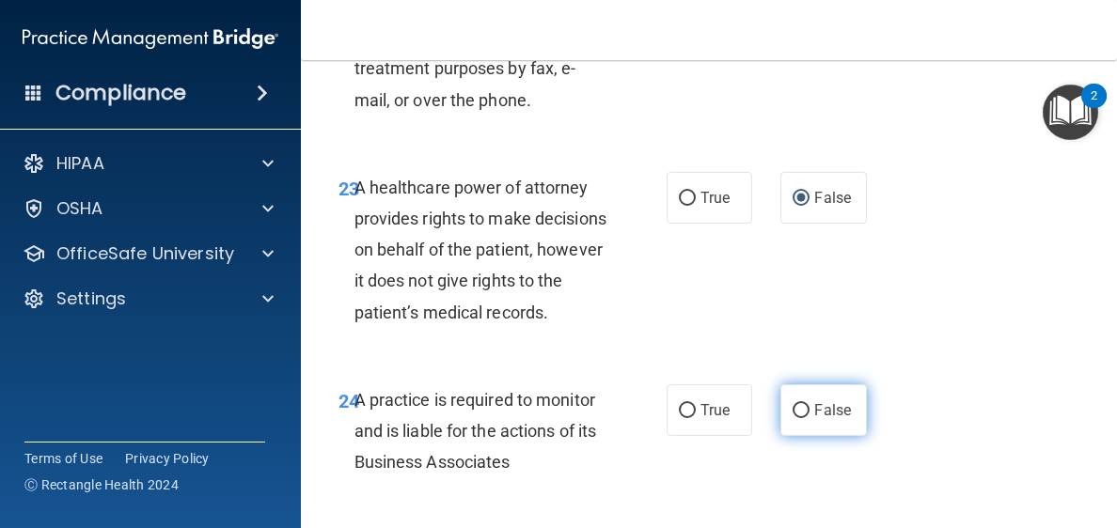
click at [796, 418] on input "False" at bounding box center [800, 411] width 17 height 14
radio input "true"
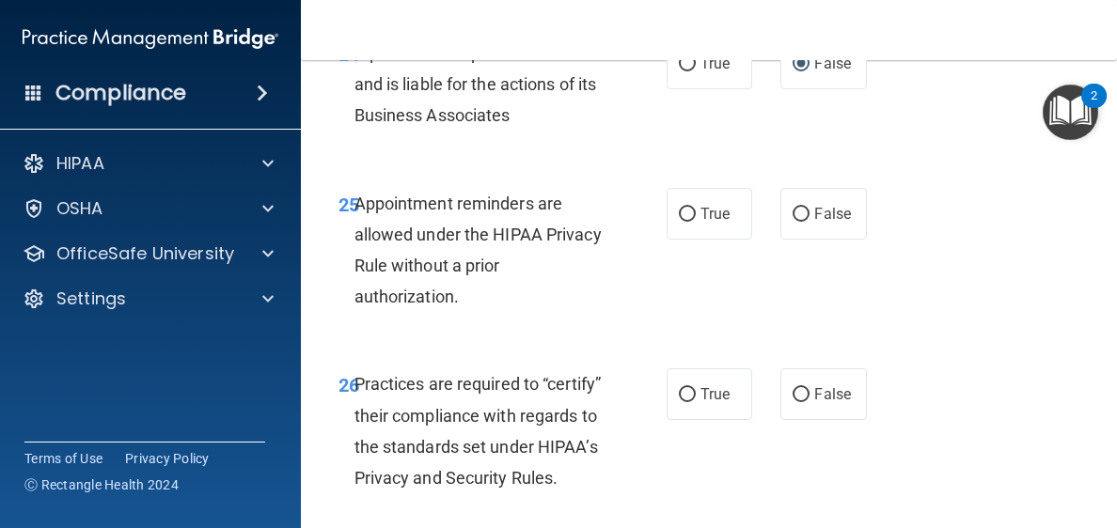
scroll to position [5215, 0]
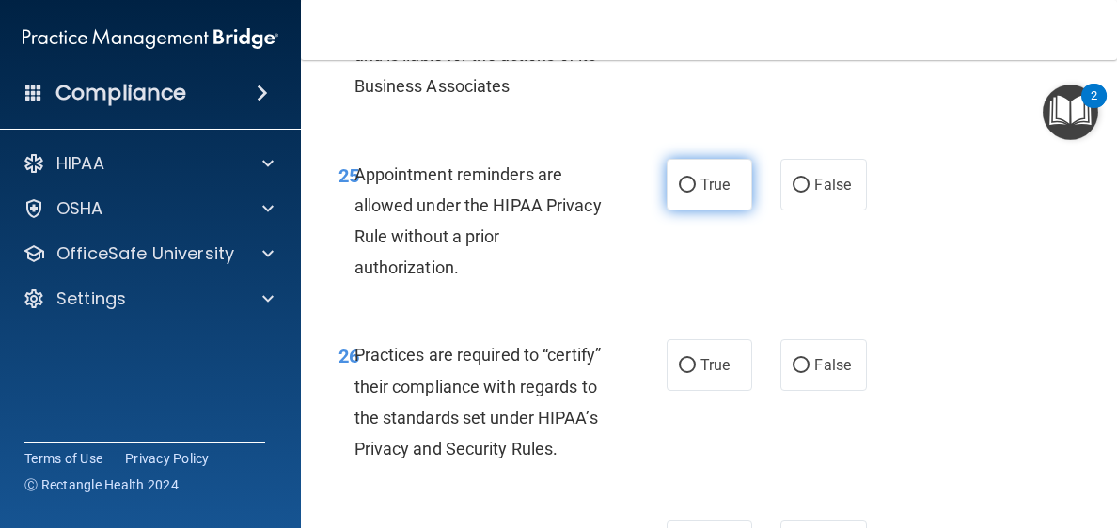
click at [703, 194] on span "True" at bounding box center [714, 185] width 29 height 18
click at [695, 193] on input "True" at bounding box center [687, 186] width 17 height 14
radio input "true"
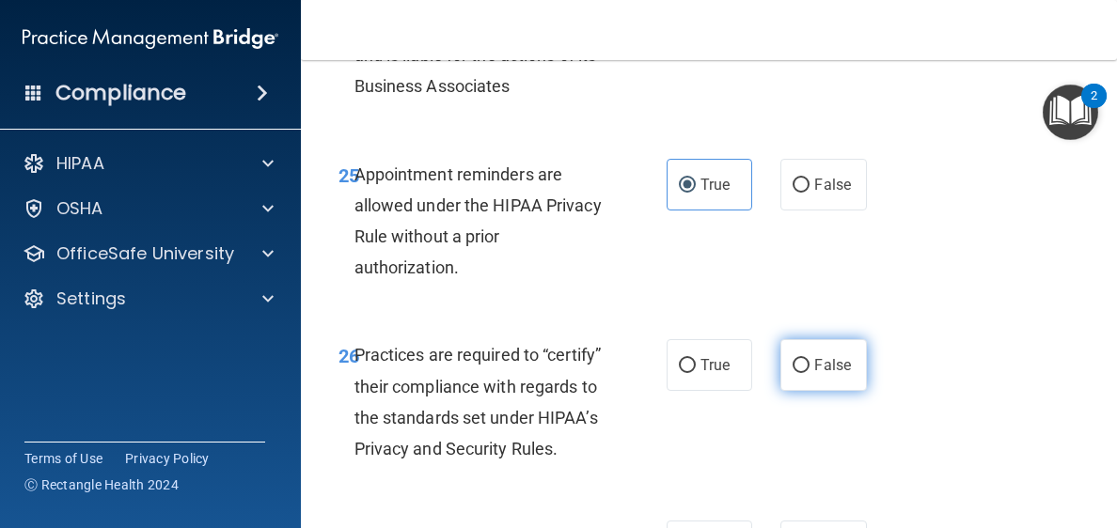
click at [807, 391] on label "False" at bounding box center [823, 365] width 86 height 52
click at [807, 373] on input "False" at bounding box center [800, 366] width 17 height 14
radio input "true"
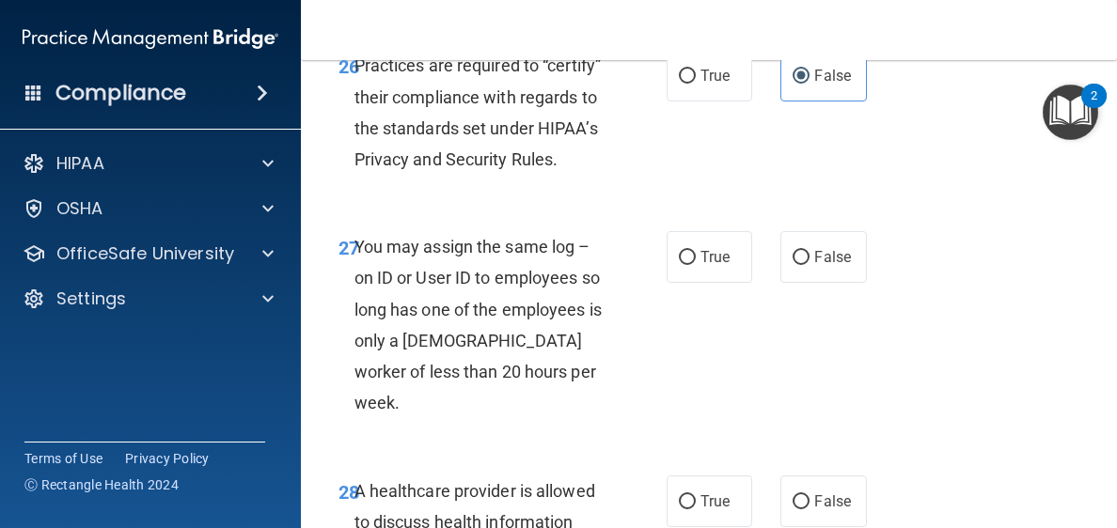
scroll to position [5562, 0]
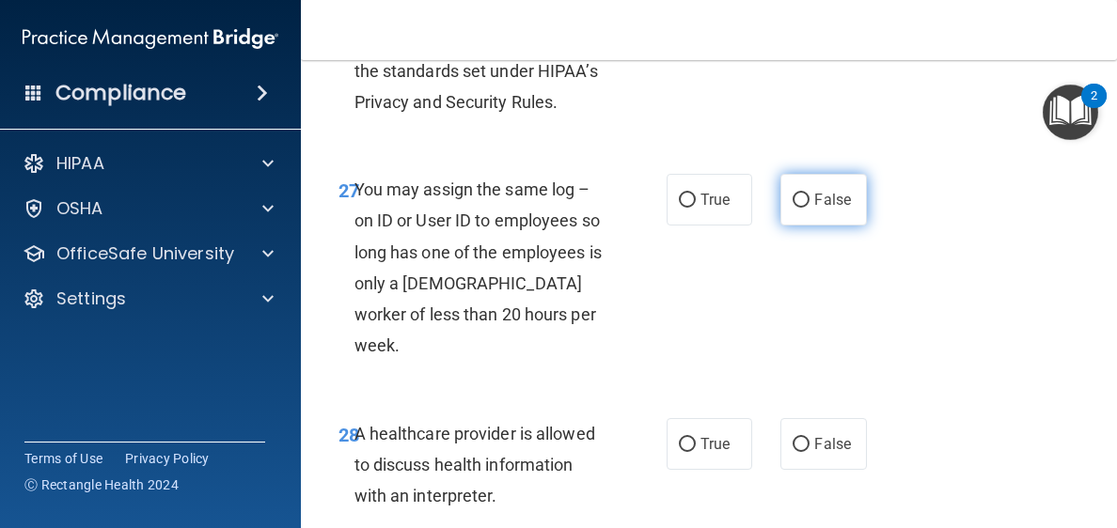
drag, startPoint x: 796, startPoint y: 332, endPoint x: 811, endPoint y: 332, distance: 15.0
click at [797, 208] on input "False" at bounding box center [800, 201] width 17 height 14
radio input "true"
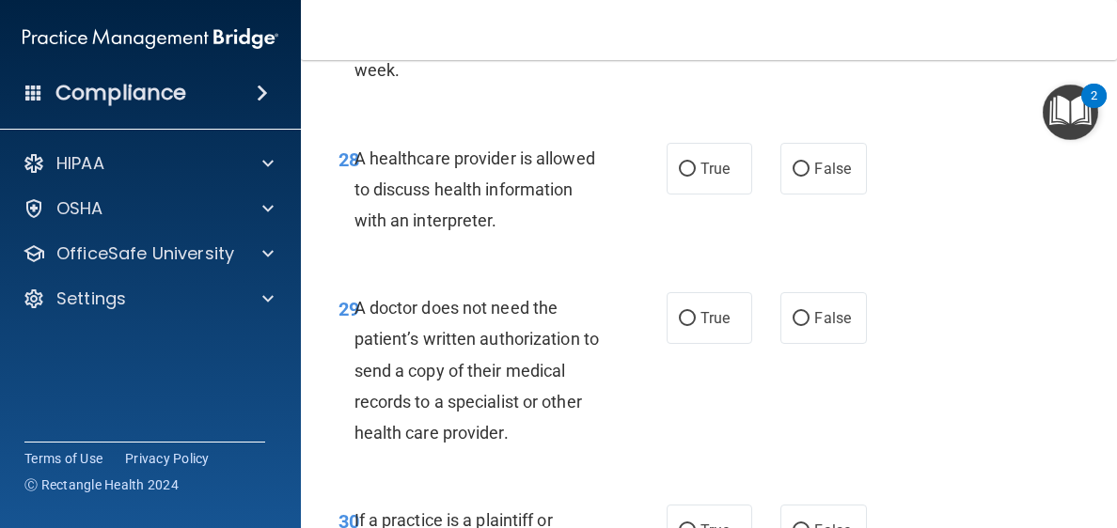
scroll to position [5851, 0]
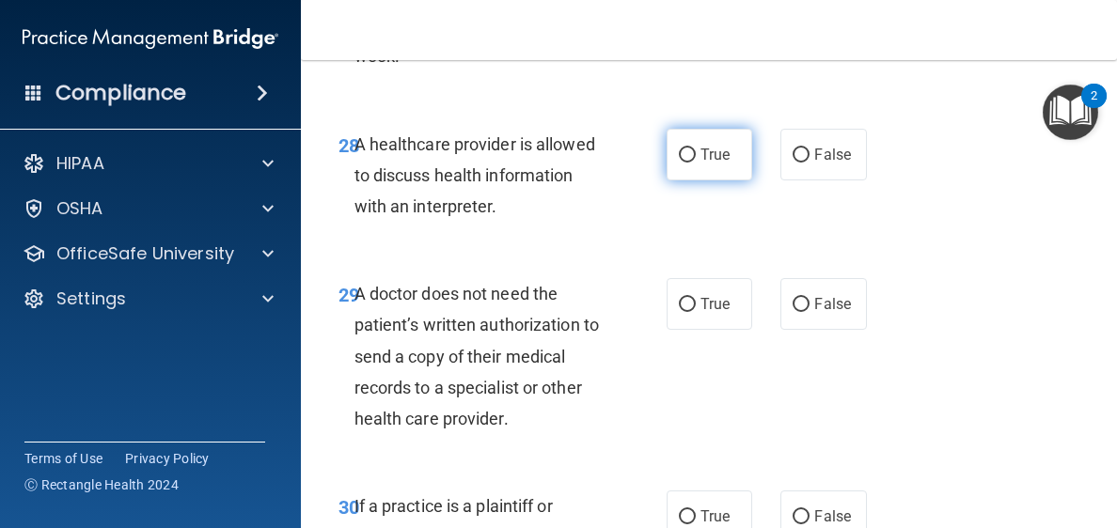
click at [679, 163] on input "True" at bounding box center [687, 155] width 17 height 14
radio input "true"
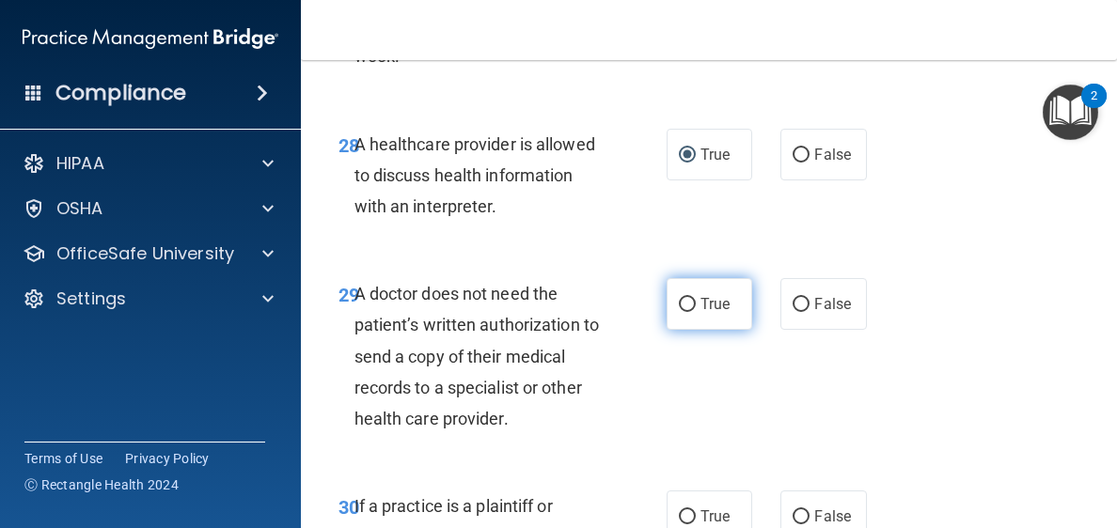
click at [683, 312] on input "True" at bounding box center [687, 305] width 17 height 14
radio input "true"
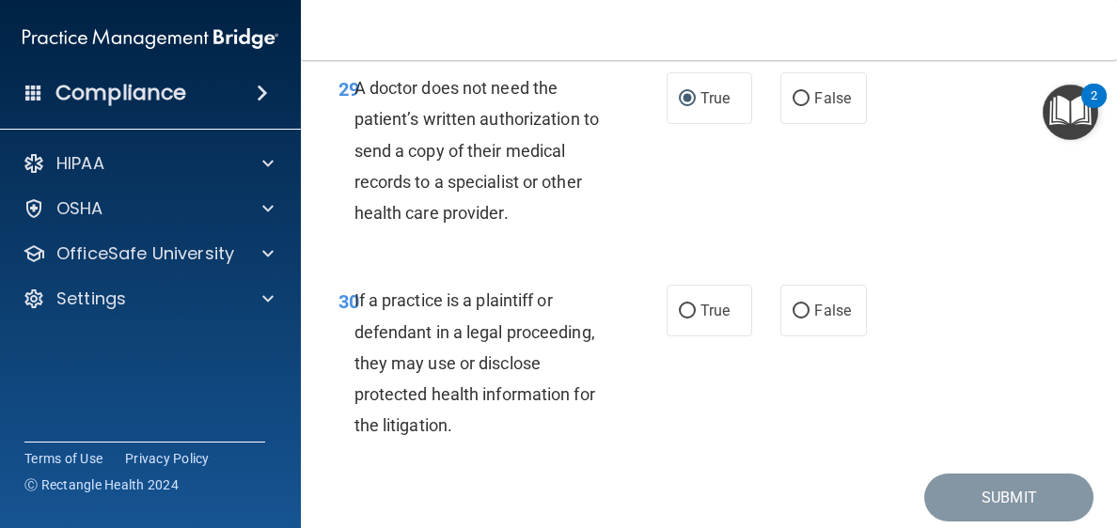
scroll to position [6220, 0]
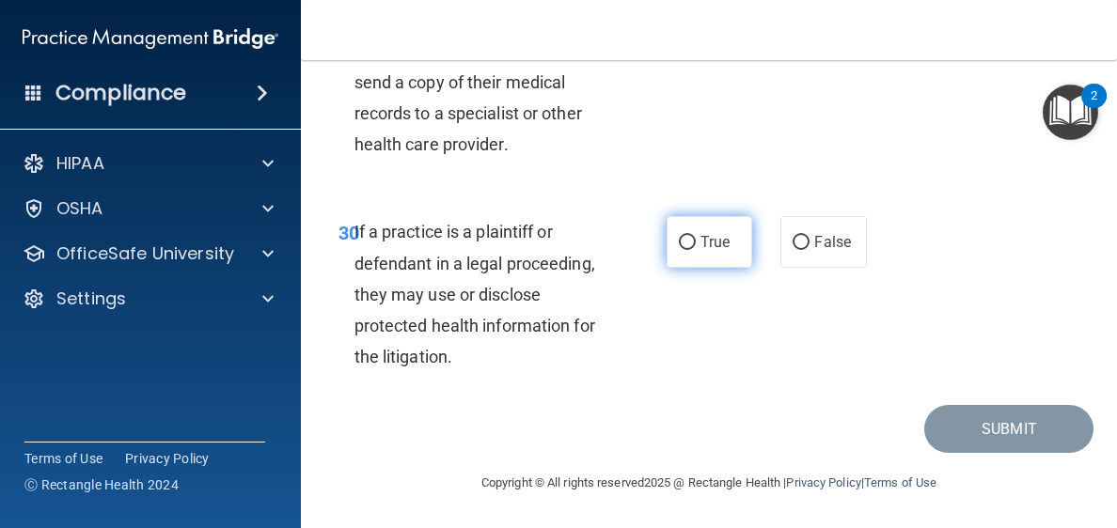
click at [701, 252] on label "True" at bounding box center [709, 242] width 86 height 52
click at [695, 250] on input "True" at bounding box center [687, 243] width 17 height 14
radio input "true"
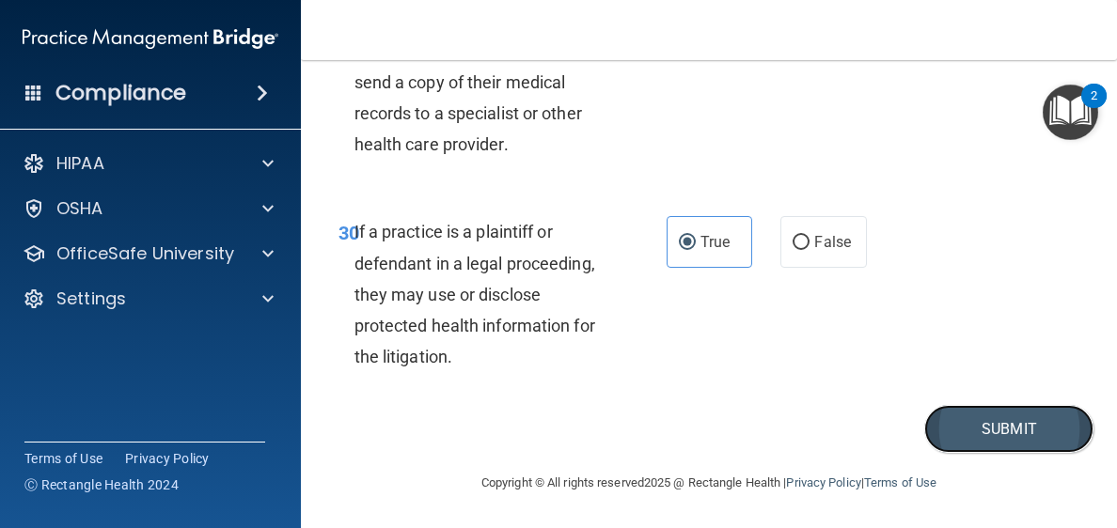
click at [979, 438] on button "Submit" at bounding box center [1008, 429] width 169 height 48
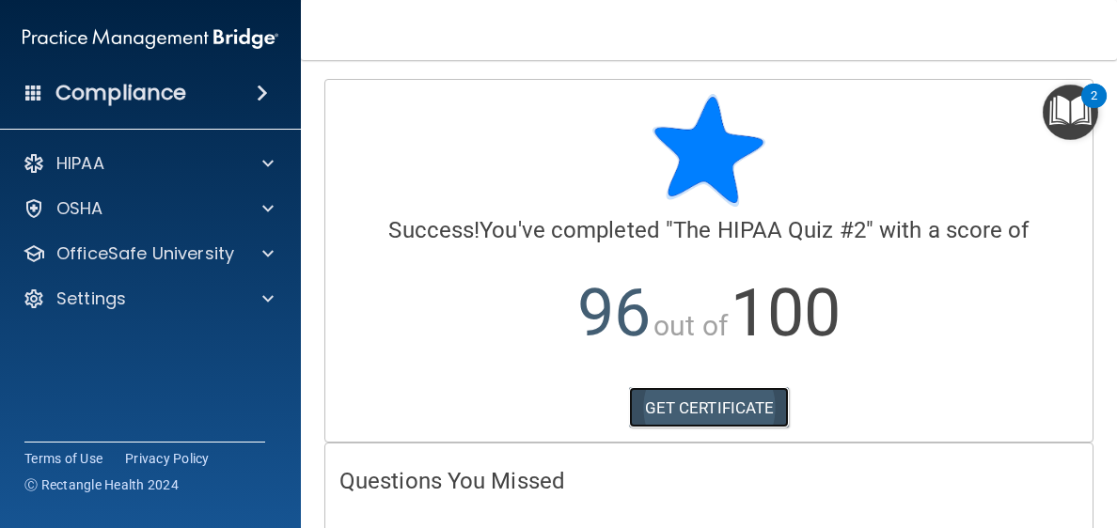
click at [764, 409] on link "GET CERTIFICATE" at bounding box center [709, 407] width 161 height 41
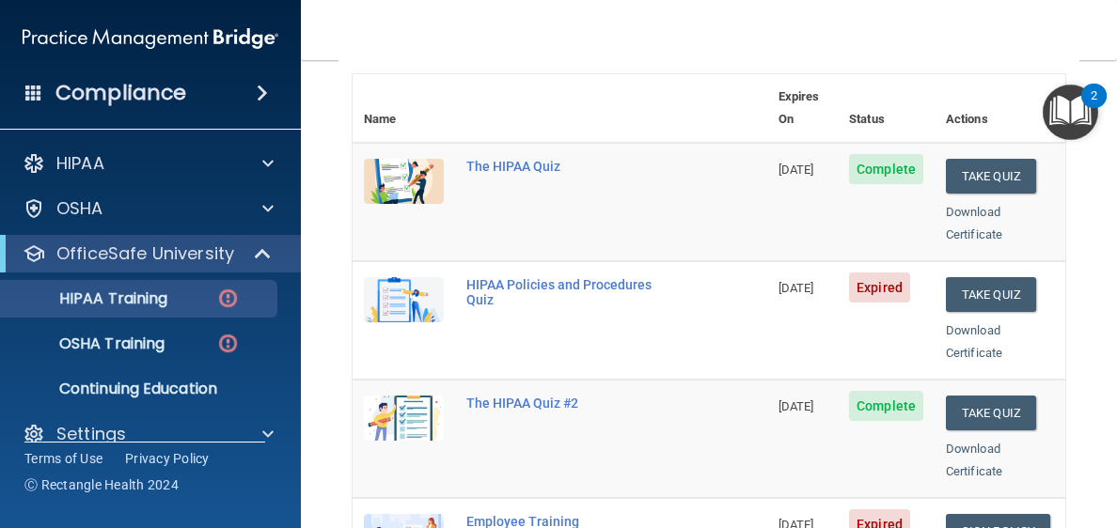
scroll to position [230, 0]
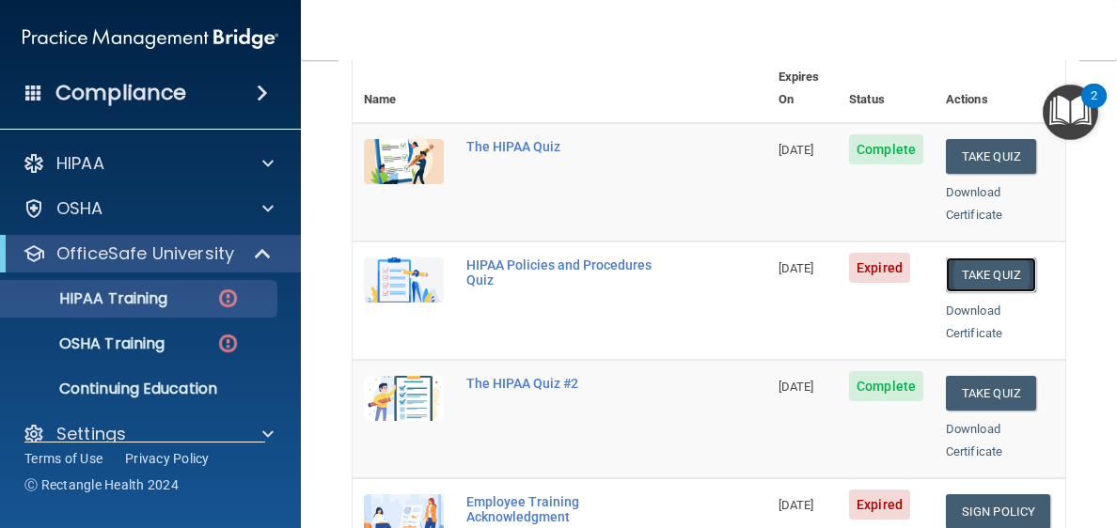
click at [992, 258] on button "Take Quiz" at bounding box center [990, 275] width 90 height 35
